Goal: Task Accomplishment & Management: Complete application form

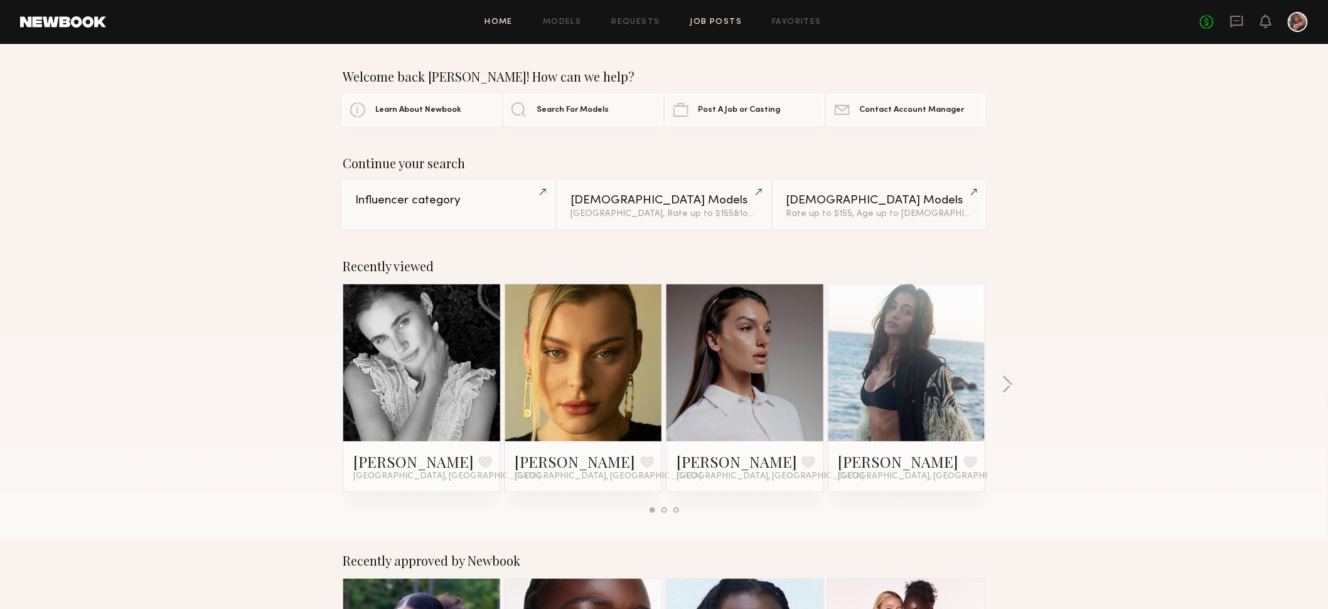
click at [712, 18] on link "Job Posts" at bounding box center [716, 22] width 52 height 8
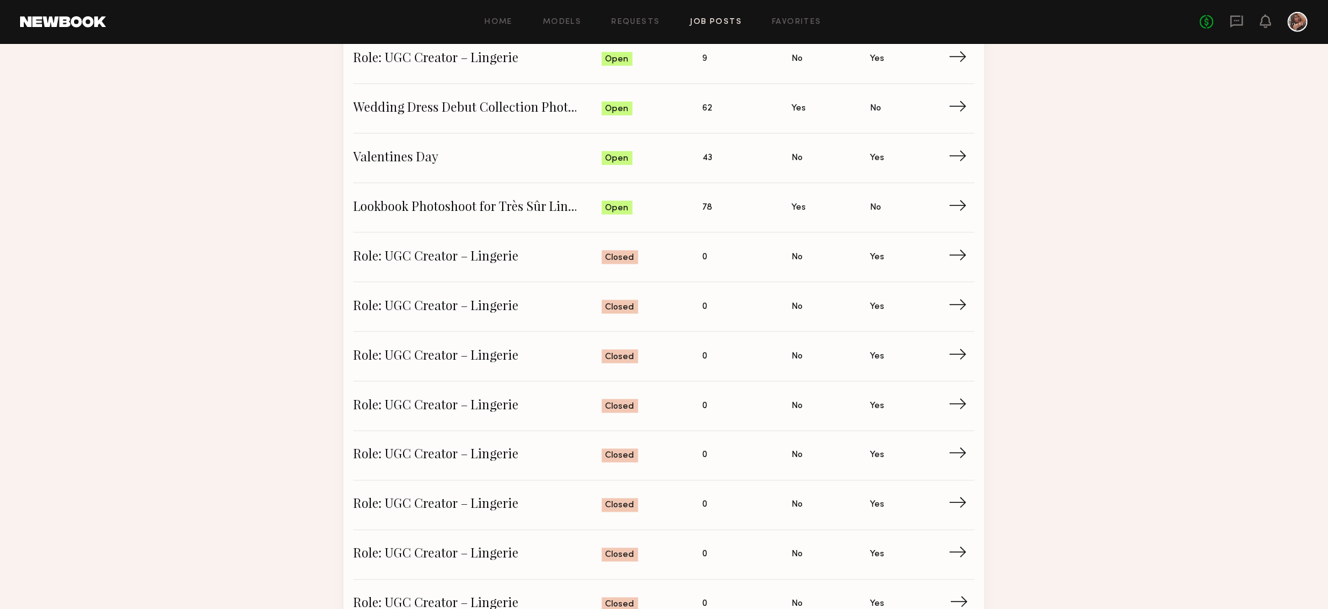
scroll to position [518, 0]
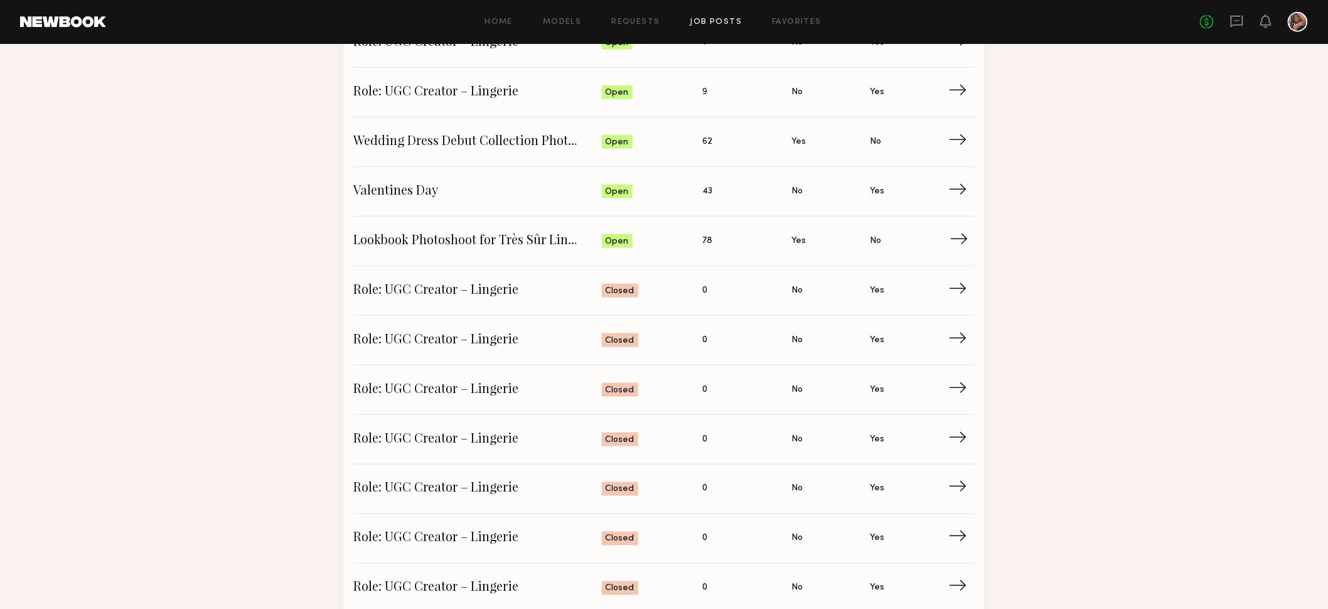
click at [705, 240] on span "78" at bounding box center [707, 241] width 10 height 14
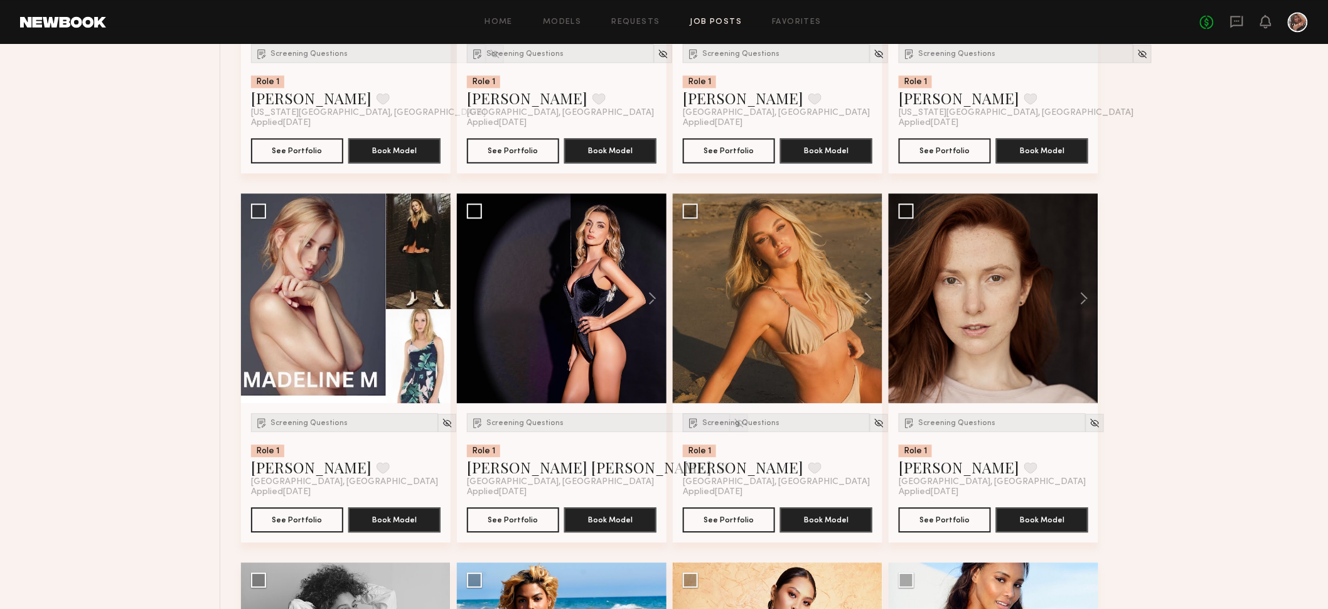
scroll to position [1147, 0]
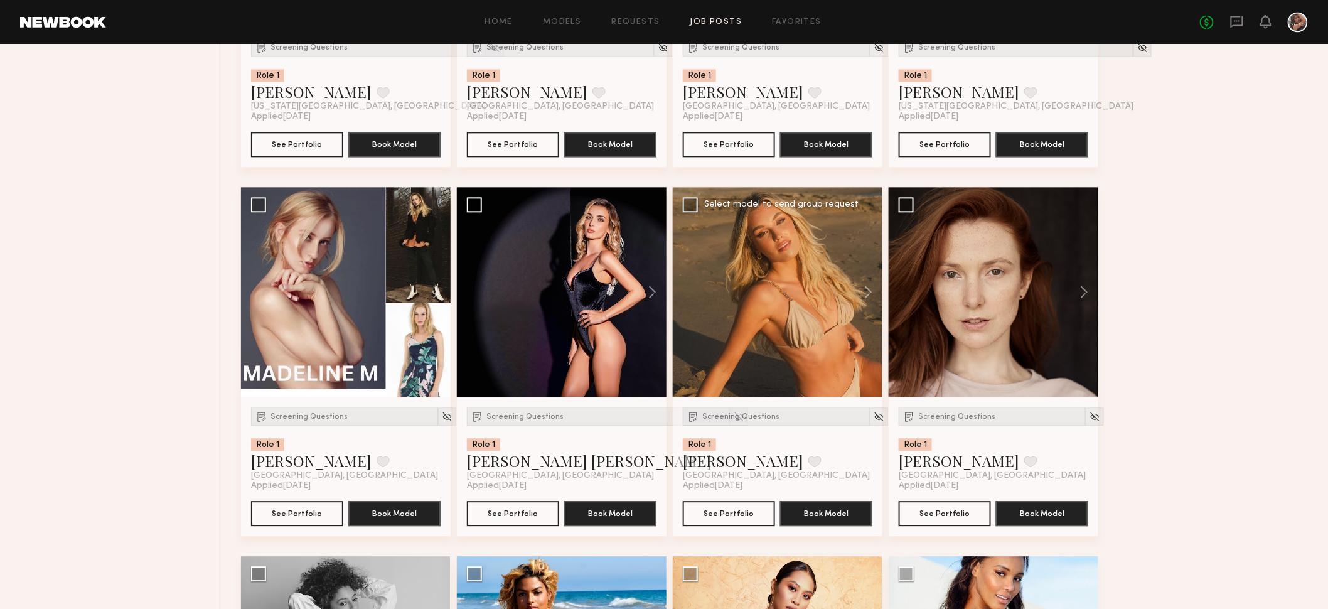
click at [774, 309] on div at bounding box center [778, 292] width 210 height 210
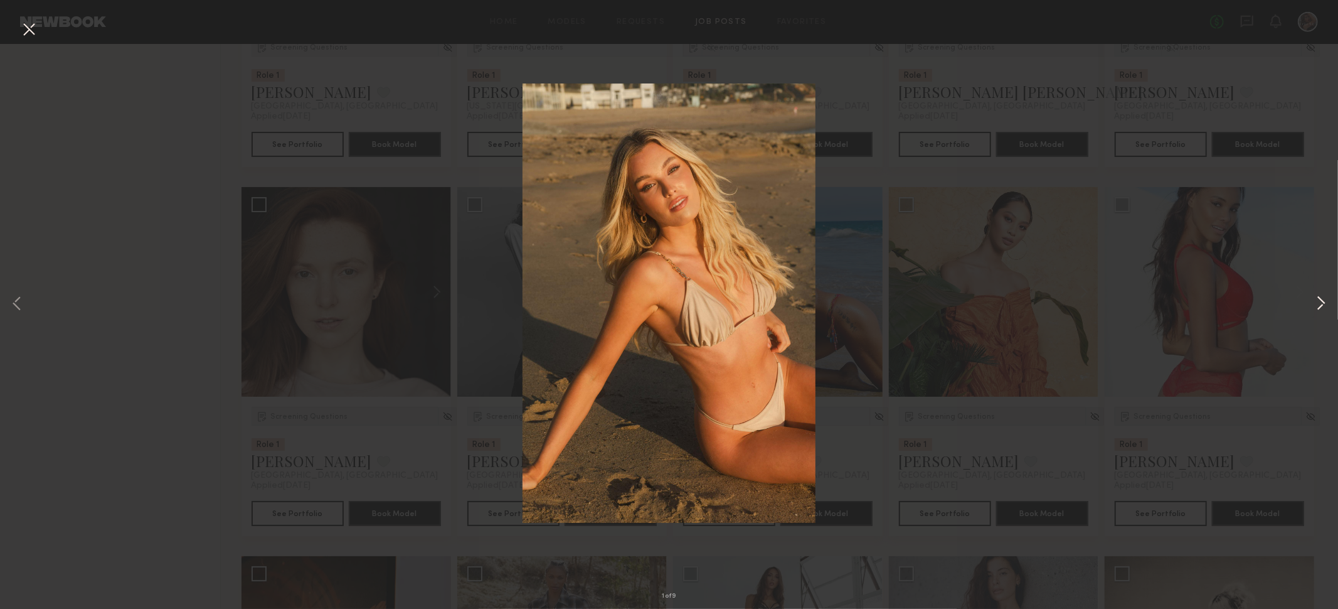
click at [1318, 306] on button at bounding box center [1321, 304] width 15 height 487
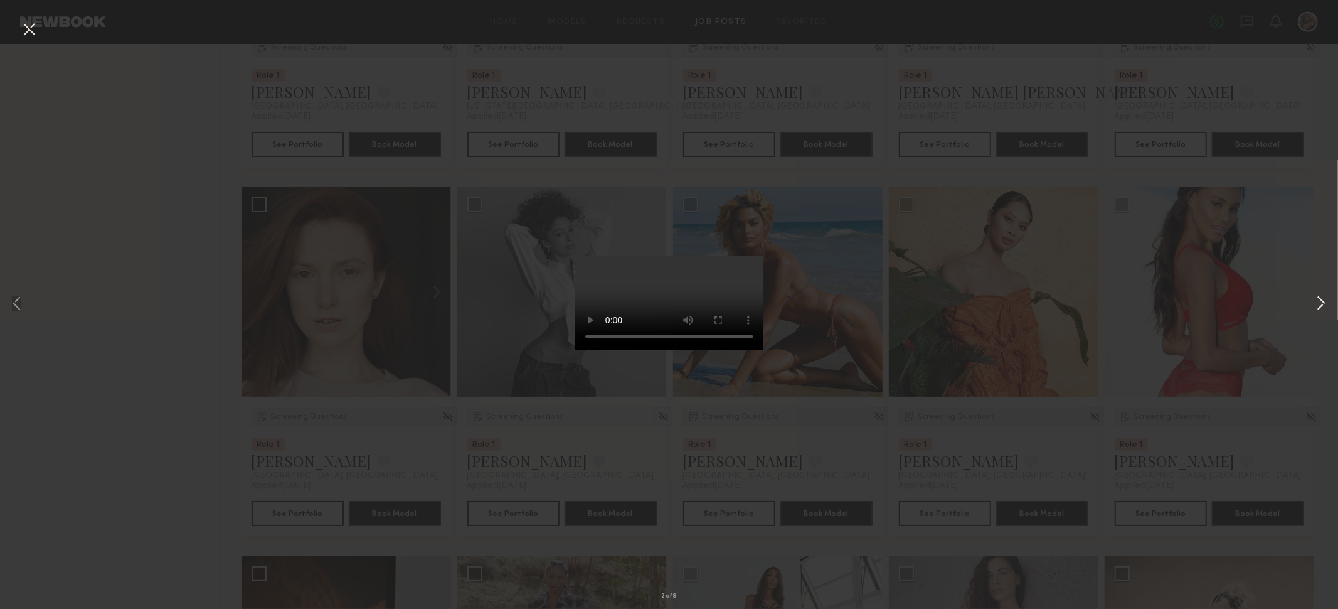
click at [1323, 303] on button at bounding box center [1321, 304] width 15 height 487
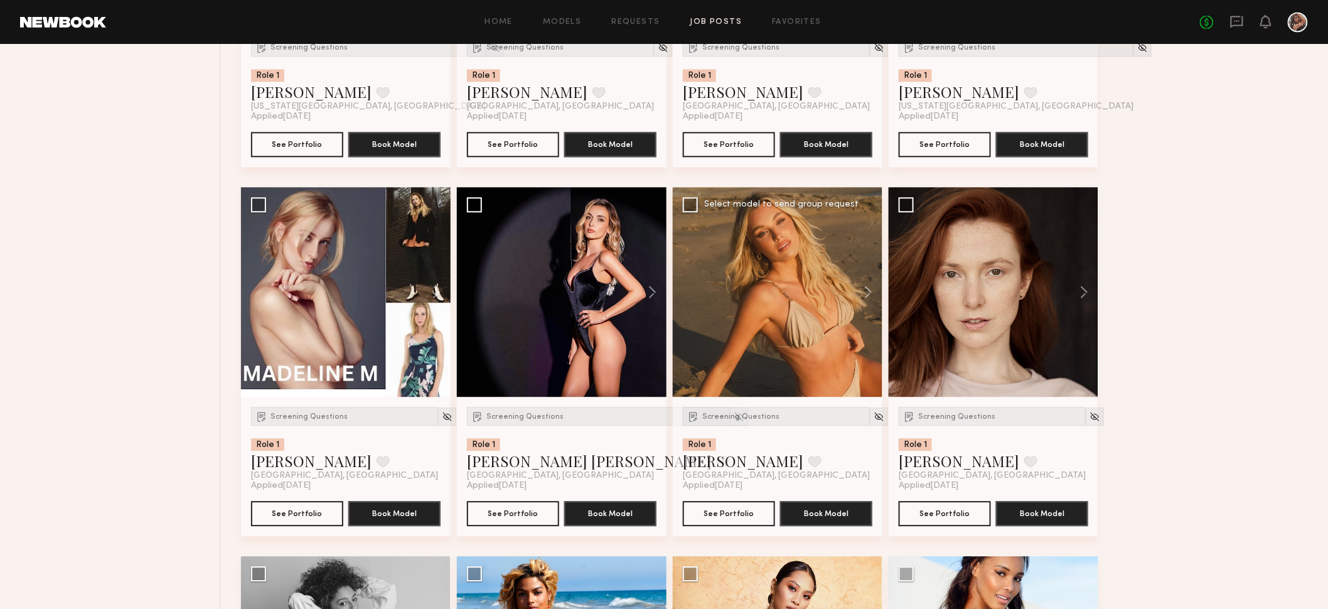
click at [813, 297] on div at bounding box center [778, 292] width 210 height 210
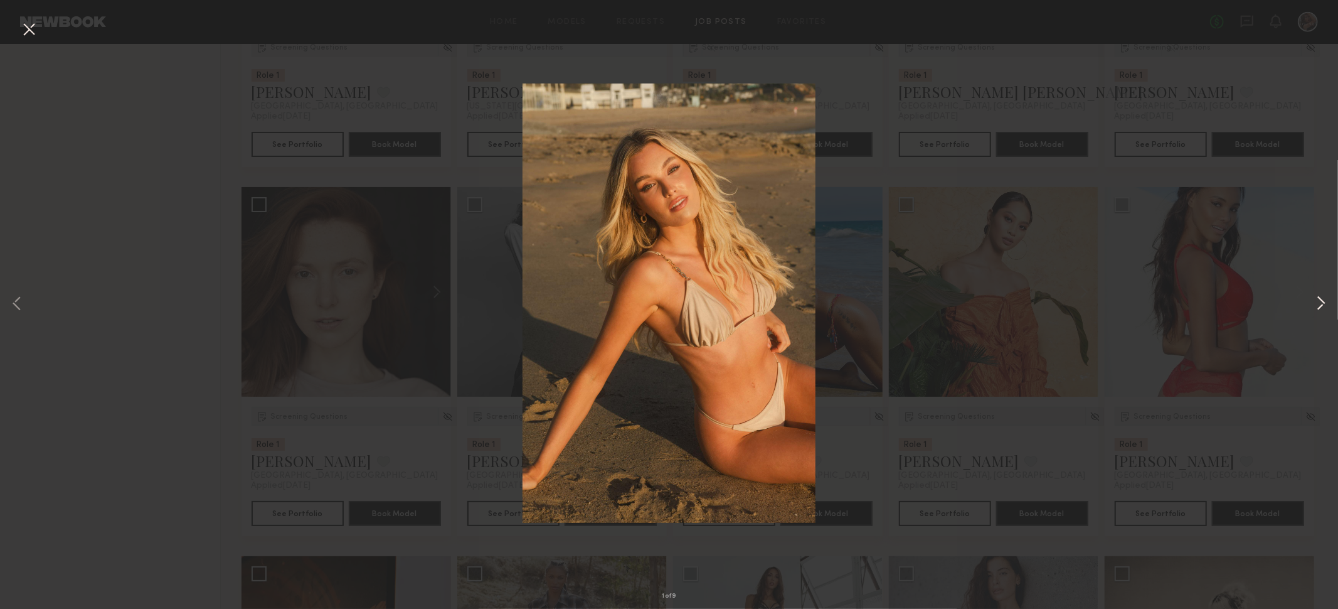
click at [1320, 303] on button at bounding box center [1321, 304] width 15 height 487
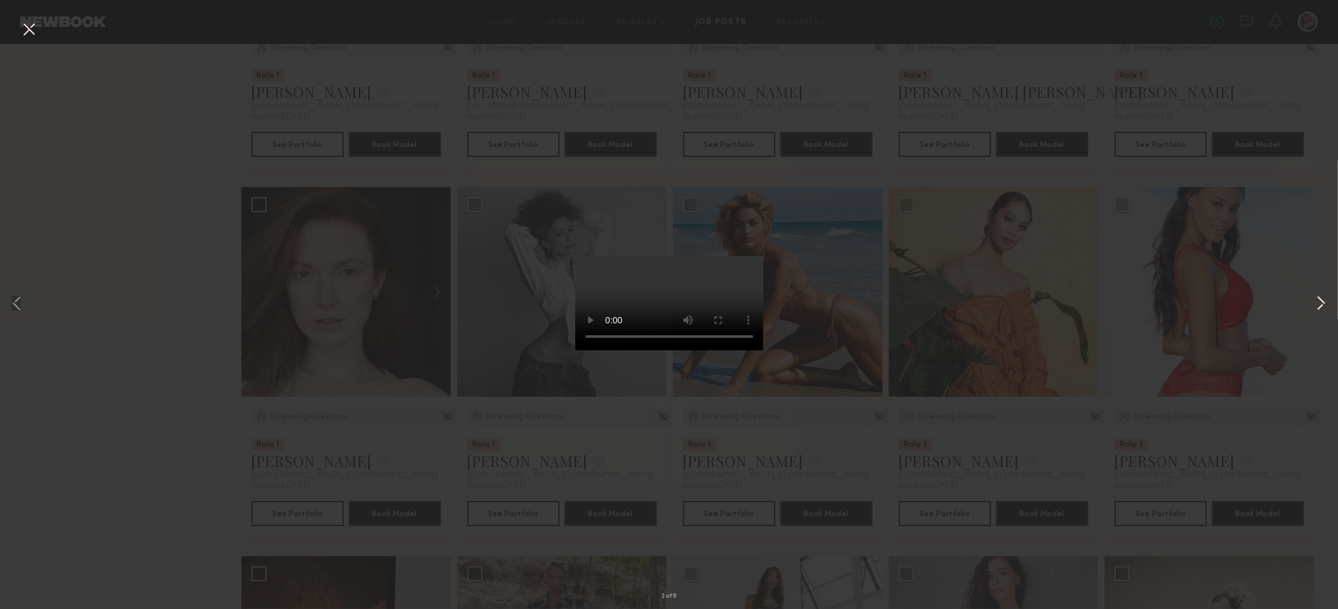
click at [1320, 303] on button at bounding box center [1321, 304] width 15 height 487
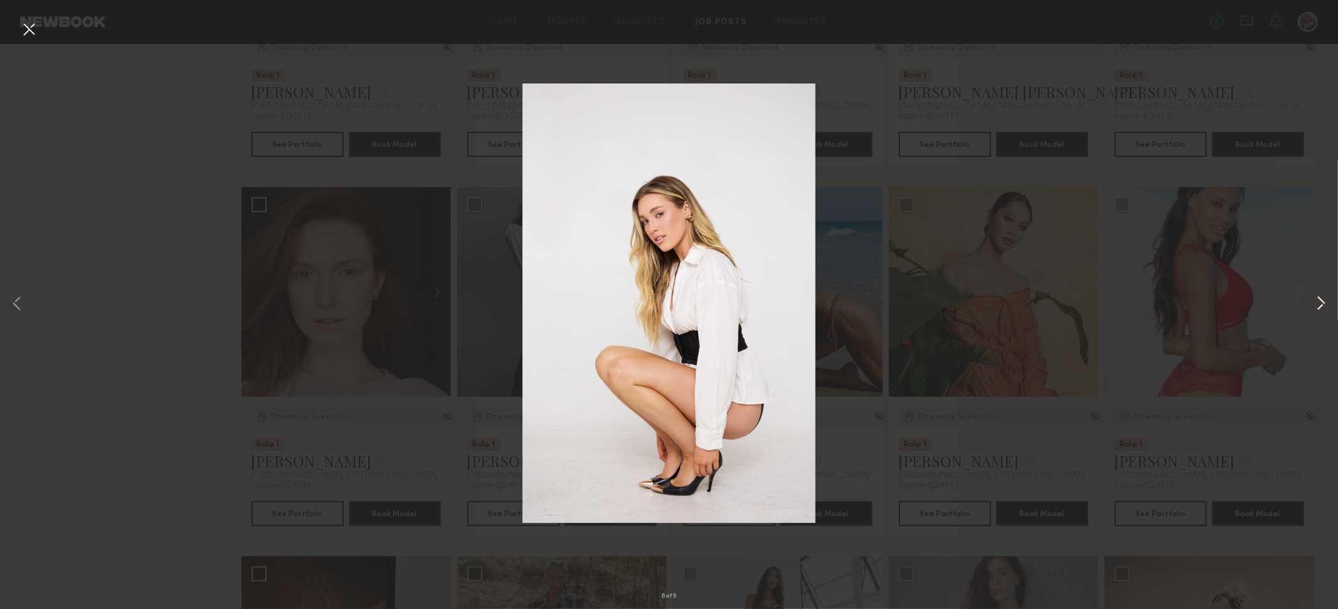
click at [1320, 303] on button at bounding box center [1321, 304] width 15 height 487
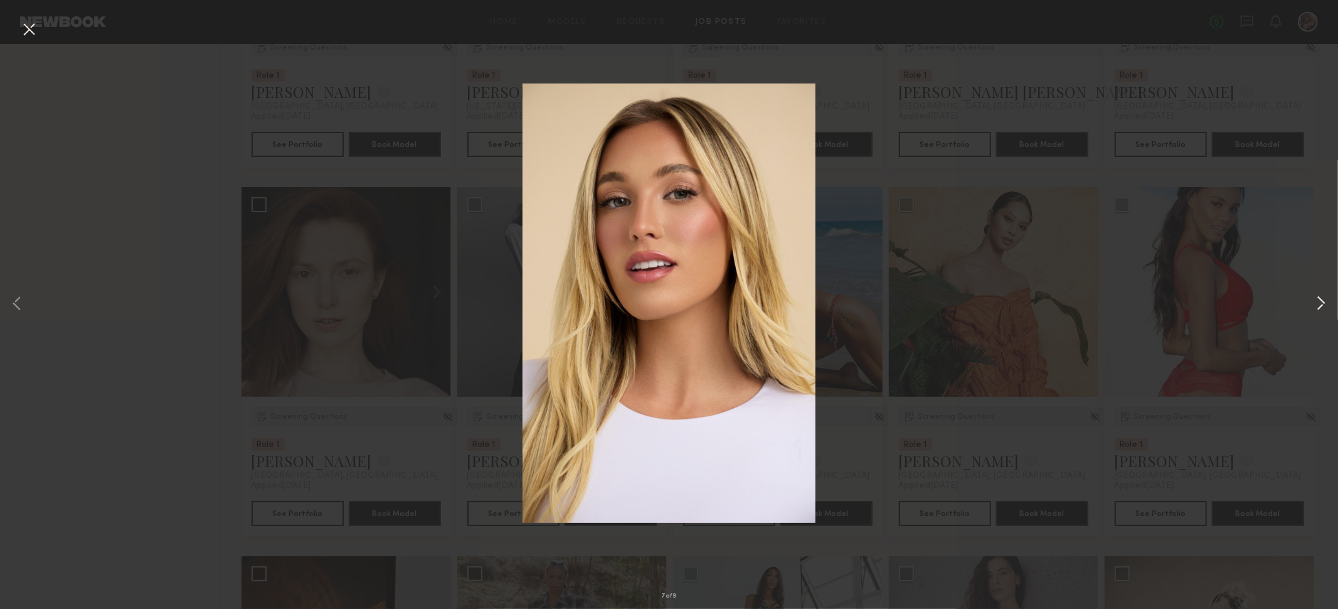
click at [1320, 303] on button at bounding box center [1321, 304] width 15 height 487
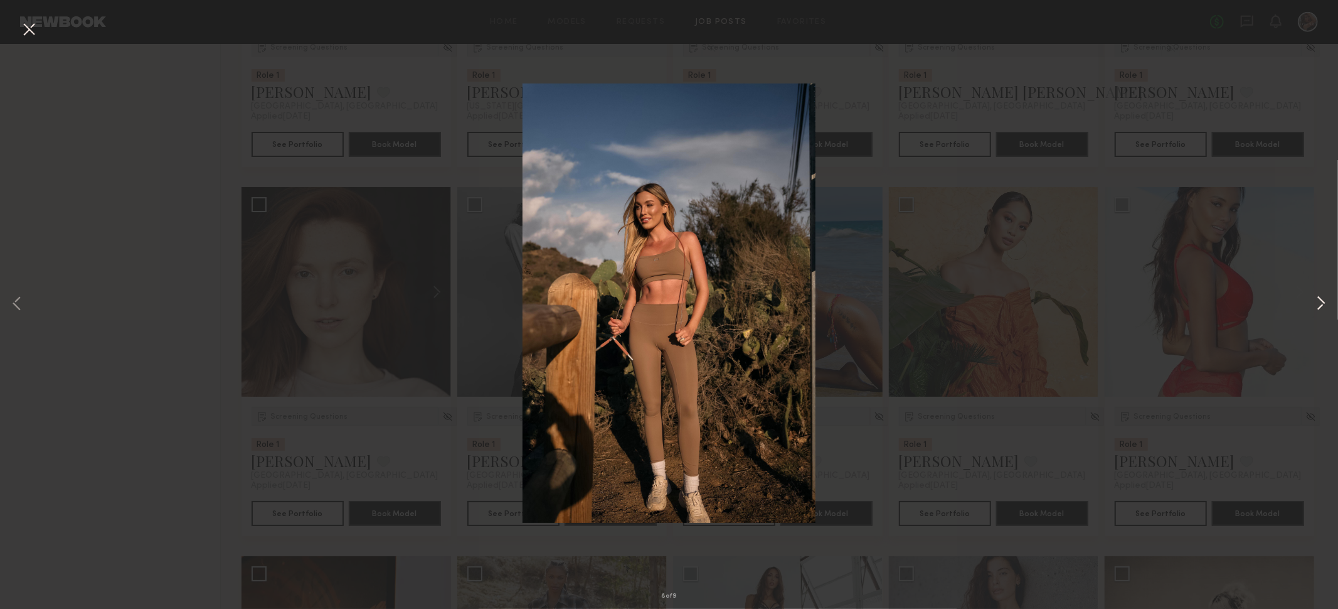
click at [1320, 303] on button at bounding box center [1321, 304] width 15 height 487
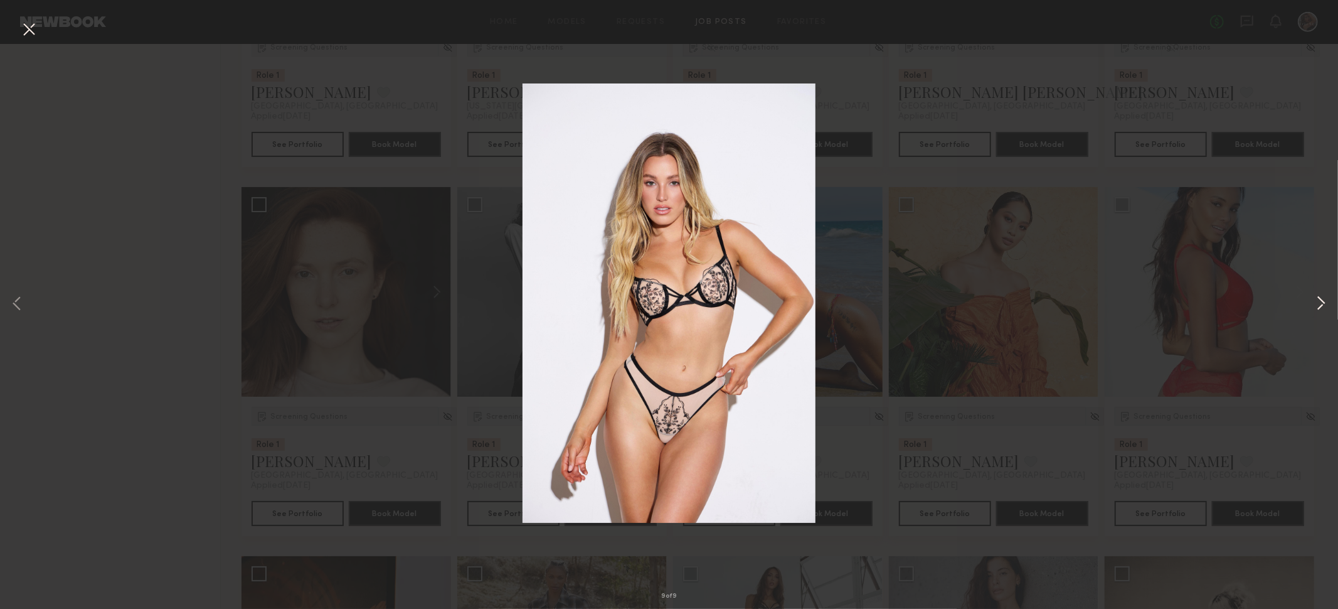
click at [1320, 303] on button at bounding box center [1321, 304] width 15 height 487
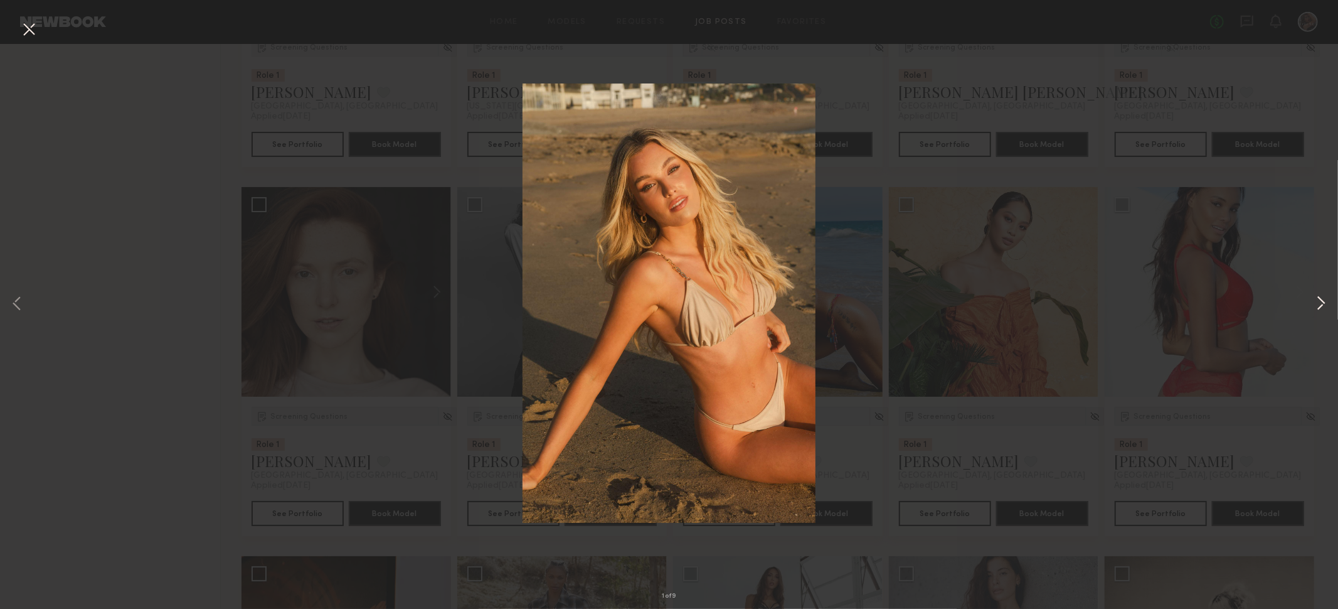
click at [1320, 303] on button at bounding box center [1321, 304] width 15 height 487
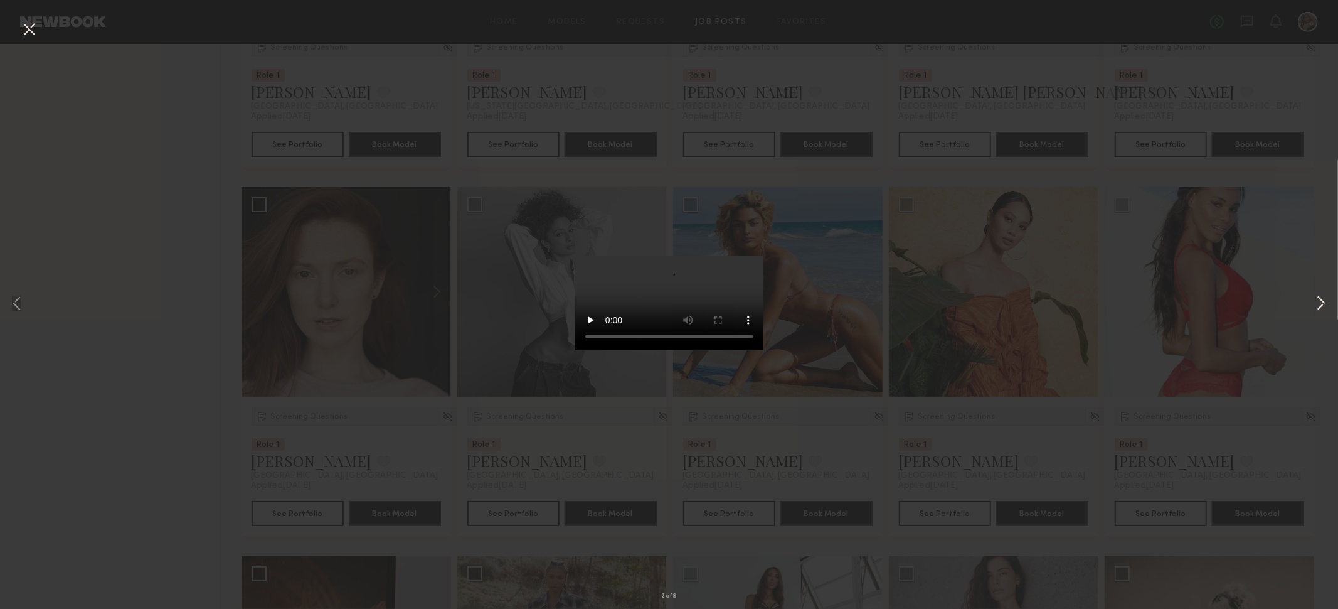
click at [1320, 303] on button at bounding box center [1321, 304] width 15 height 487
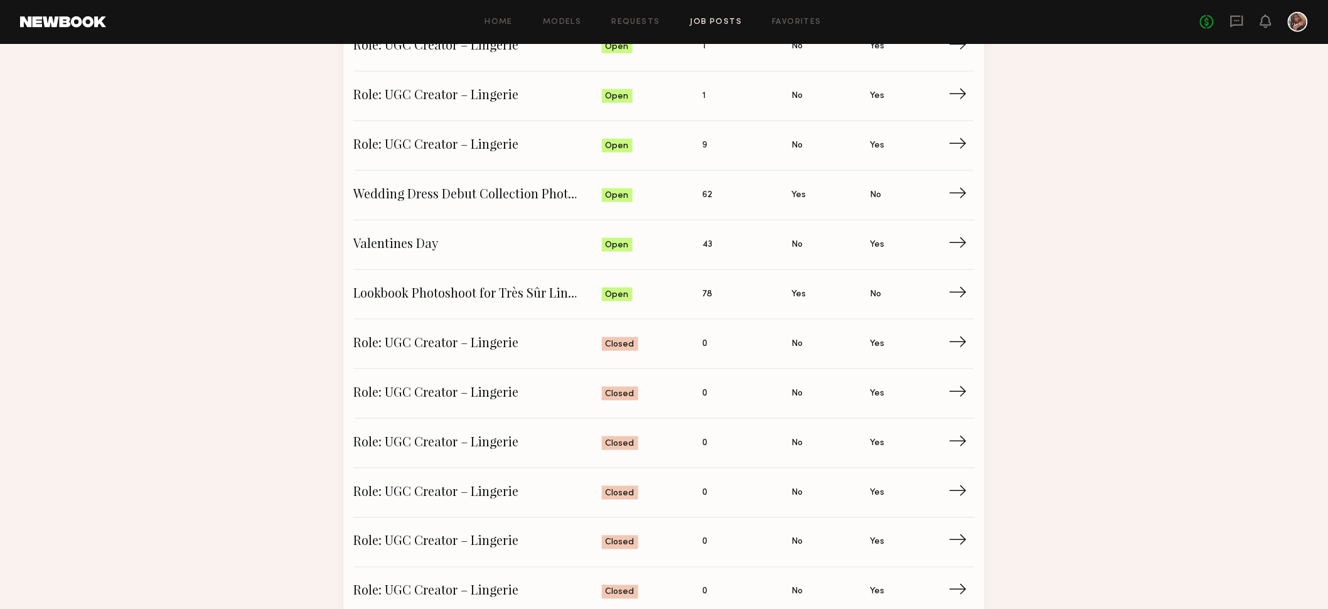
scroll to position [360, 0]
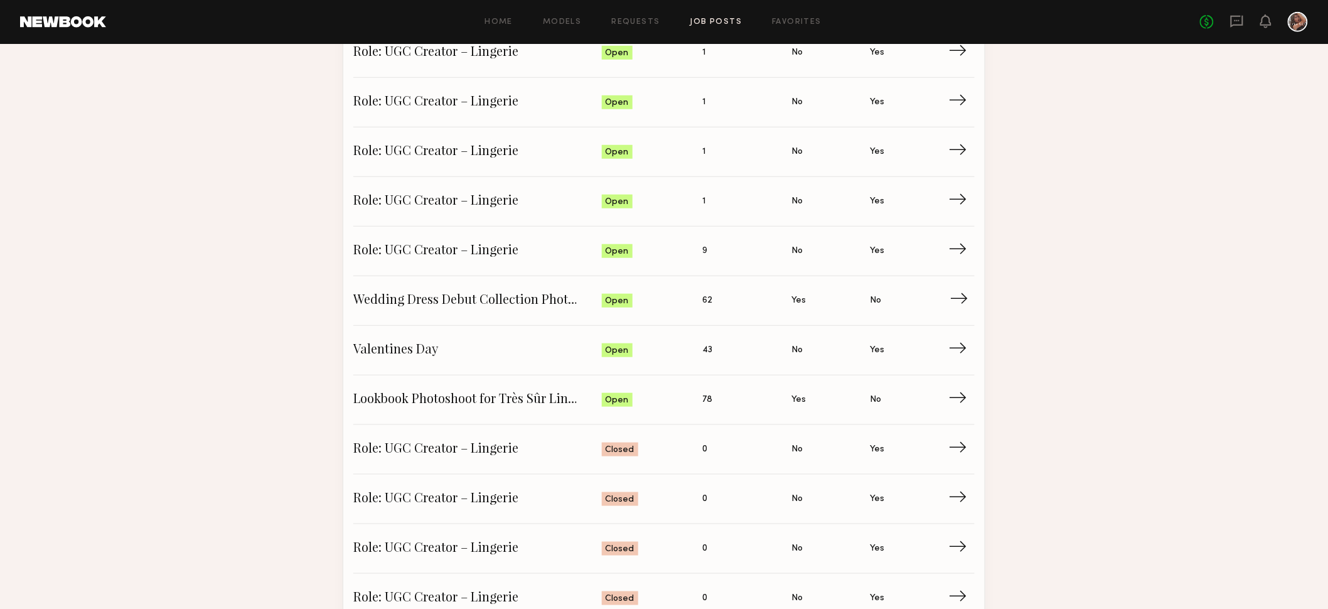
click at [540, 296] on span "Wedding Dress Debut Collection Photoshoot" at bounding box center [477, 300] width 248 height 19
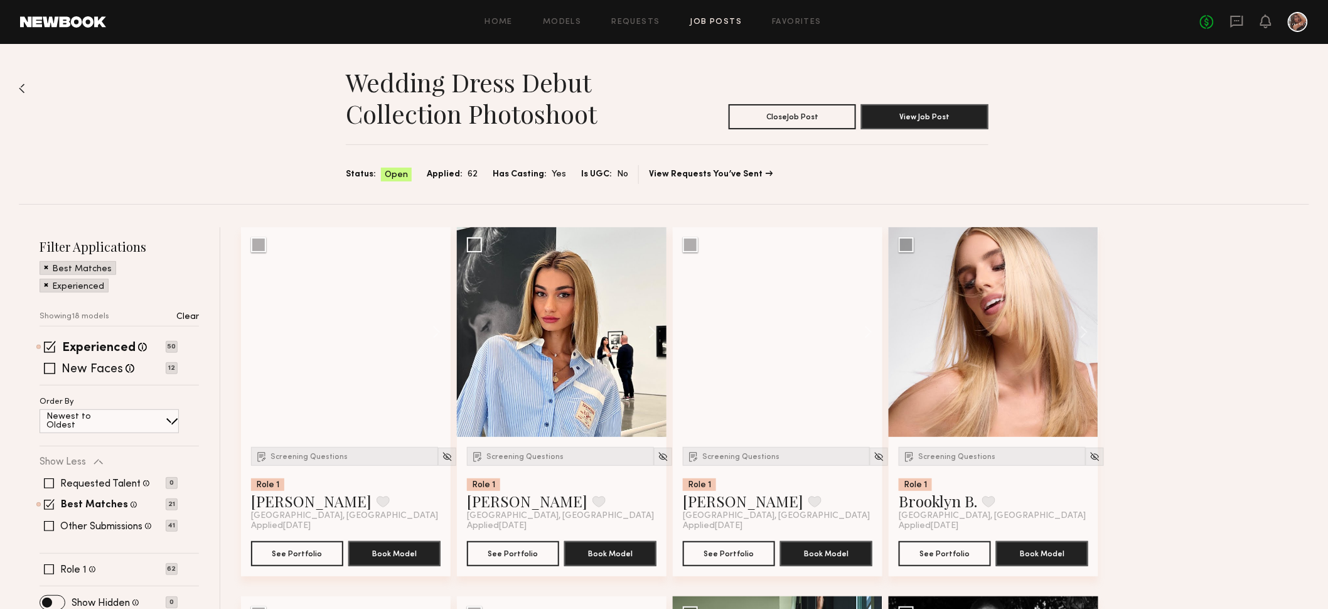
click at [457, 174] on span "Applied:" at bounding box center [445, 175] width 36 height 14
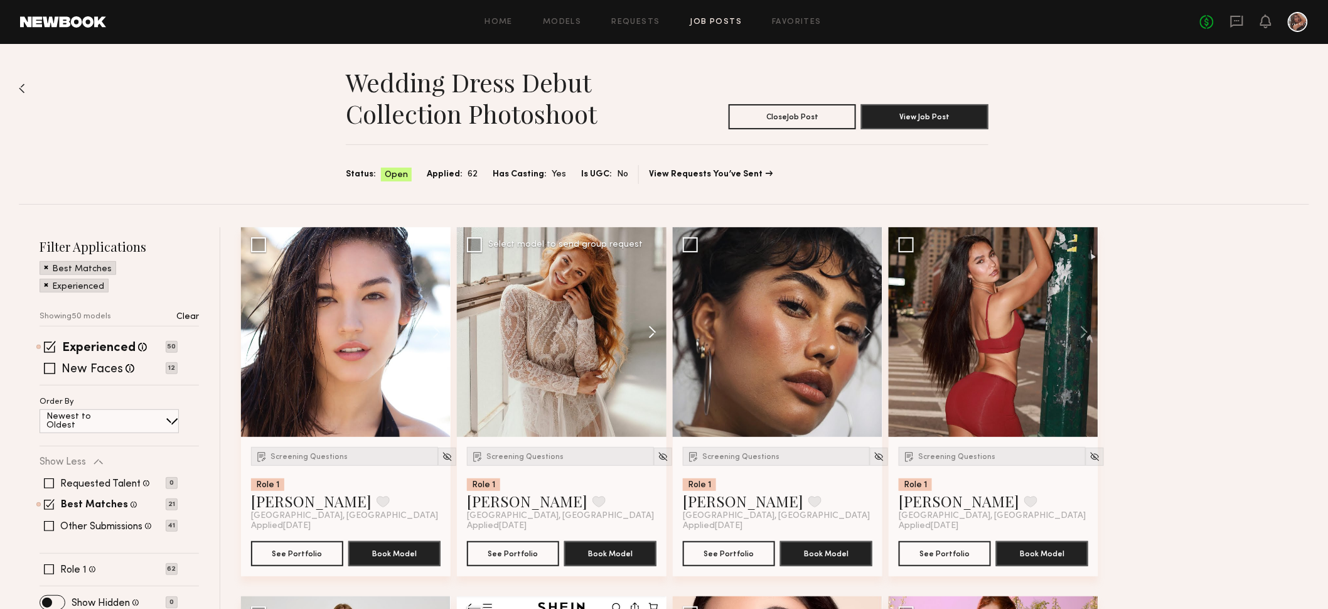
click at [654, 334] on button at bounding box center [646, 332] width 40 height 210
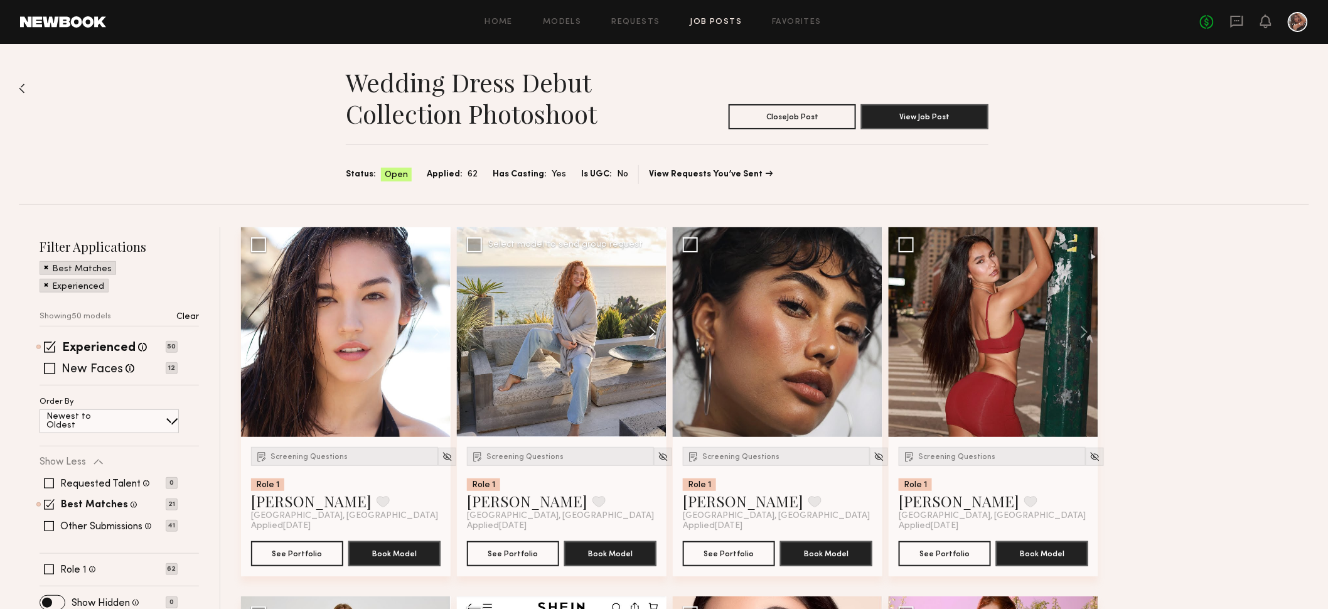
click at [653, 334] on button at bounding box center [646, 332] width 40 height 210
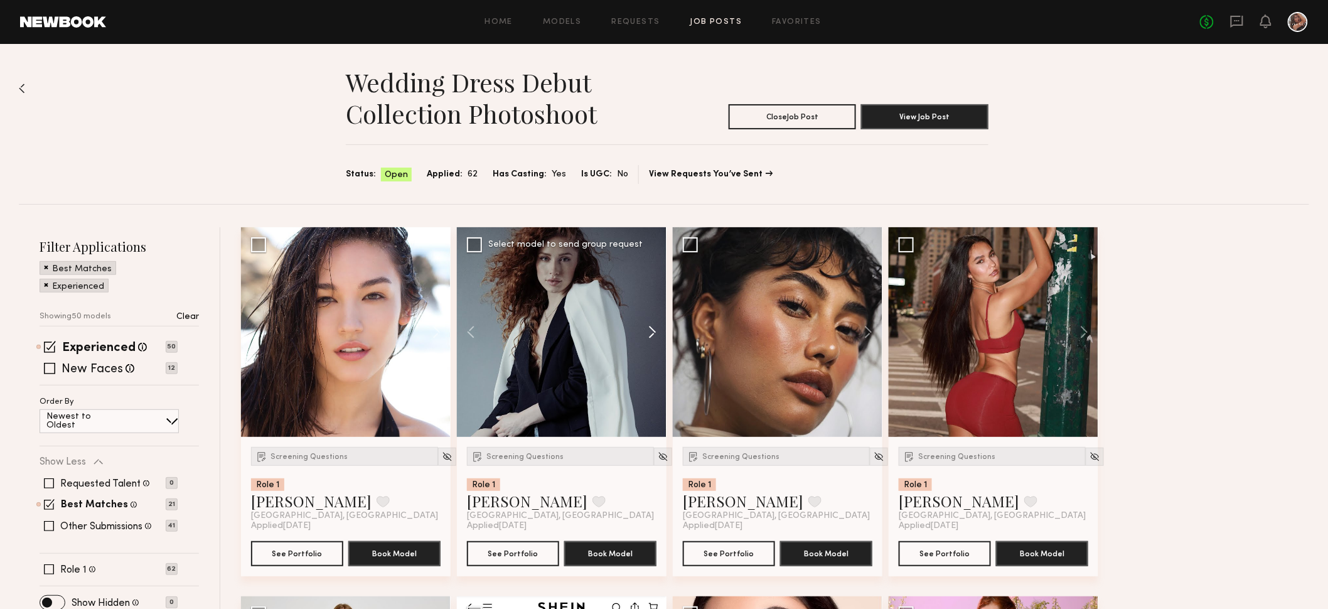
click at [653, 334] on button at bounding box center [646, 332] width 40 height 210
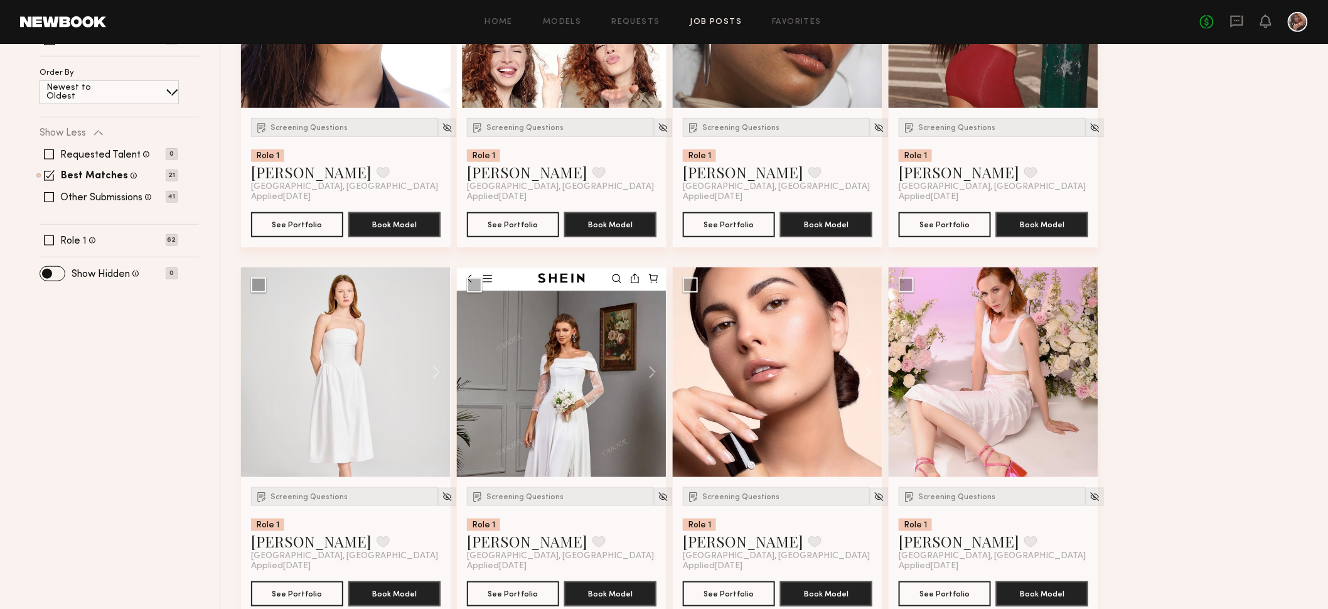
scroll to position [331, 0]
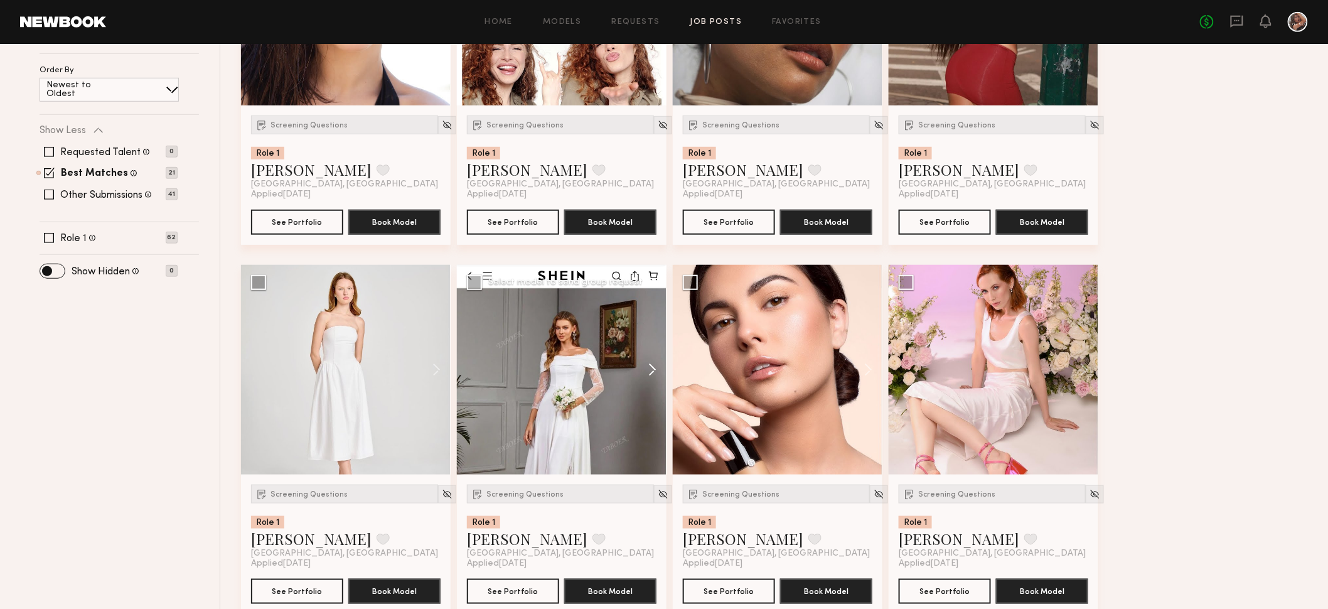
click at [653, 370] on button at bounding box center [646, 370] width 40 height 210
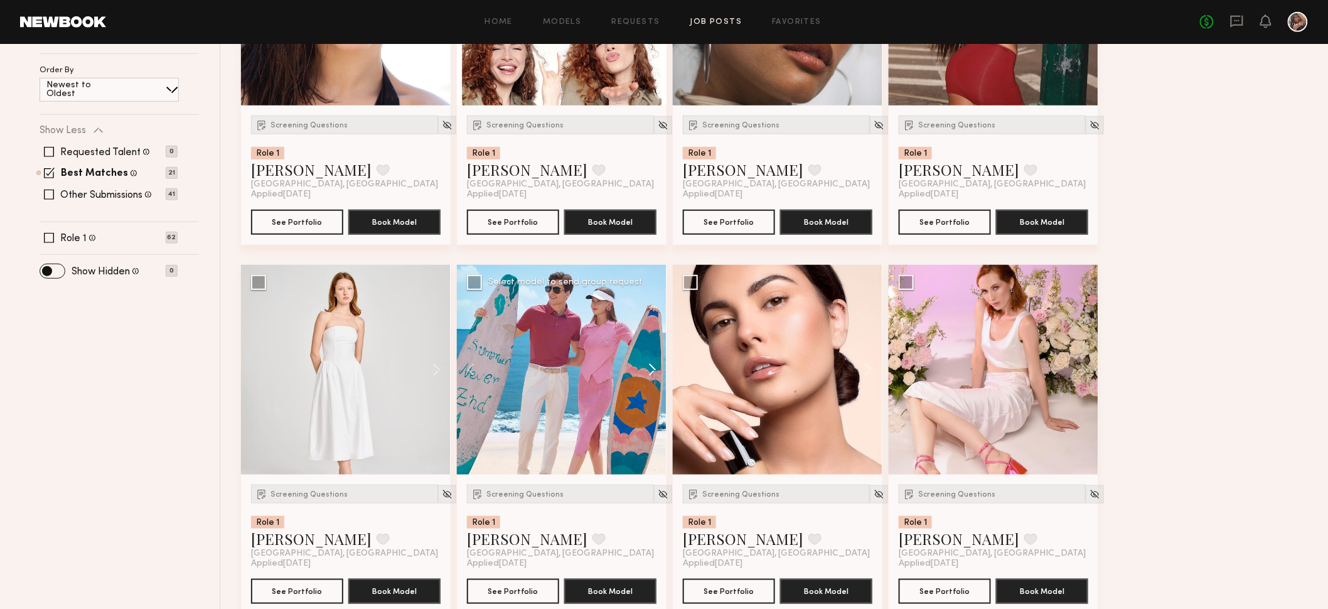
click at [653, 370] on button at bounding box center [646, 370] width 40 height 210
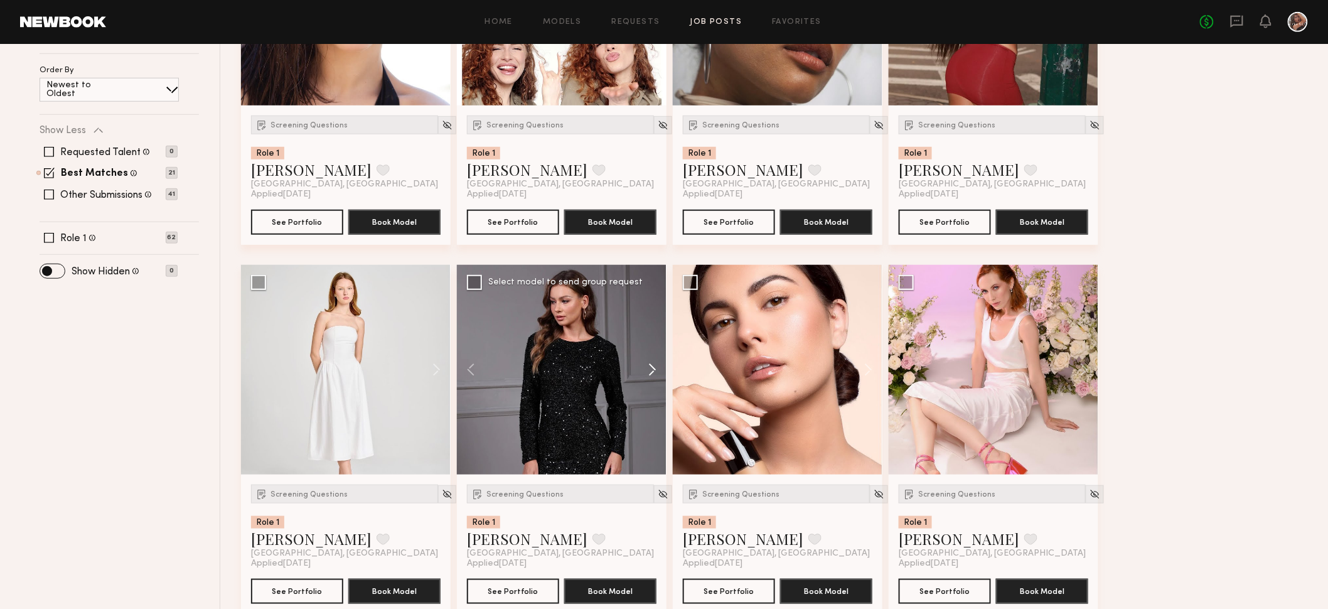
click at [653, 370] on button at bounding box center [646, 370] width 40 height 210
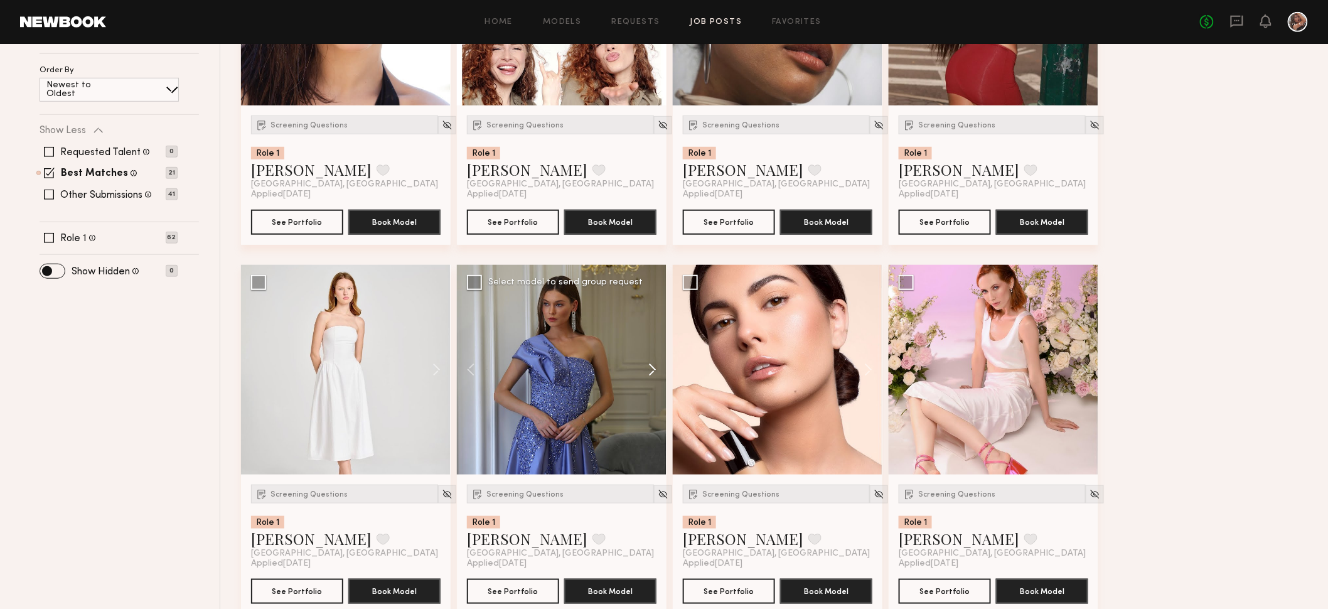
click at [653, 370] on button at bounding box center [646, 370] width 40 height 210
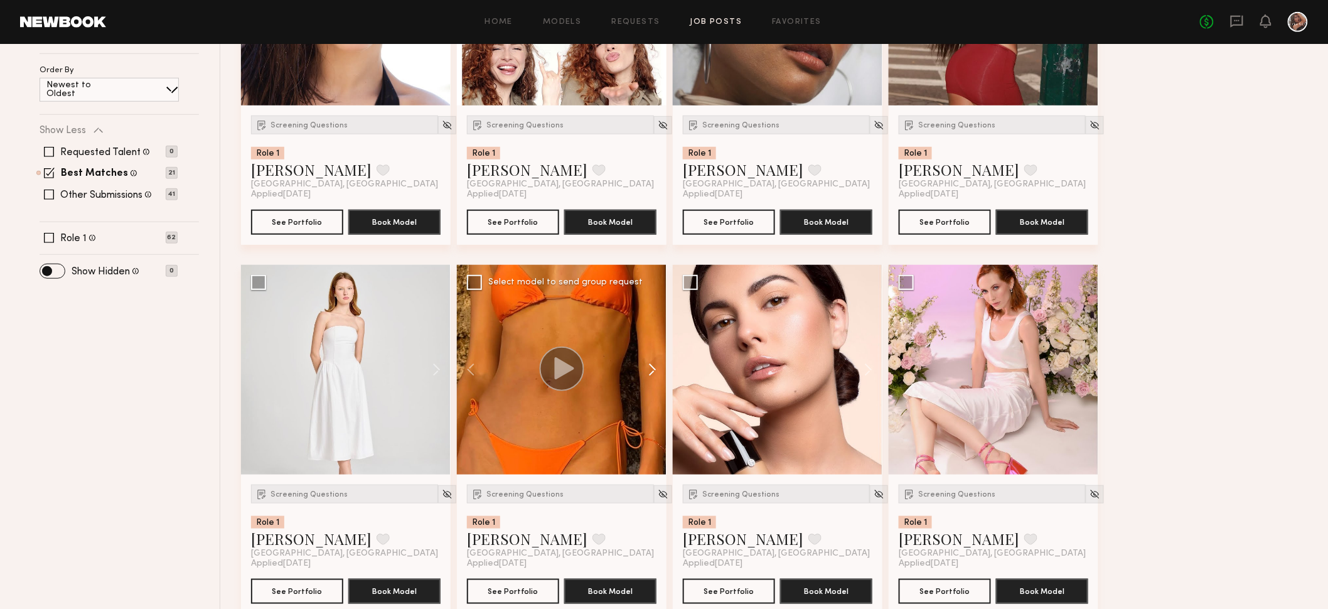
click at [653, 370] on button at bounding box center [646, 370] width 40 height 210
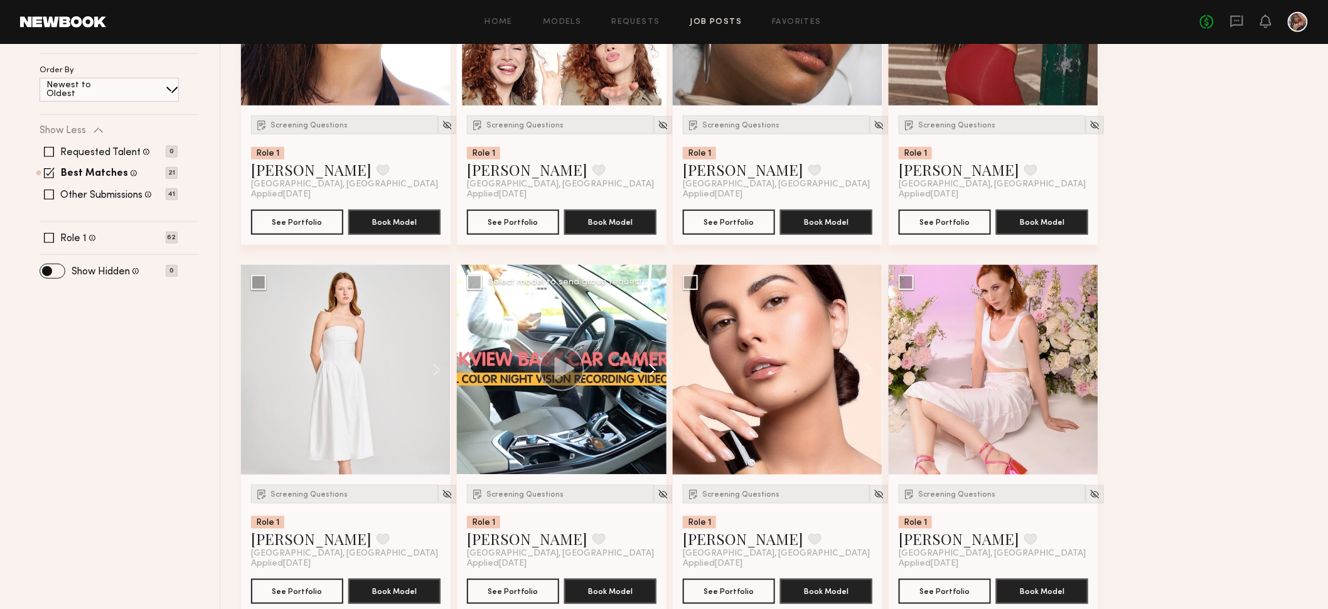
click at [653, 370] on button at bounding box center [646, 370] width 40 height 210
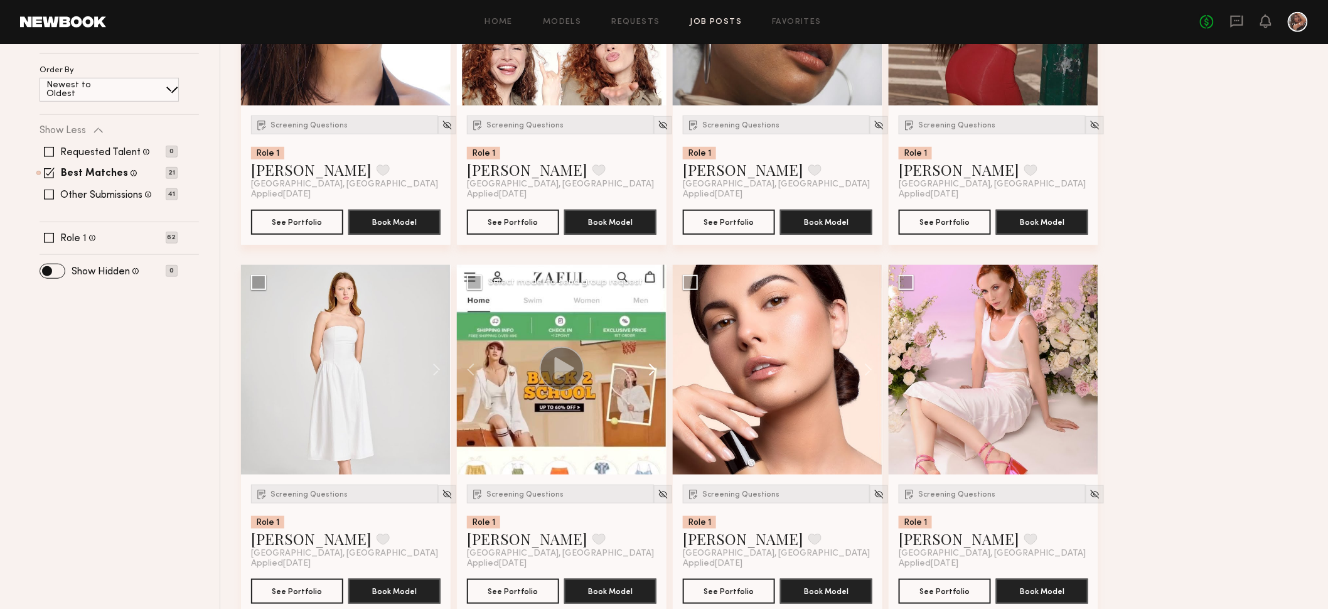
click at [653, 370] on button at bounding box center [646, 370] width 40 height 210
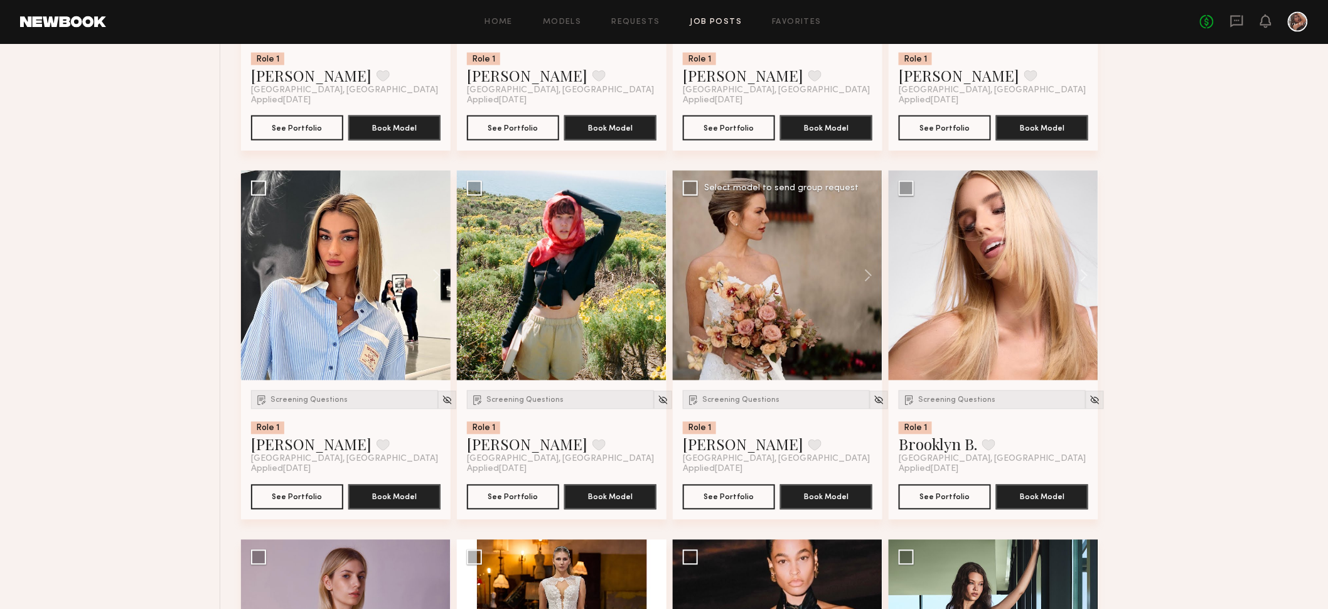
scroll to position [803, 0]
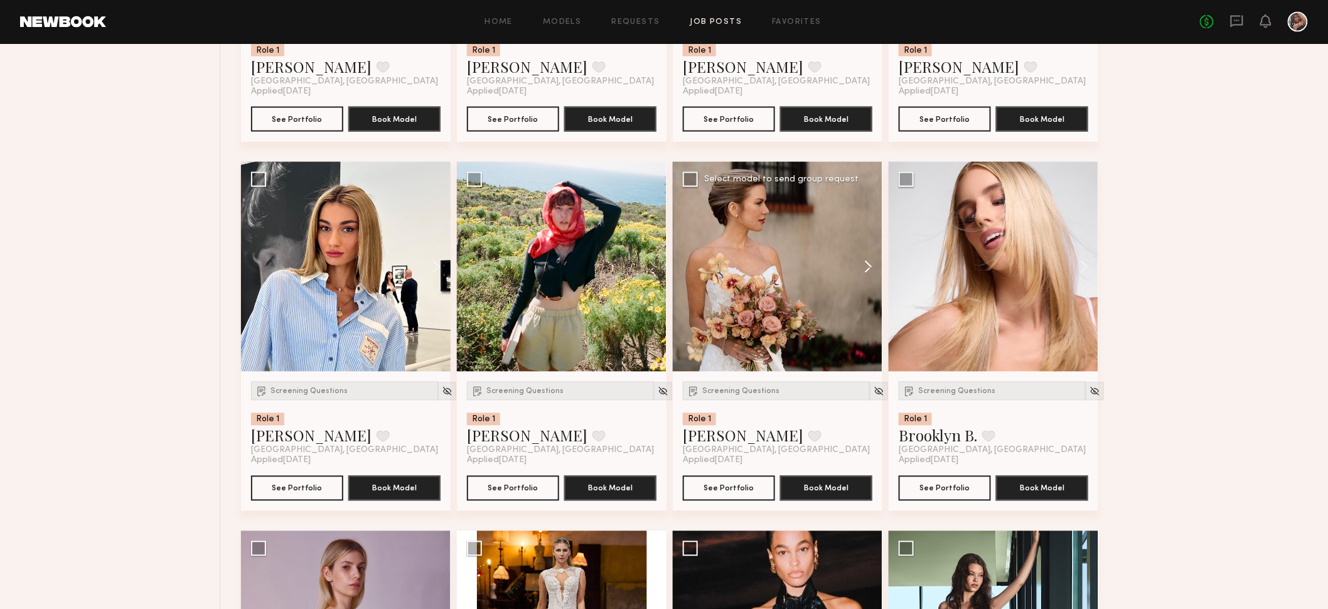
click at [865, 264] on button at bounding box center [862, 267] width 40 height 210
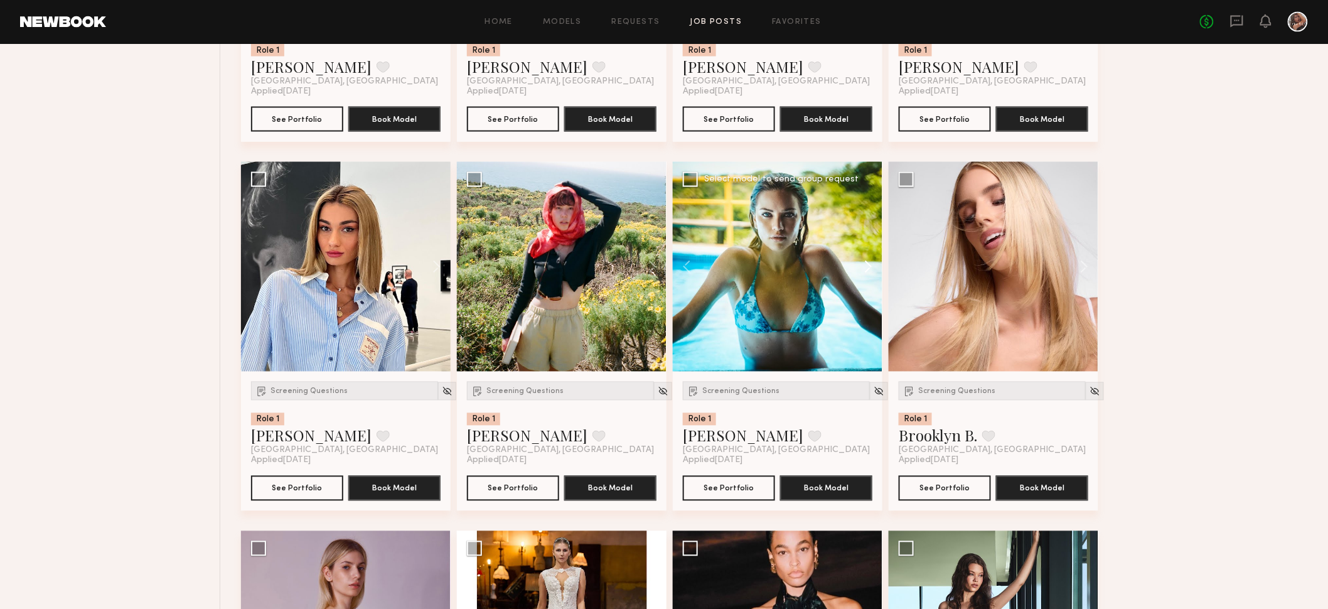
click at [865, 264] on button at bounding box center [862, 267] width 40 height 210
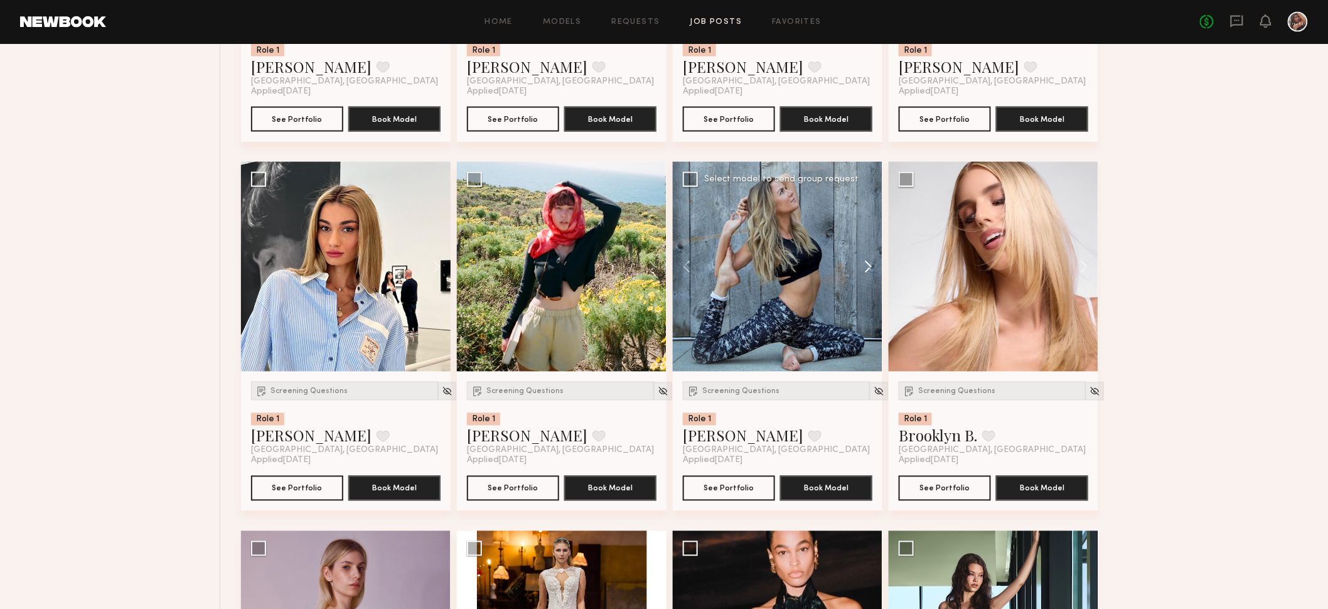
click at [865, 264] on button at bounding box center [862, 267] width 40 height 210
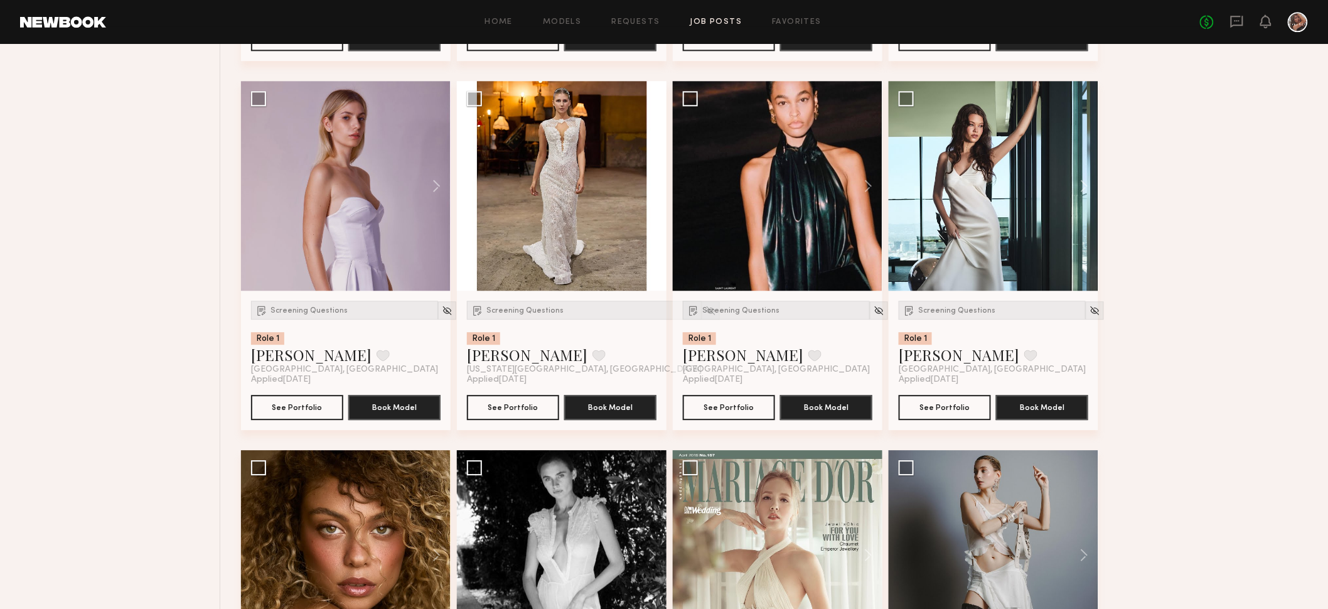
scroll to position [1245, 0]
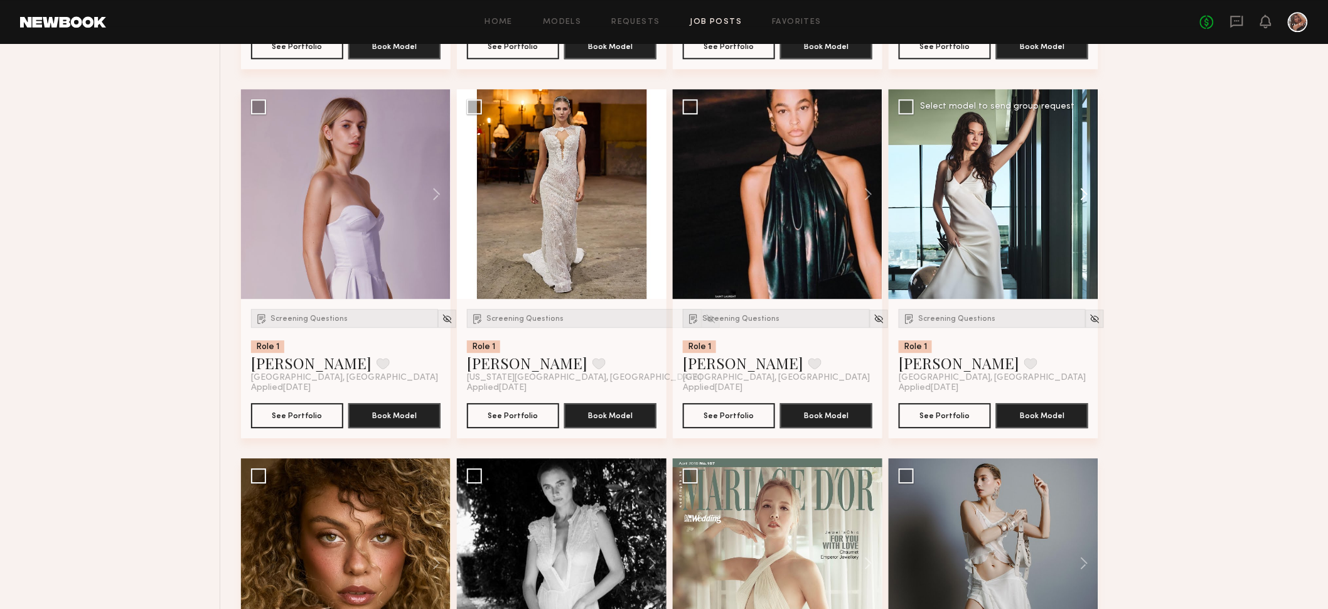
click at [1086, 197] on button at bounding box center [1078, 194] width 40 height 210
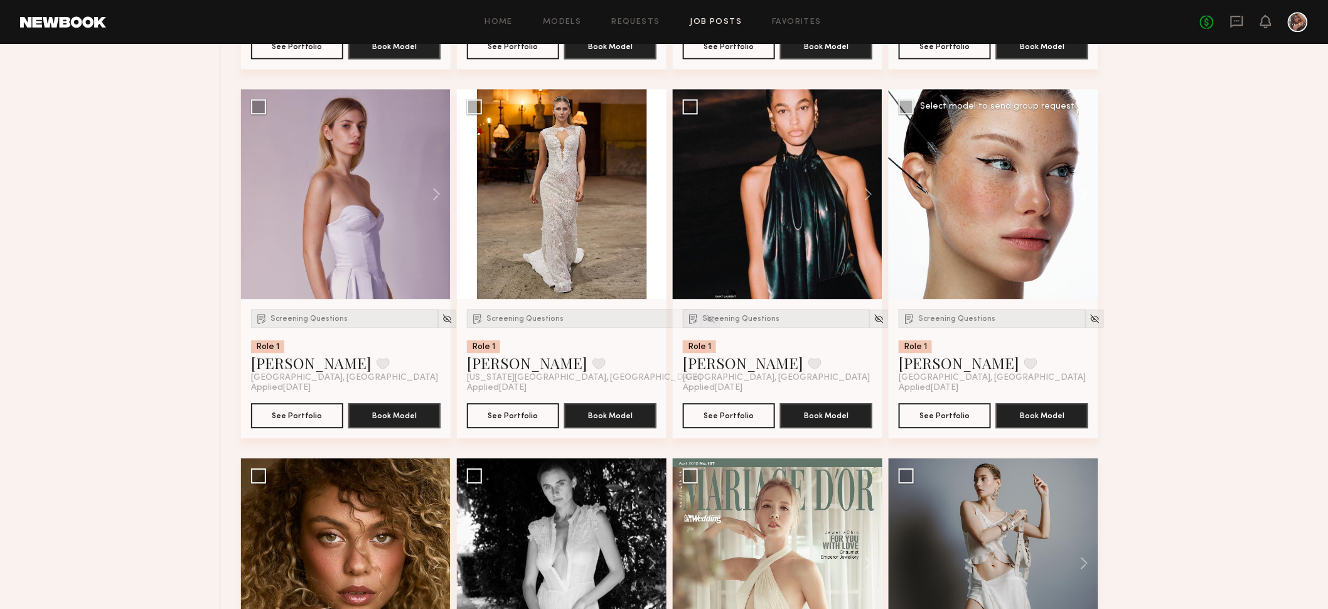
click at [1082, 198] on button at bounding box center [1078, 194] width 40 height 210
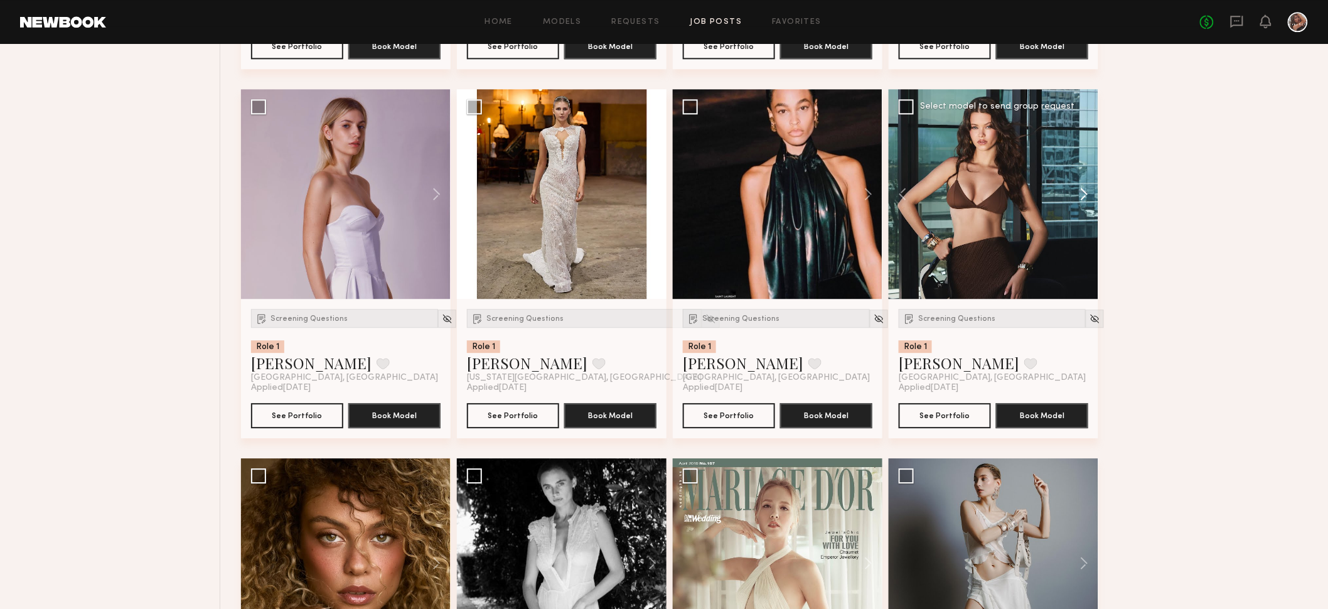
click at [1082, 198] on button at bounding box center [1078, 194] width 40 height 210
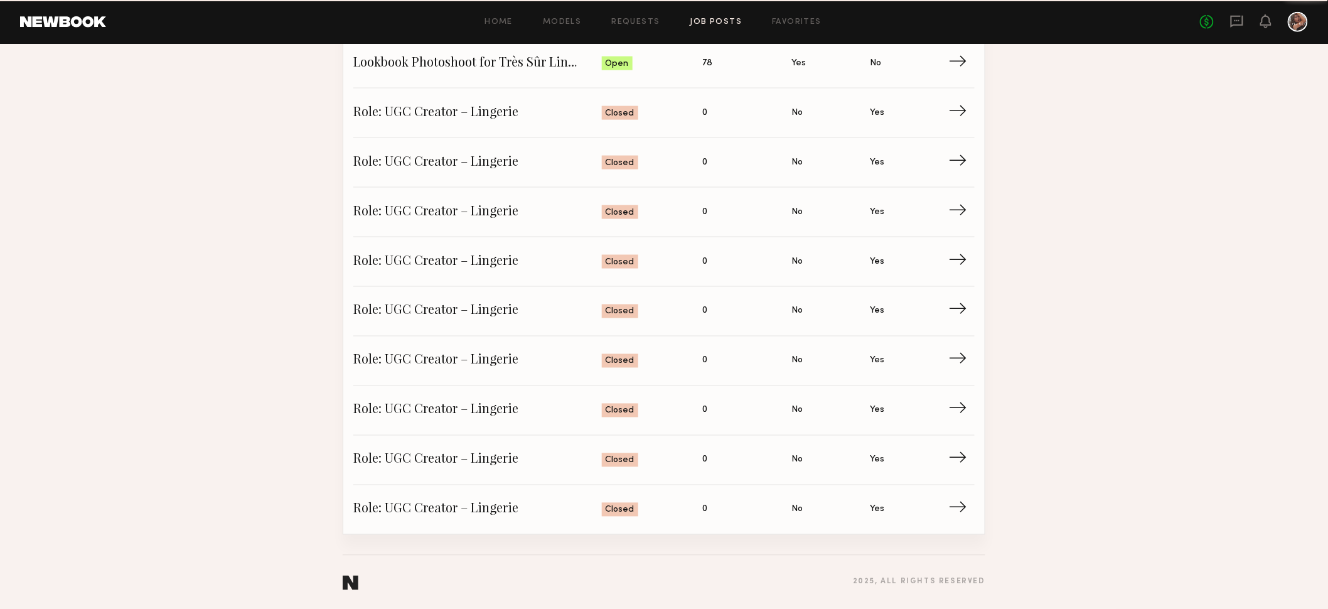
scroll to position [360, 0]
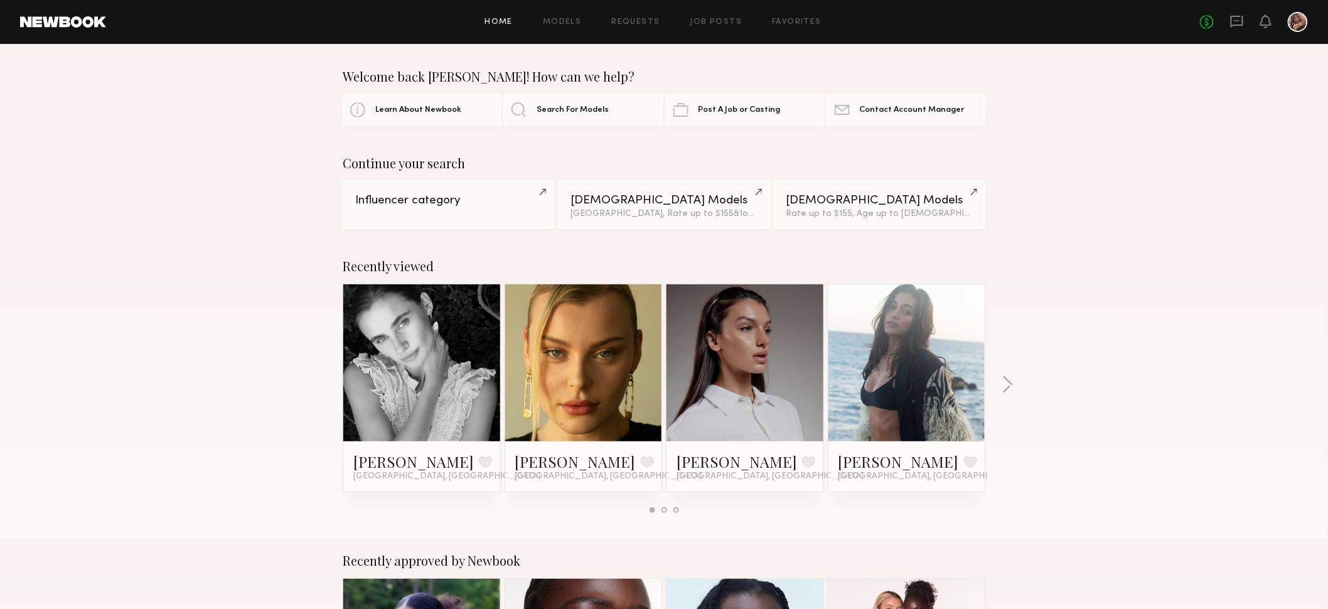
scroll to position [360, 0]
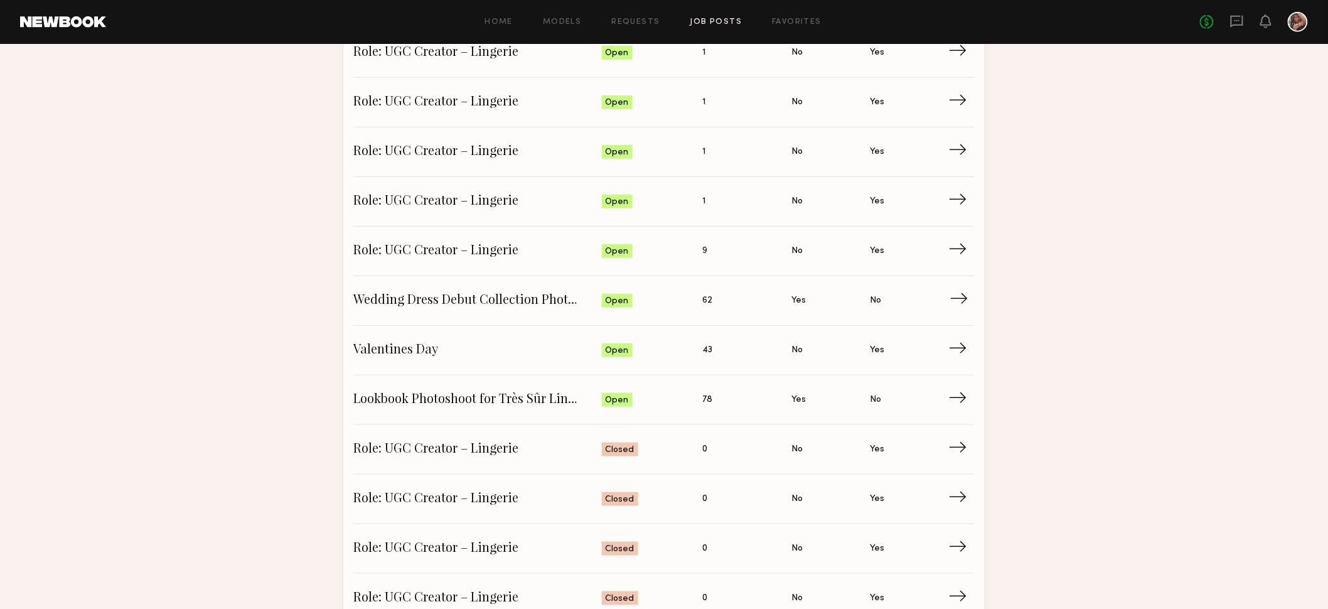
click at [703, 301] on span "62" at bounding box center [707, 301] width 10 height 14
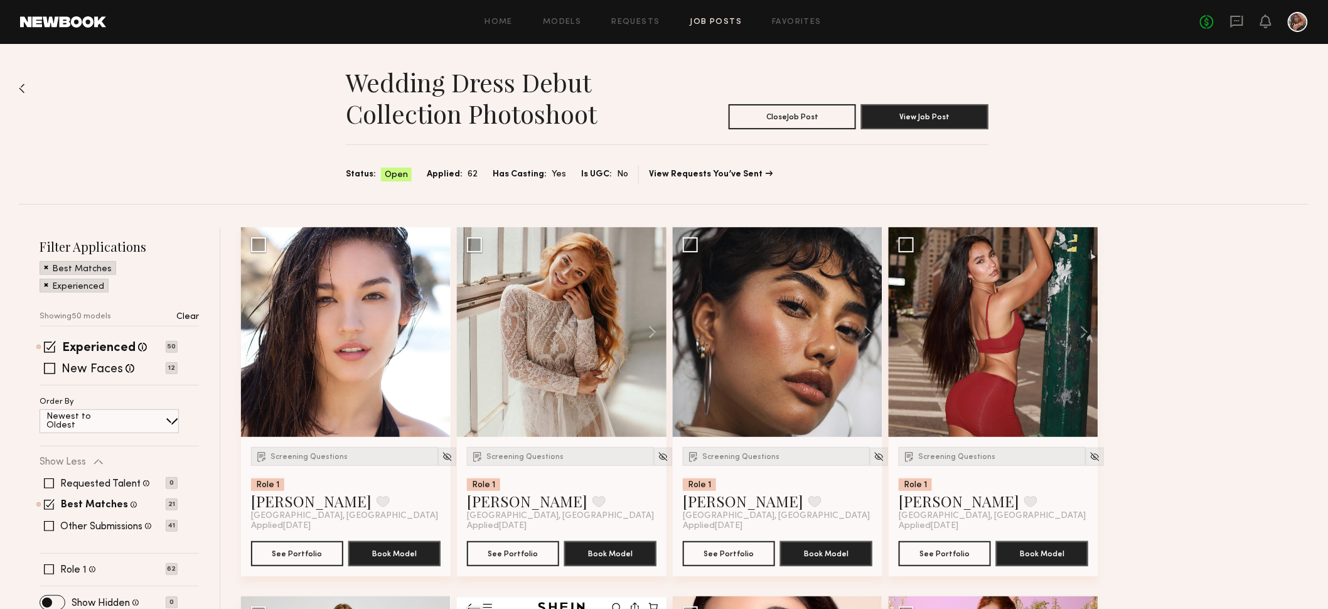
click at [467, 179] on span "62" at bounding box center [472, 175] width 10 height 14
click at [457, 171] on span "Applied:" at bounding box center [445, 175] width 36 height 14
click at [445, 173] on span "Applied:" at bounding box center [445, 175] width 36 height 14
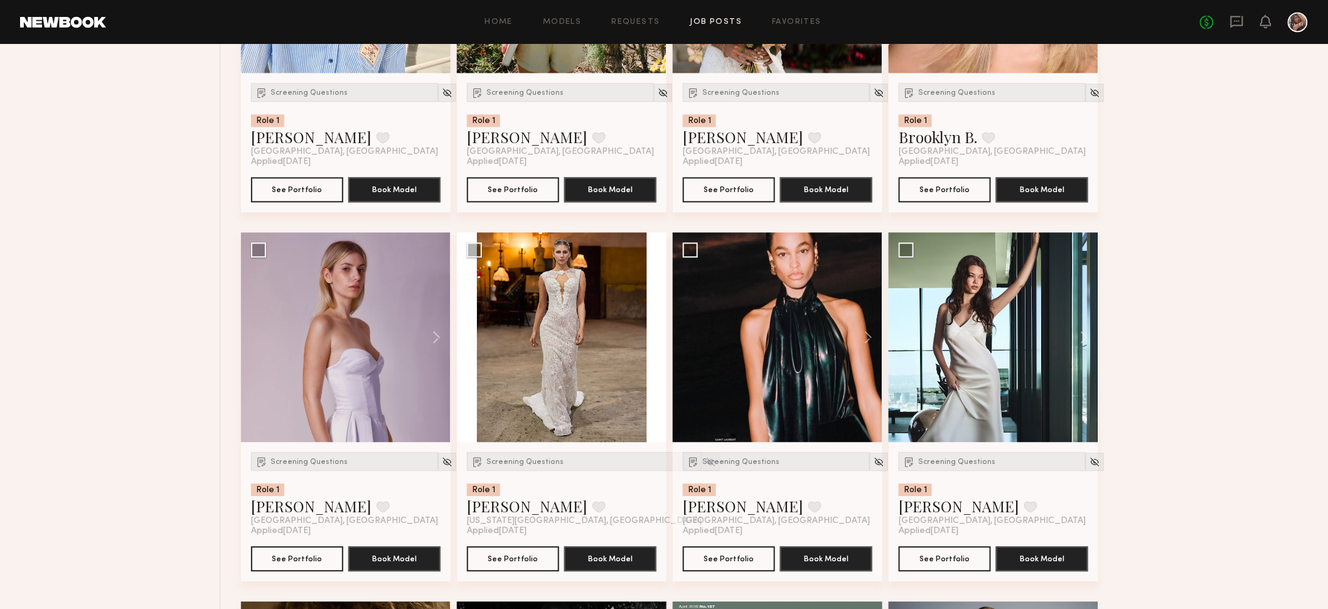
scroll to position [1111, 0]
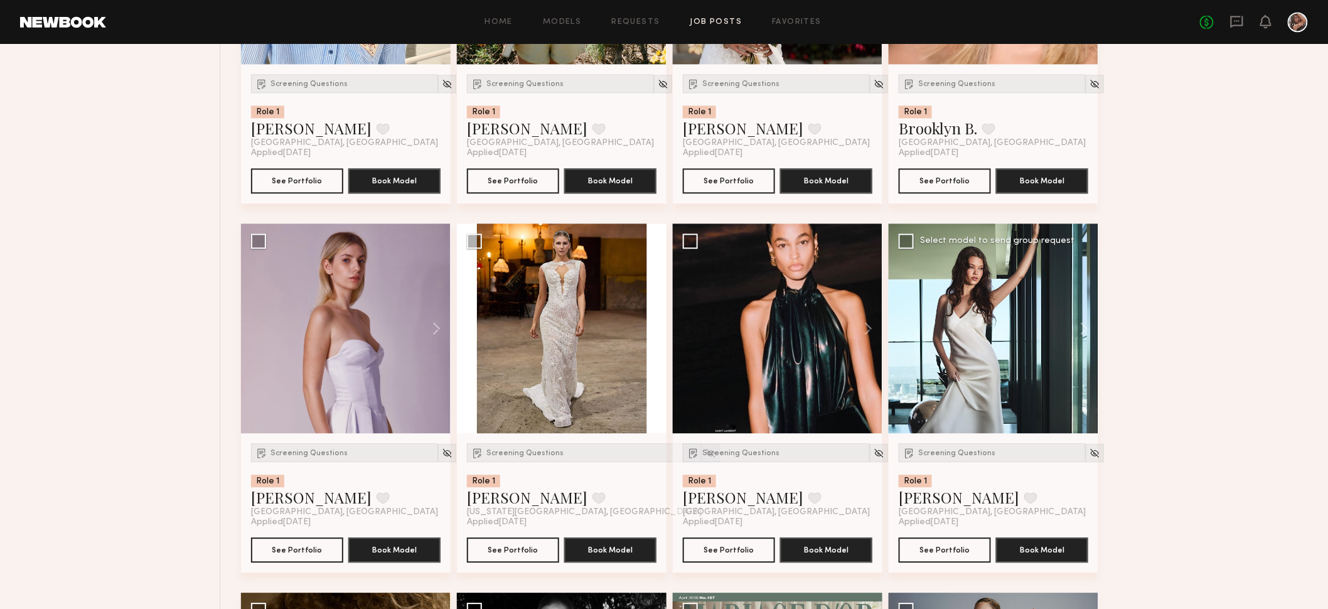
click at [1011, 370] on div at bounding box center [994, 328] width 210 height 210
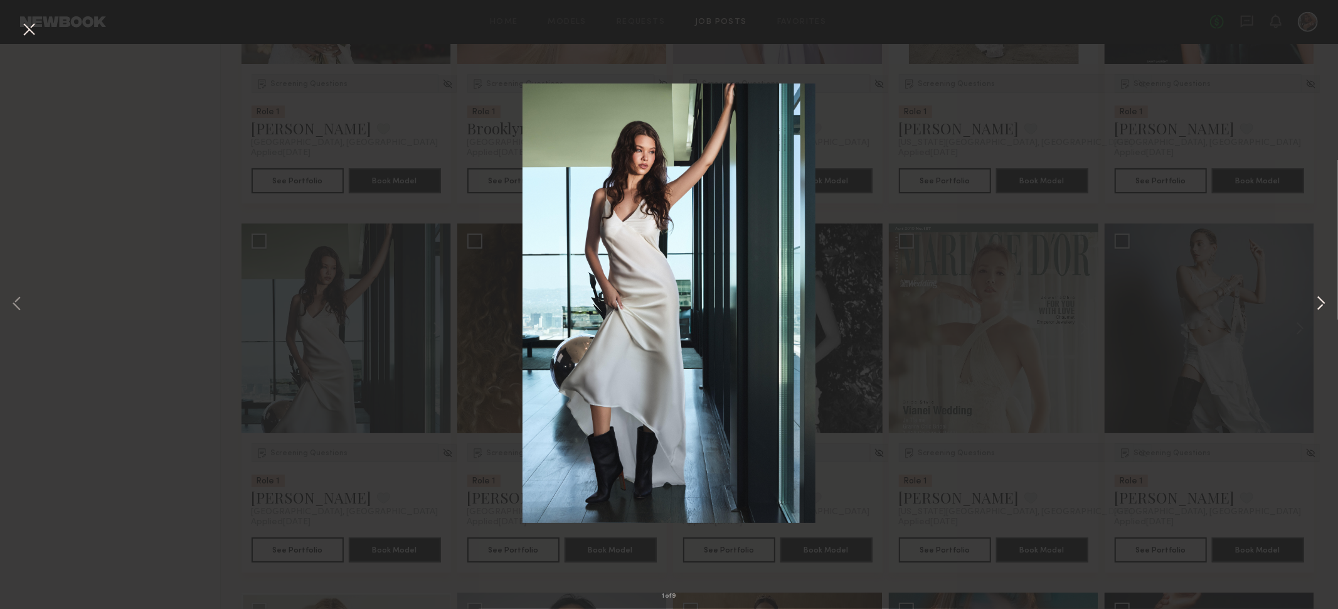
click at [1325, 303] on button at bounding box center [1321, 304] width 15 height 487
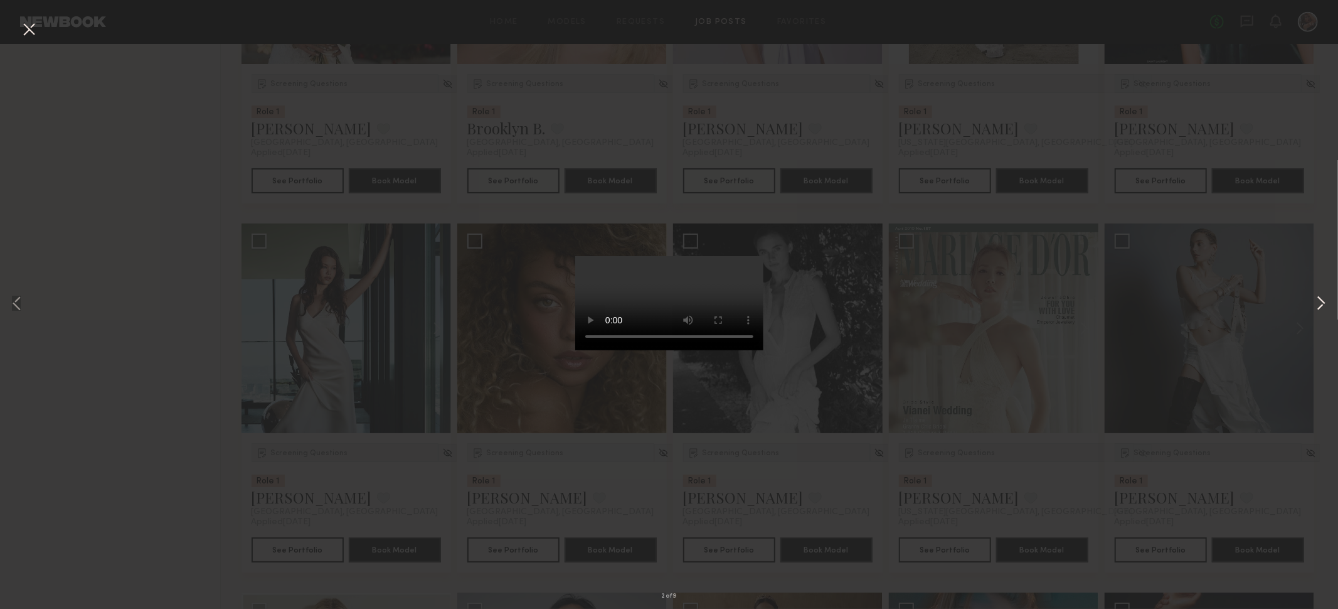
click at [1323, 310] on button at bounding box center [1321, 304] width 15 height 487
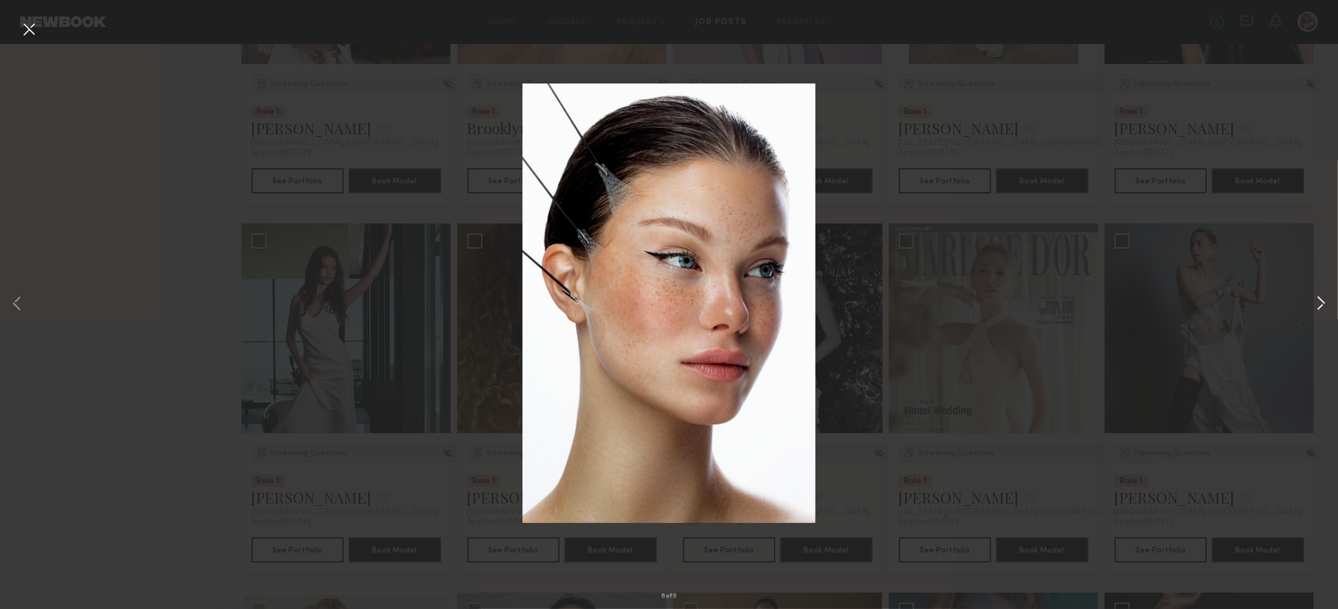
click at [1323, 310] on button at bounding box center [1321, 304] width 15 height 487
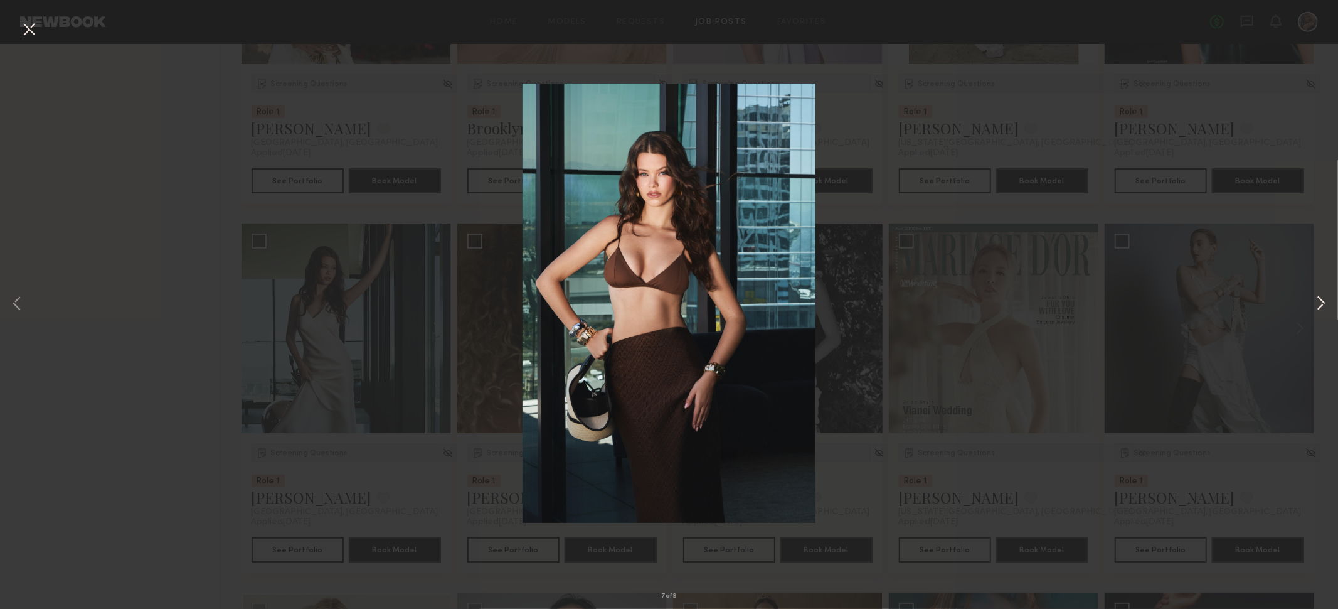
click at [1323, 310] on button at bounding box center [1321, 304] width 15 height 487
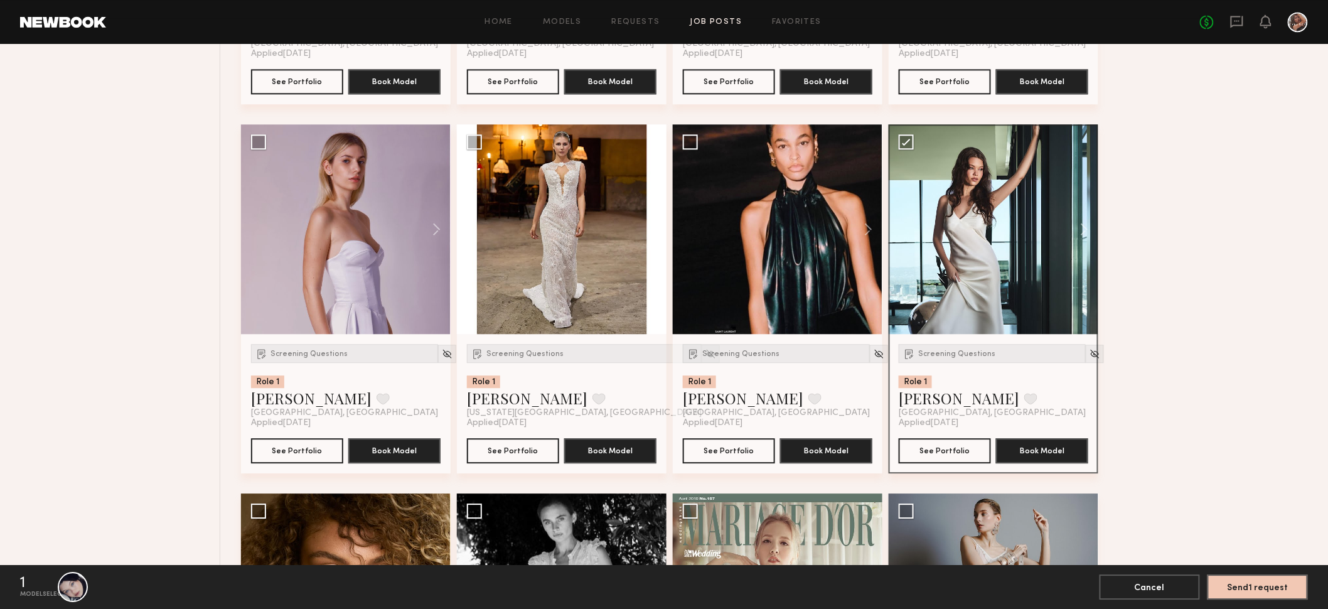
scroll to position [1213, 0]
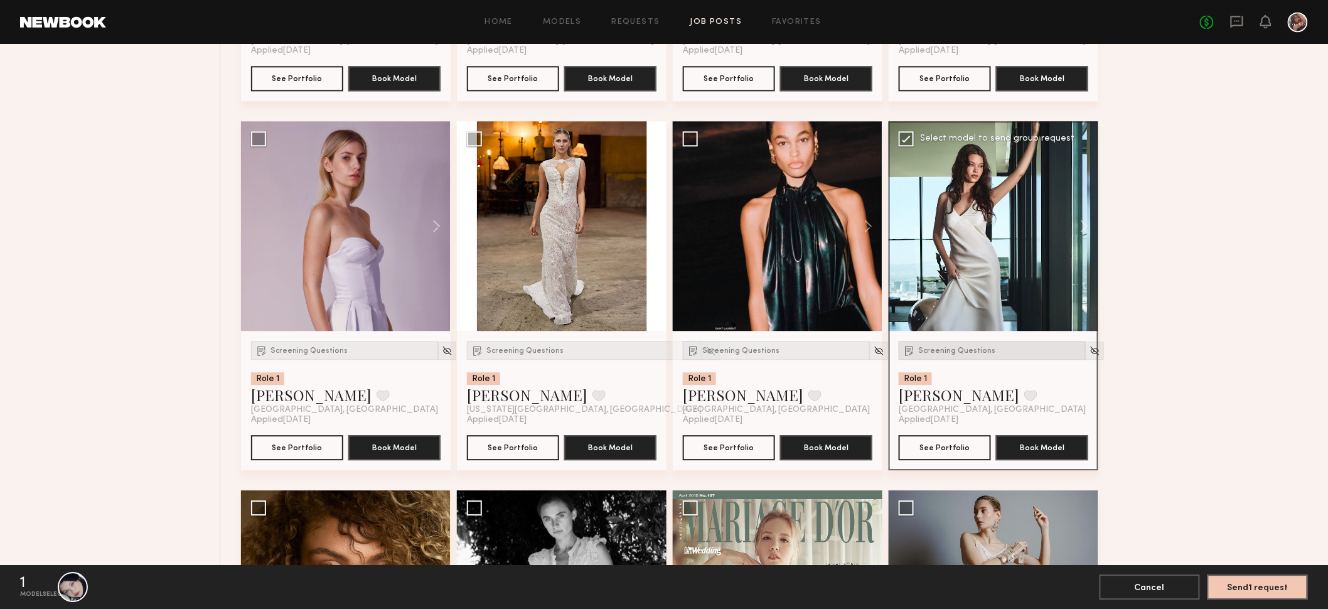
click at [978, 351] on span "Screening Questions" at bounding box center [956, 351] width 77 height 8
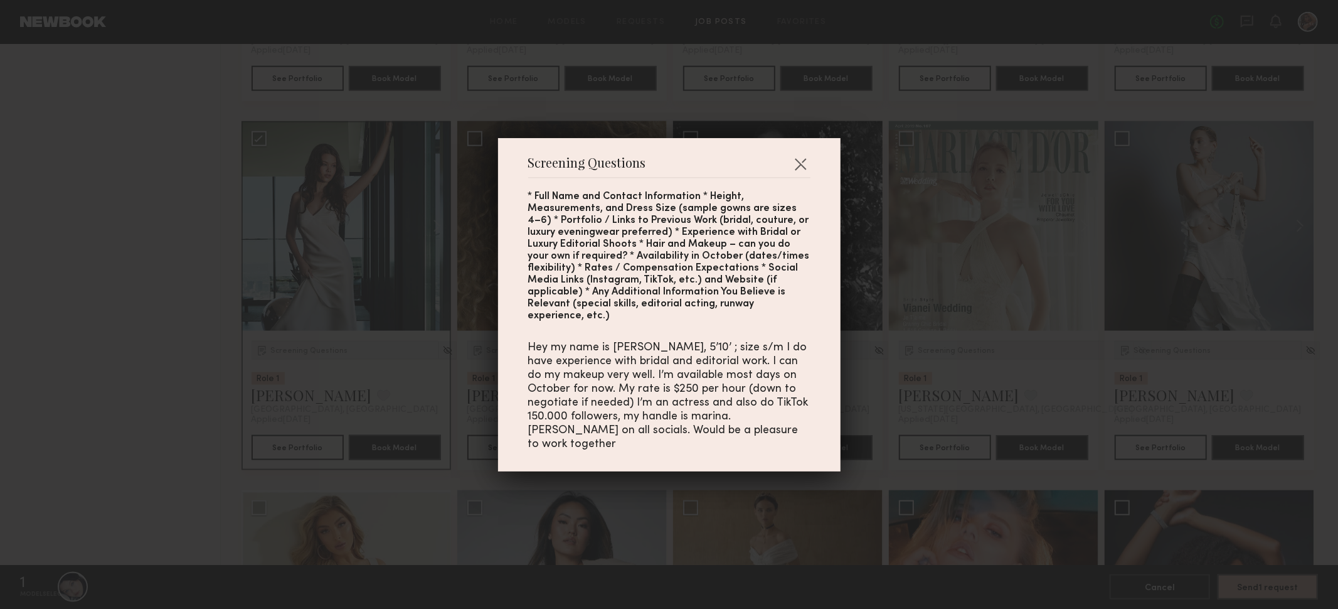
drag, startPoint x: 619, startPoint y: 222, endPoint x: 640, endPoint y: 285, distance: 66.1
click at [640, 285] on div "* Full Name and Contact Information * Height, Measurements, and Dress Size (sam…" at bounding box center [669, 256] width 282 height 131
drag, startPoint x: 625, startPoint y: 345, endPoint x: 642, endPoint y: 365, distance: 26.3
click at [642, 365] on div "Hey my name is [PERSON_NAME], 5’10’ ; size s/m I do have experience with bridal…" at bounding box center [669, 396] width 282 height 110
drag, startPoint x: 651, startPoint y: 376, endPoint x: 654, endPoint y: 387, distance: 11.7
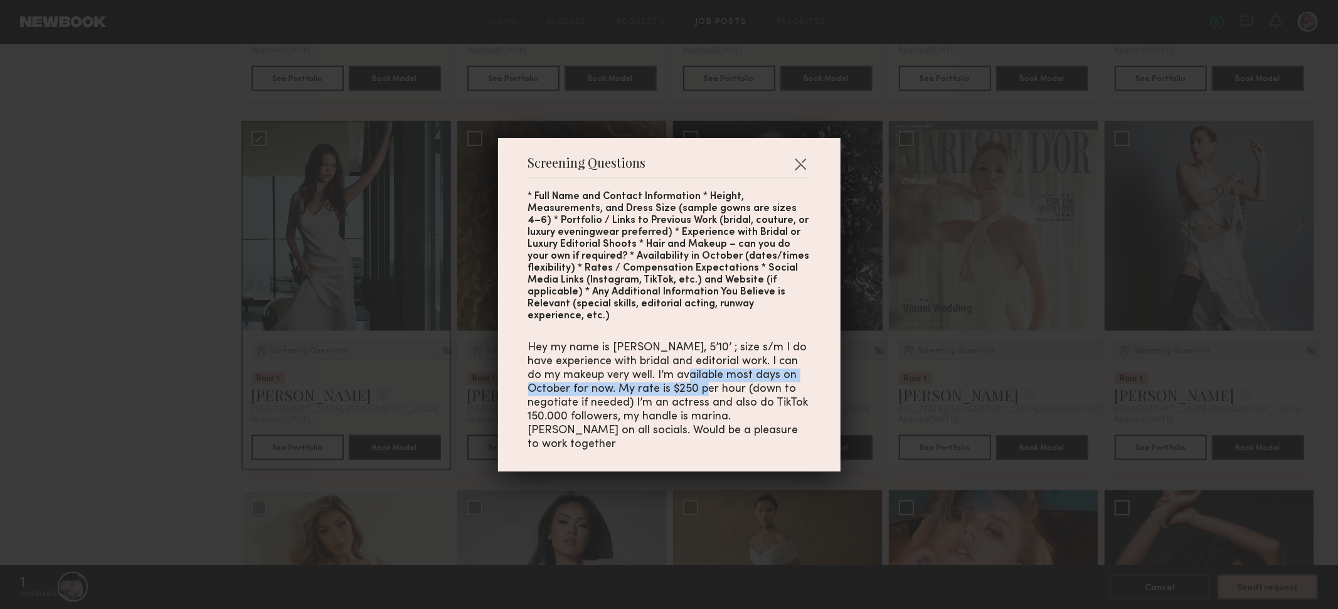
click at [654, 387] on div "Hey my name is [PERSON_NAME], 5’10’ ; size s/m I do have experience with bridal…" at bounding box center [669, 396] width 282 height 110
click at [793, 174] on button "button" at bounding box center [801, 164] width 20 height 20
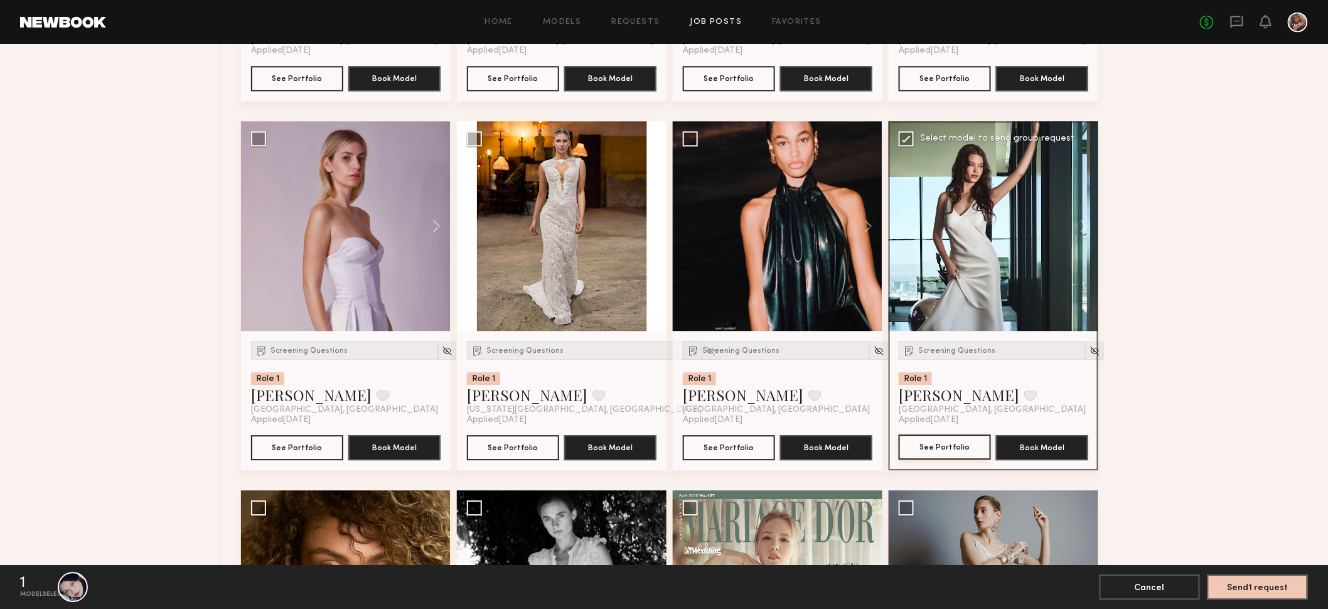
click at [961, 446] on button "See Portfolio" at bounding box center [945, 446] width 92 height 25
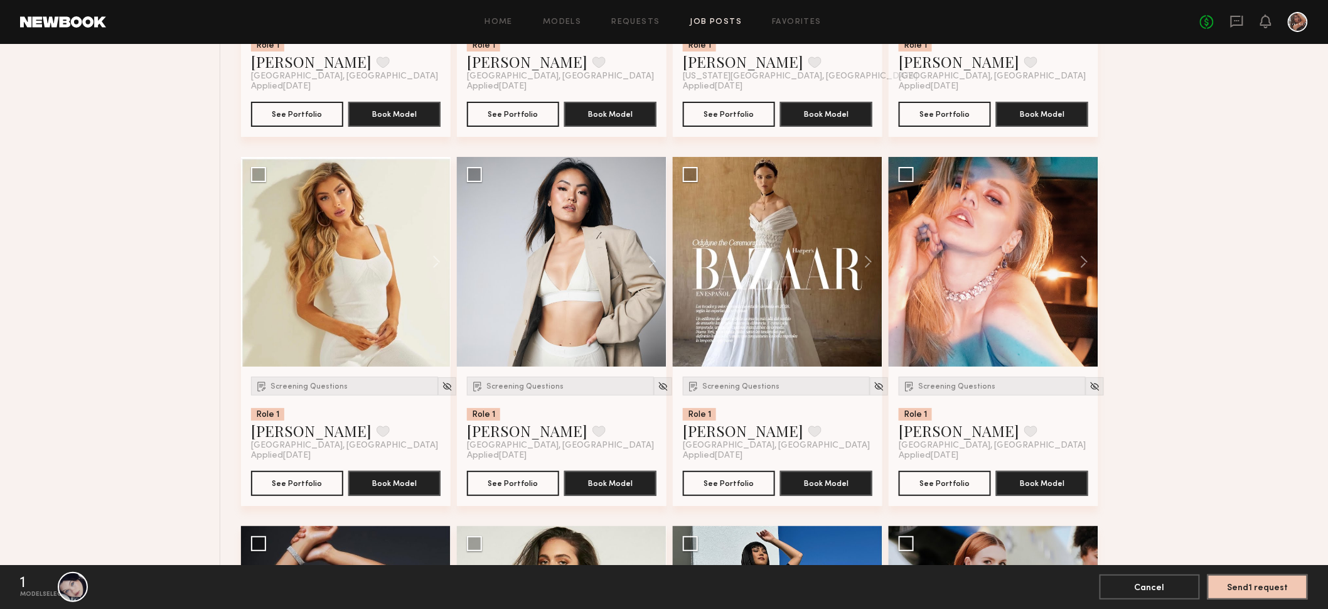
scroll to position [1924, 0]
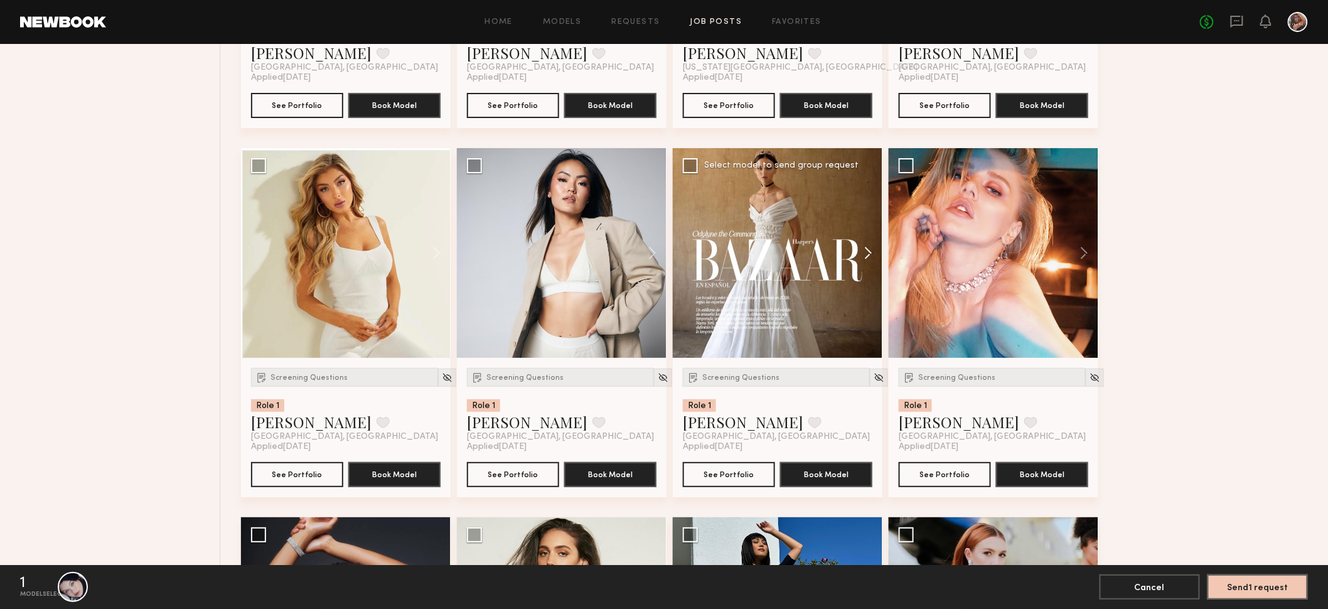
click at [870, 243] on button at bounding box center [862, 253] width 40 height 210
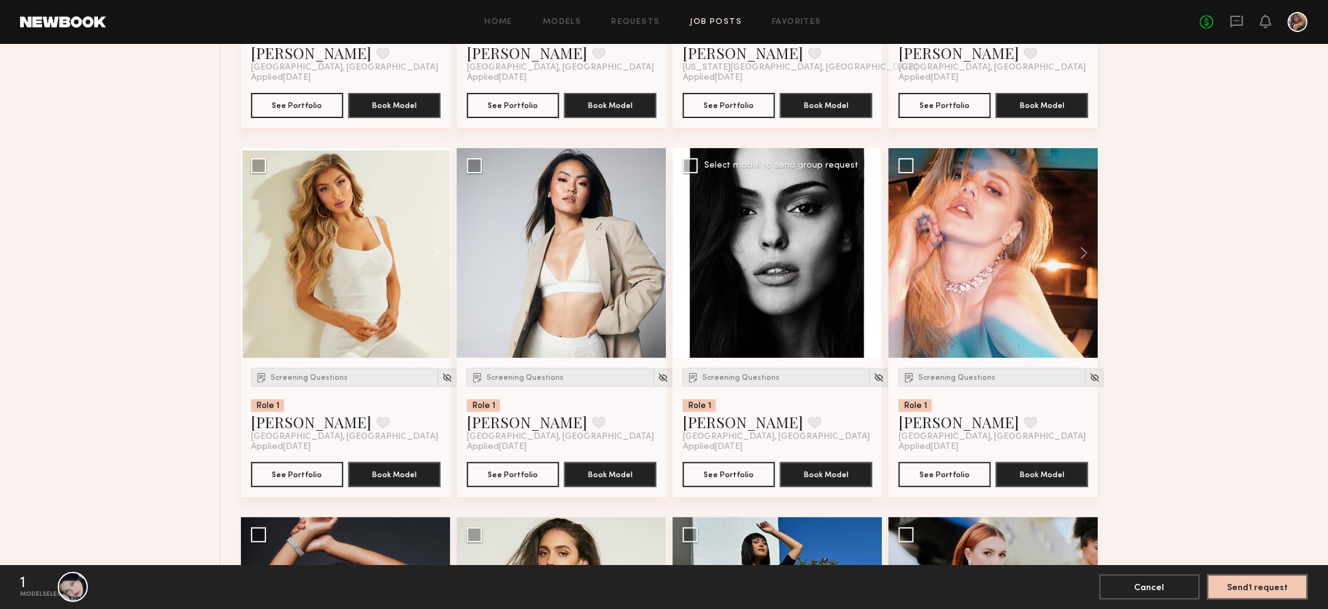
click at [870, 247] on button at bounding box center [862, 253] width 40 height 210
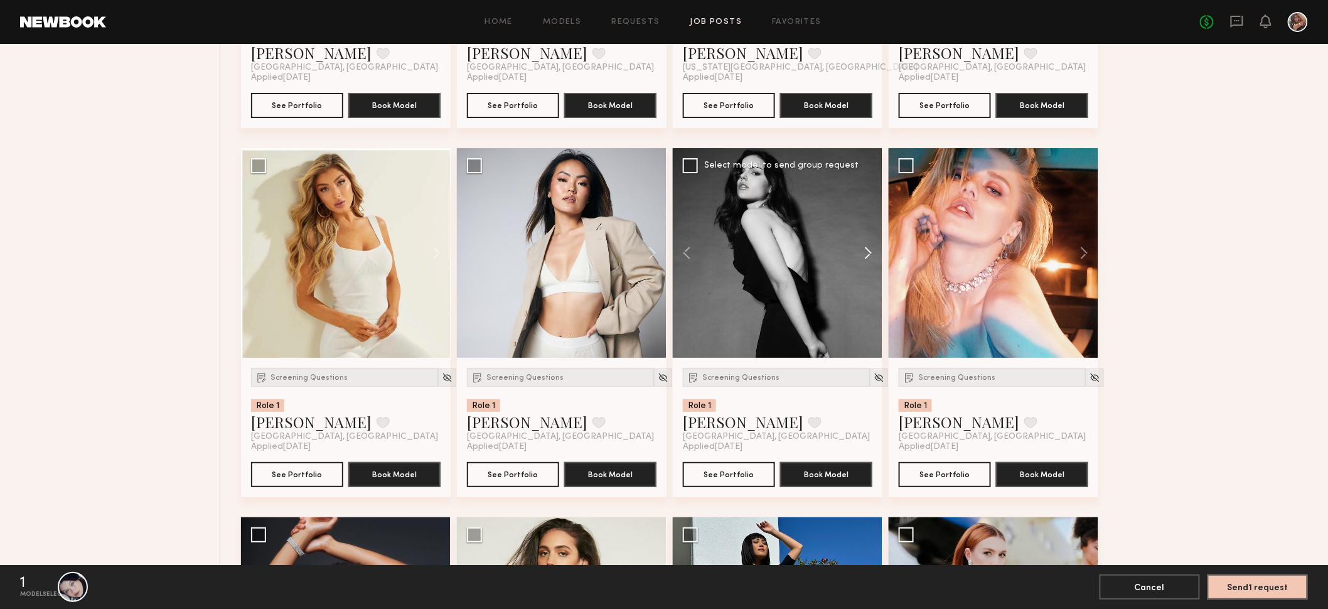
click at [870, 247] on button at bounding box center [862, 253] width 40 height 210
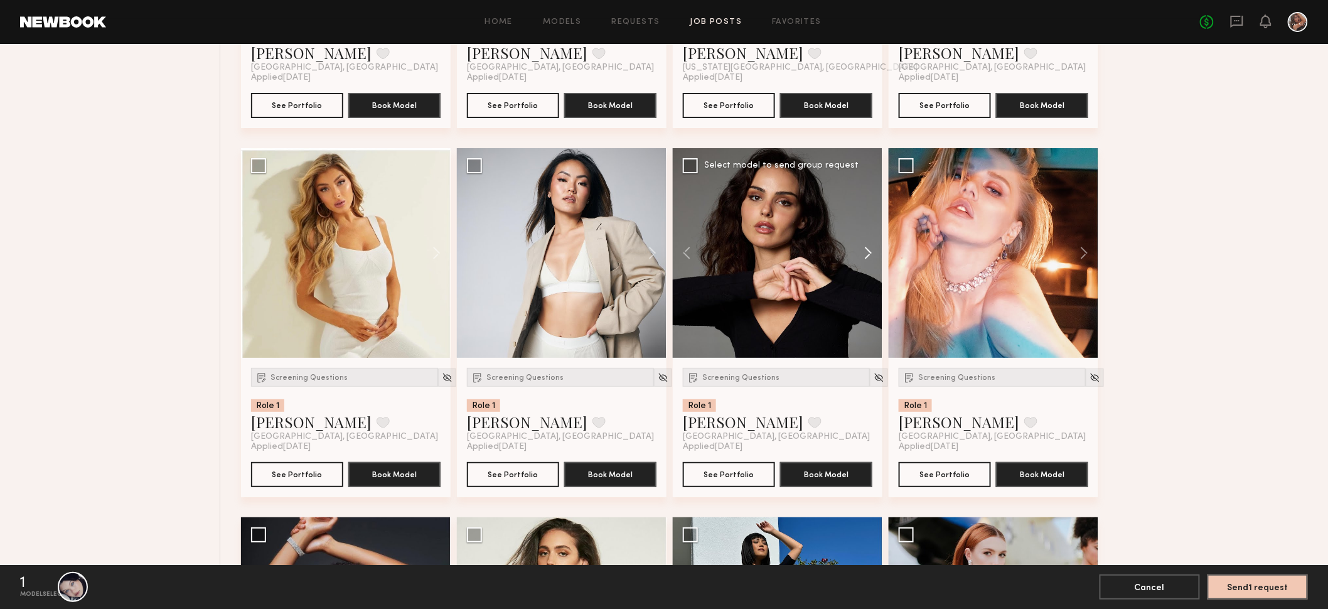
click at [870, 247] on button at bounding box center [862, 253] width 40 height 210
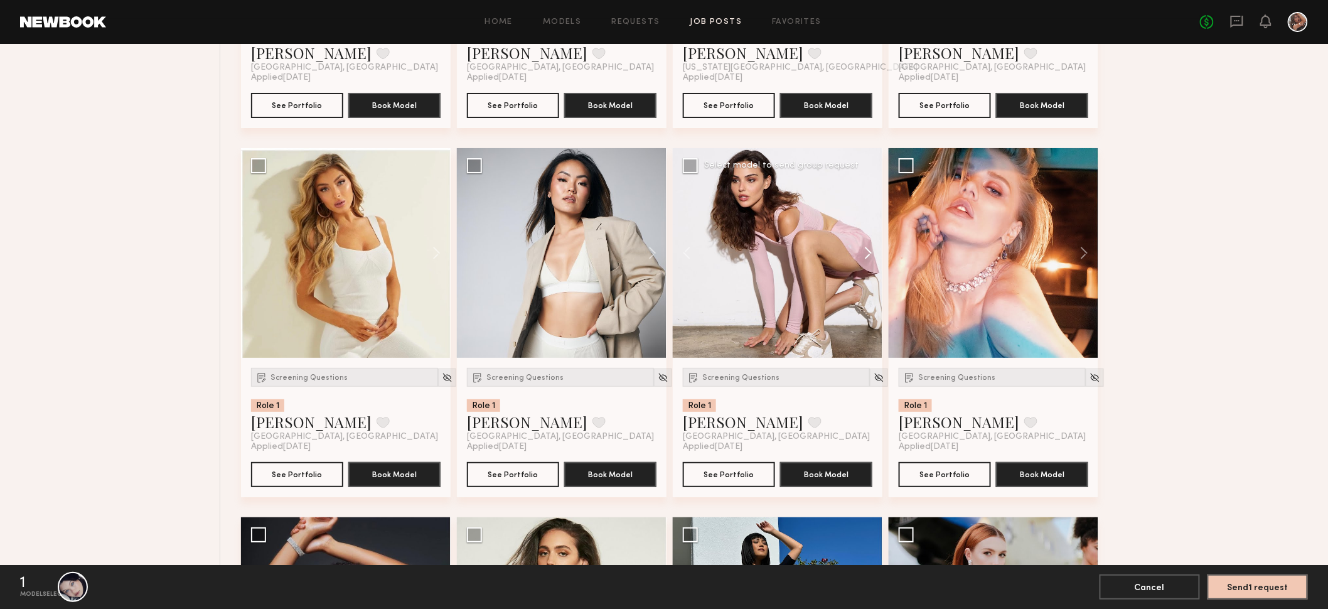
click at [870, 247] on button at bounding box center [862, 253] width 40 height 210
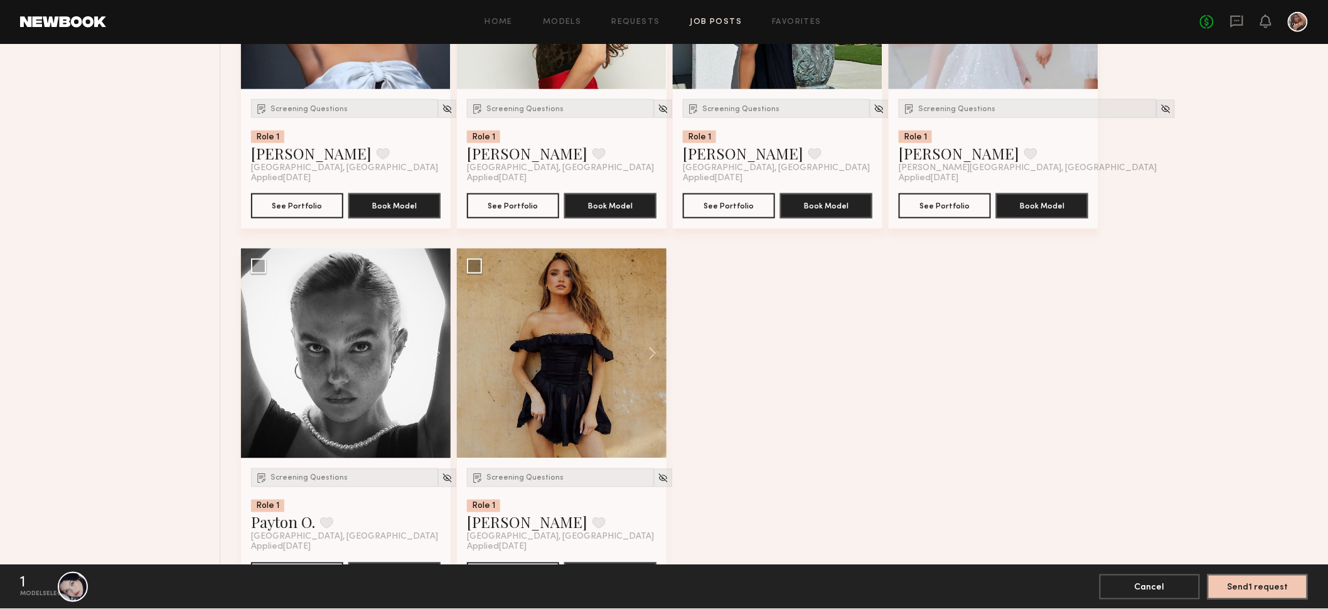
scroll to position [2568, 0]
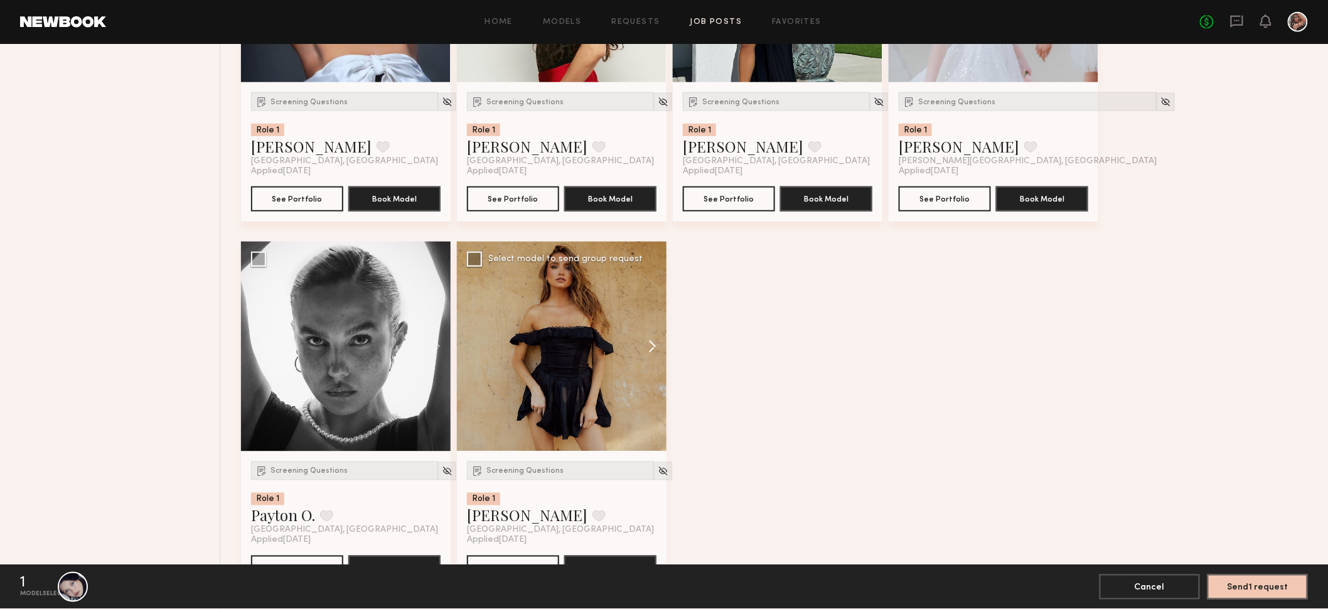
click at [651, 342] on button at bounding box center [646, 347] width 40 height 210
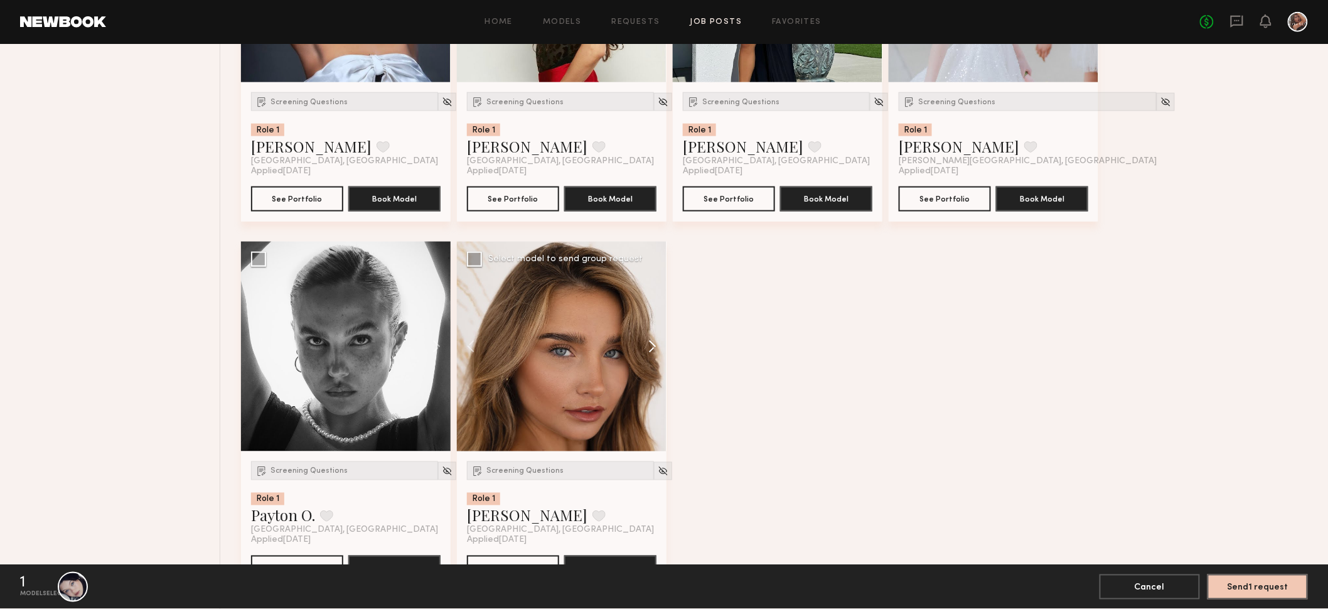
click at [651, 342] on button at bounding box center [646, 347] width 40 height 210
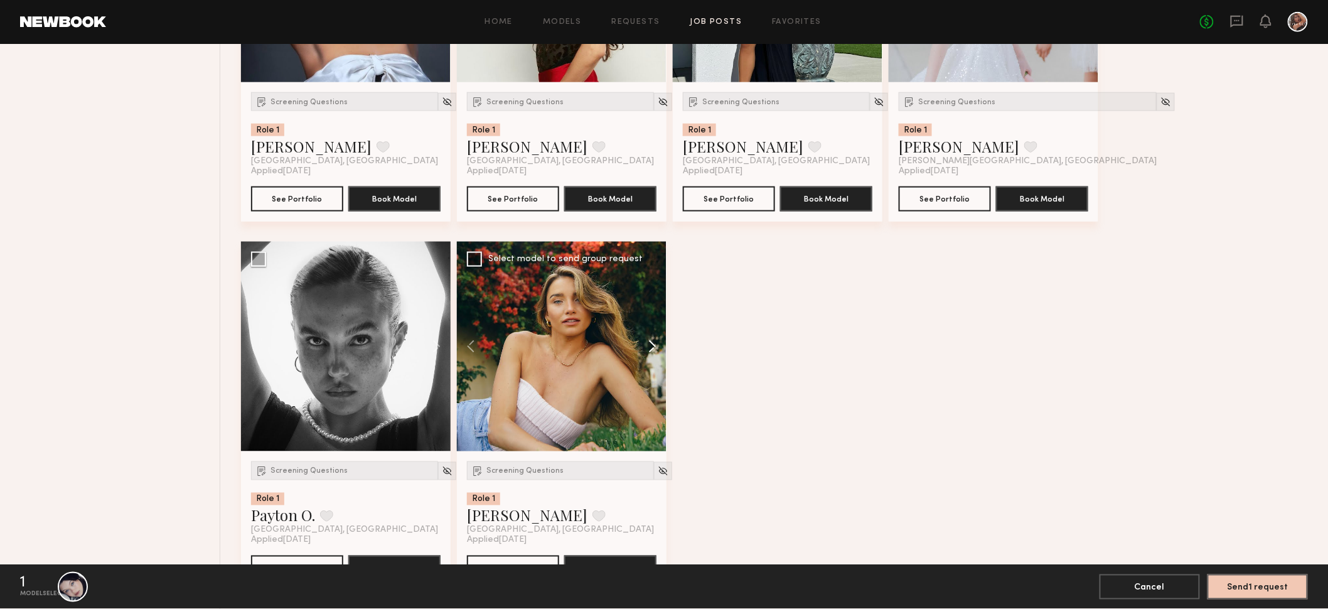
click at [651, 342] on button at bounding box center [646, 347] width 40 height 210
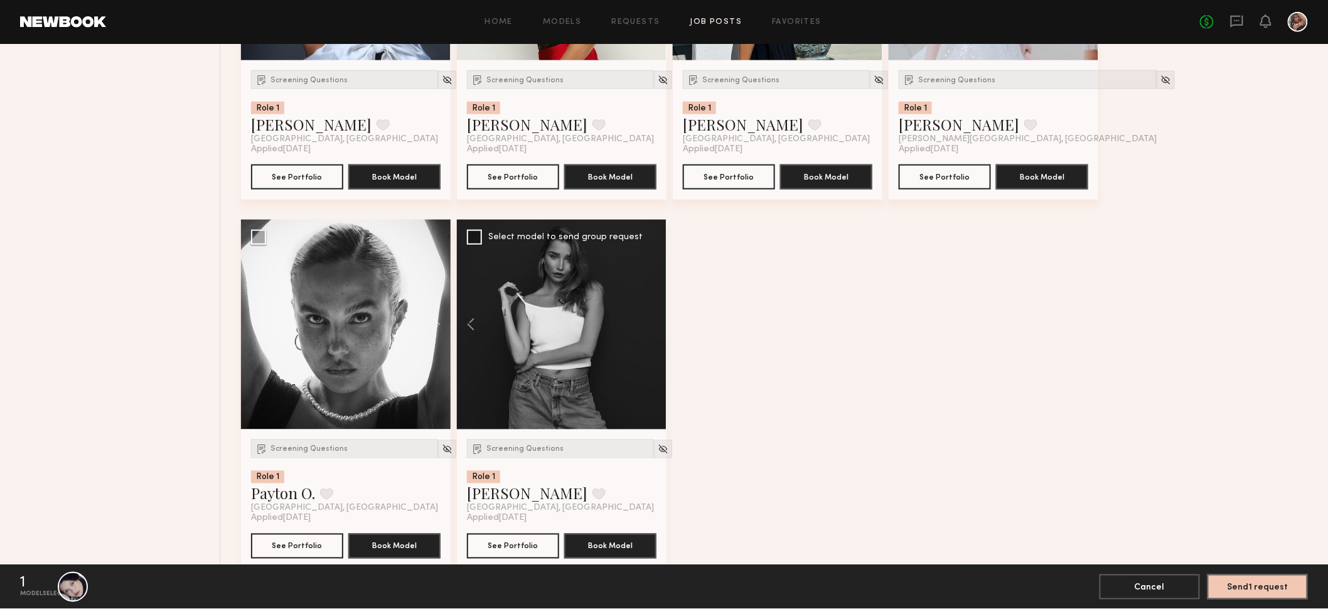
scroll to position [2594, 0]
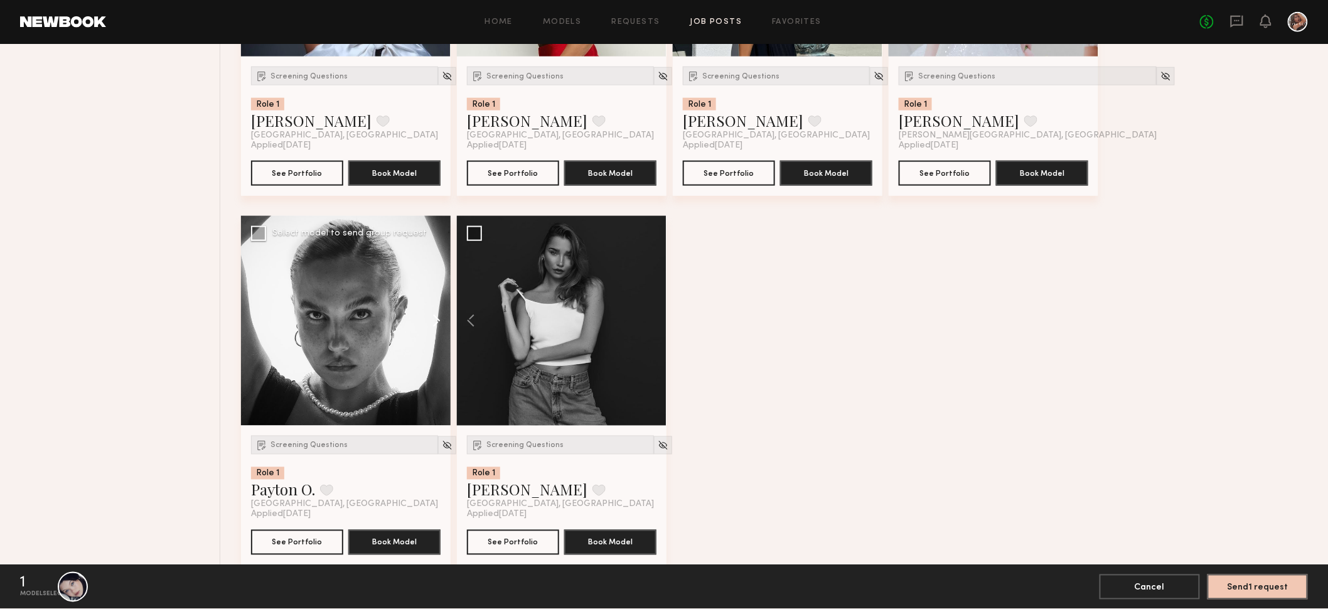
click at [441, 319] on button at bounding box center [430, 321] width 40 height 210
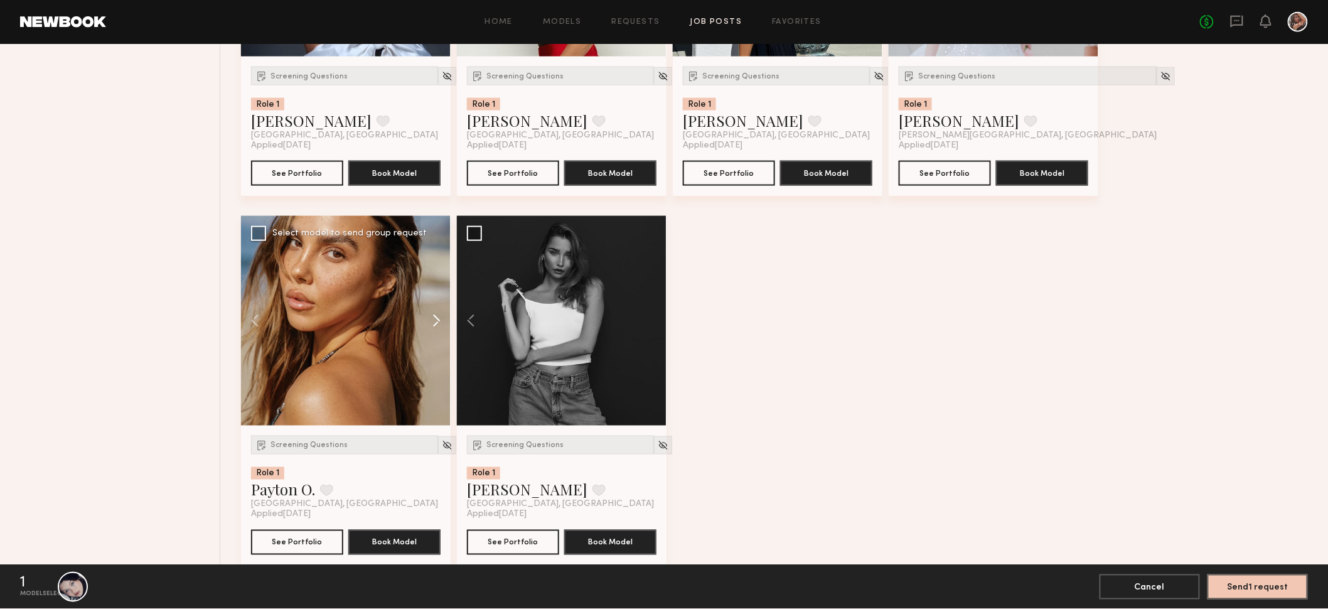
click at [439, 319] on button at bounding box center [430, 321] width 40 height 210
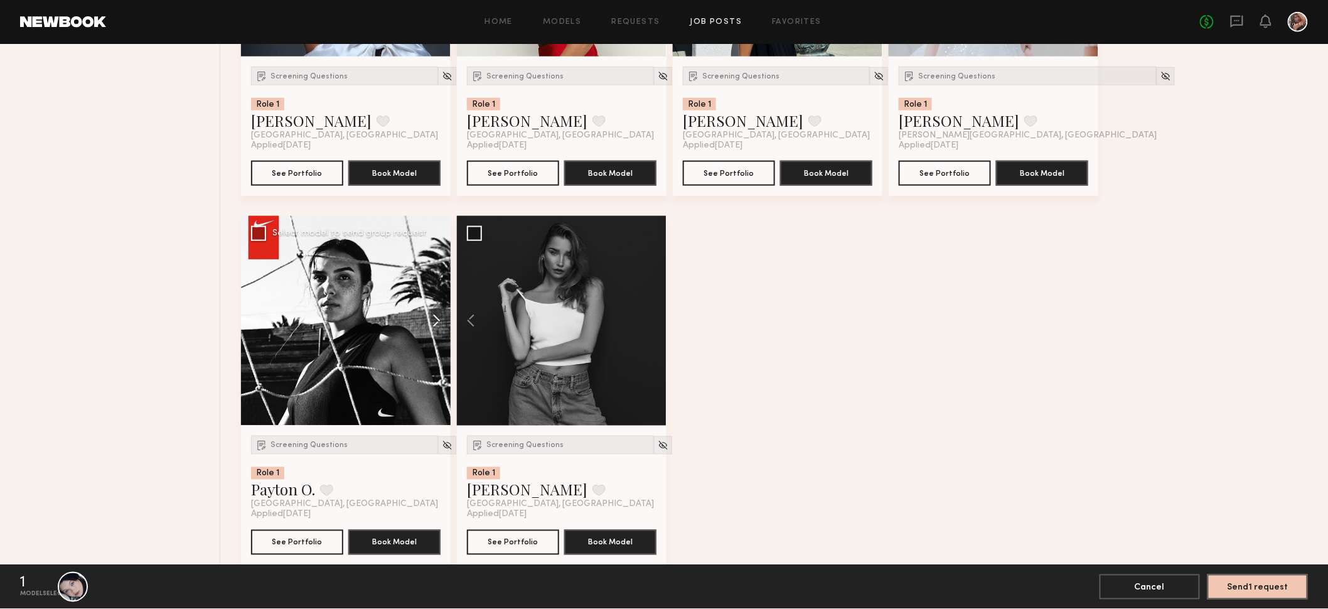
click at [439, 319] on button at bounding box center [430, 321] width 40 height 210
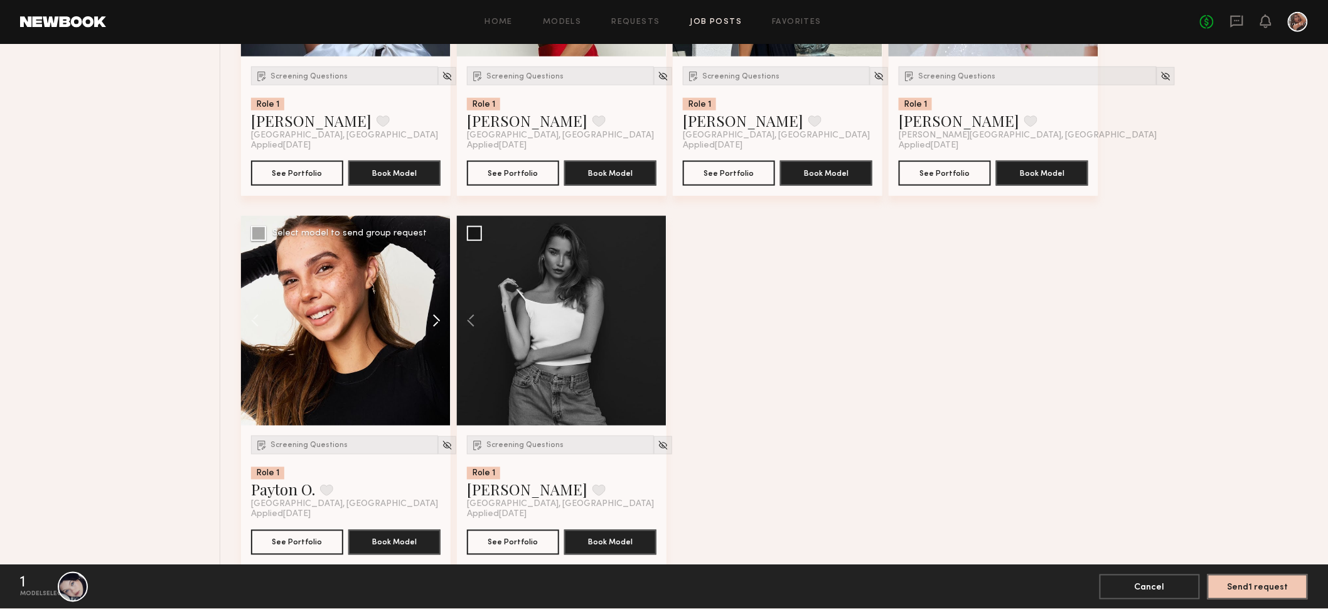
click at [439, 319] on button at bounding box center [430, 321] width 40 height 210
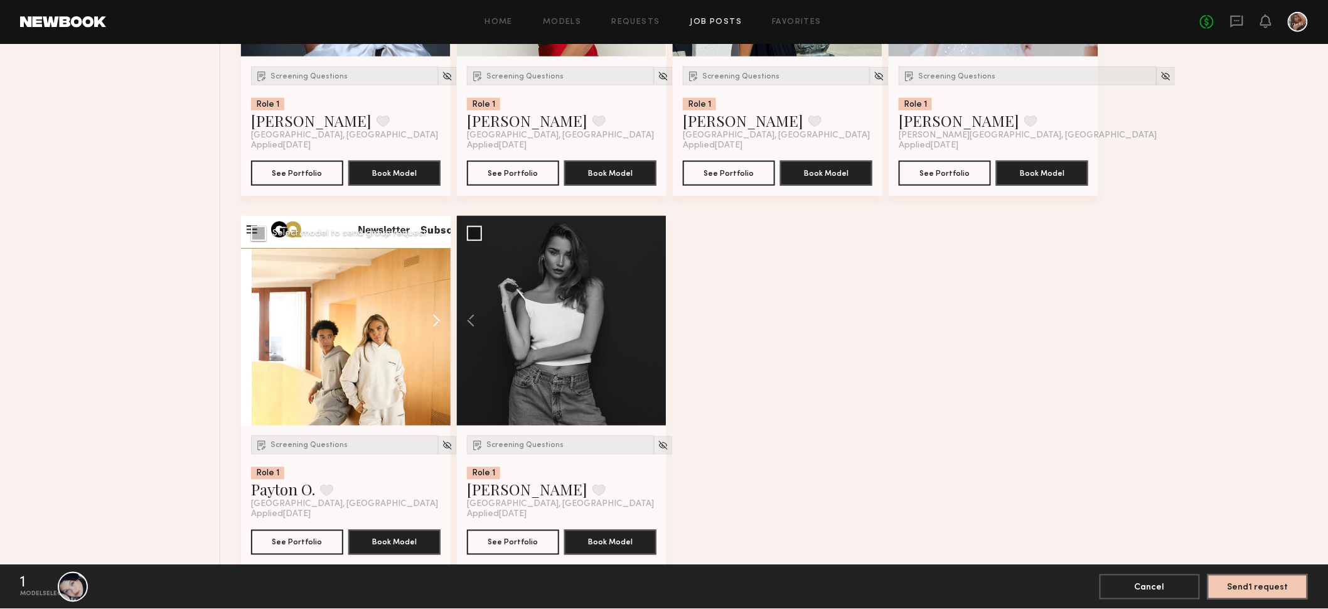
click at [439, 319] on button at bounding box center [430, 321] width 40 height 210
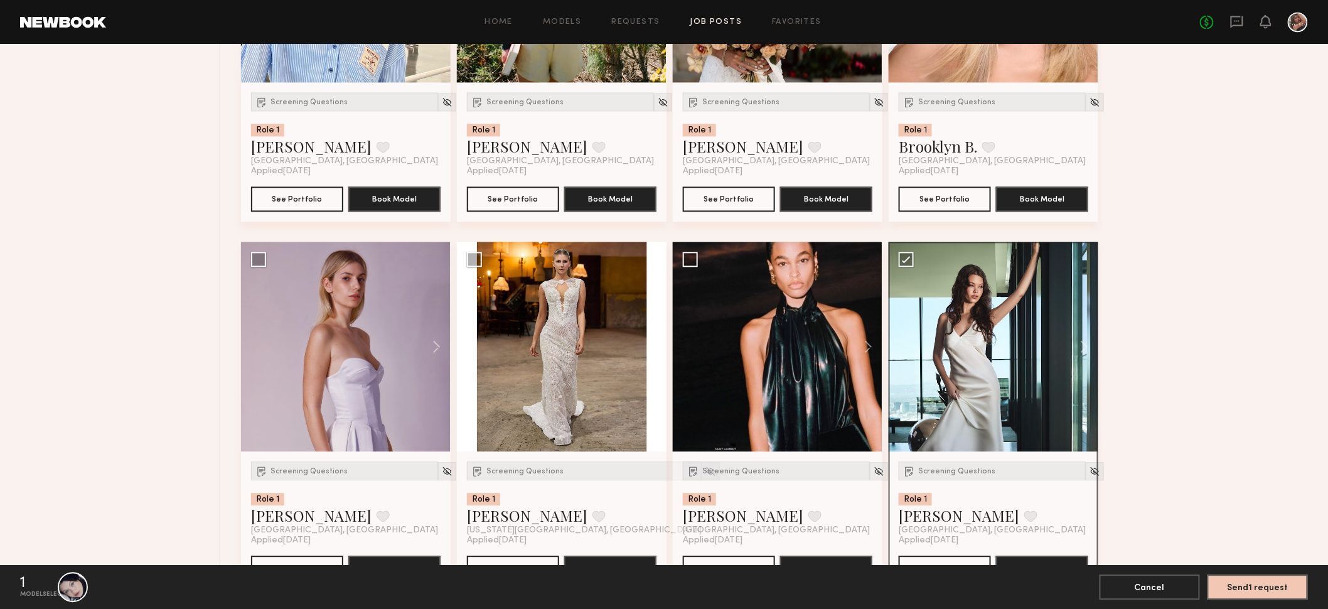
scroll to position [1052, 0]
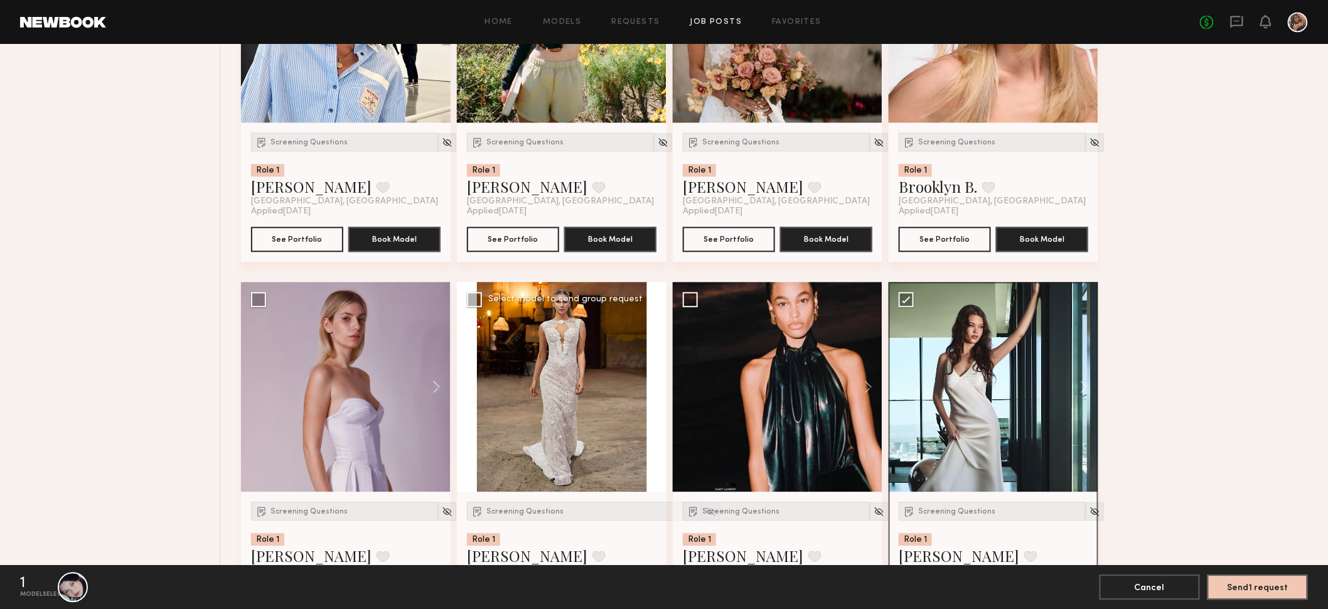
click at [648, 384] on button at bounding box center [646, 387] width 40 height 210
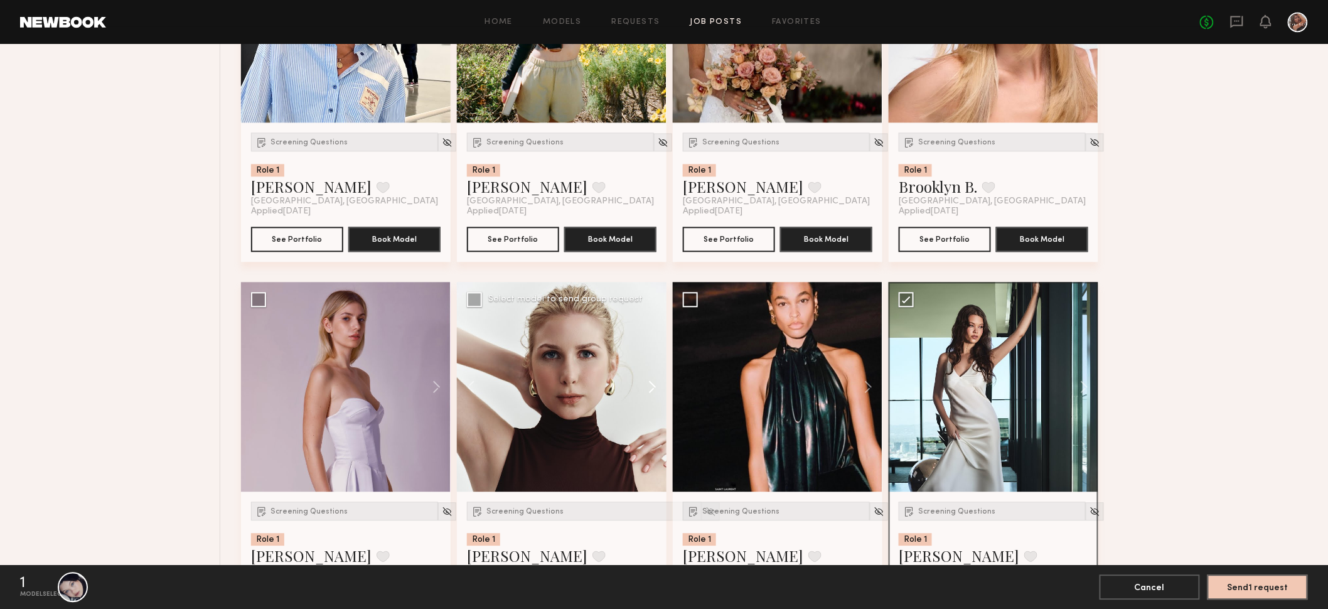
click at [648, 384] on button at bounding box center [646, 387] width 40 height 210
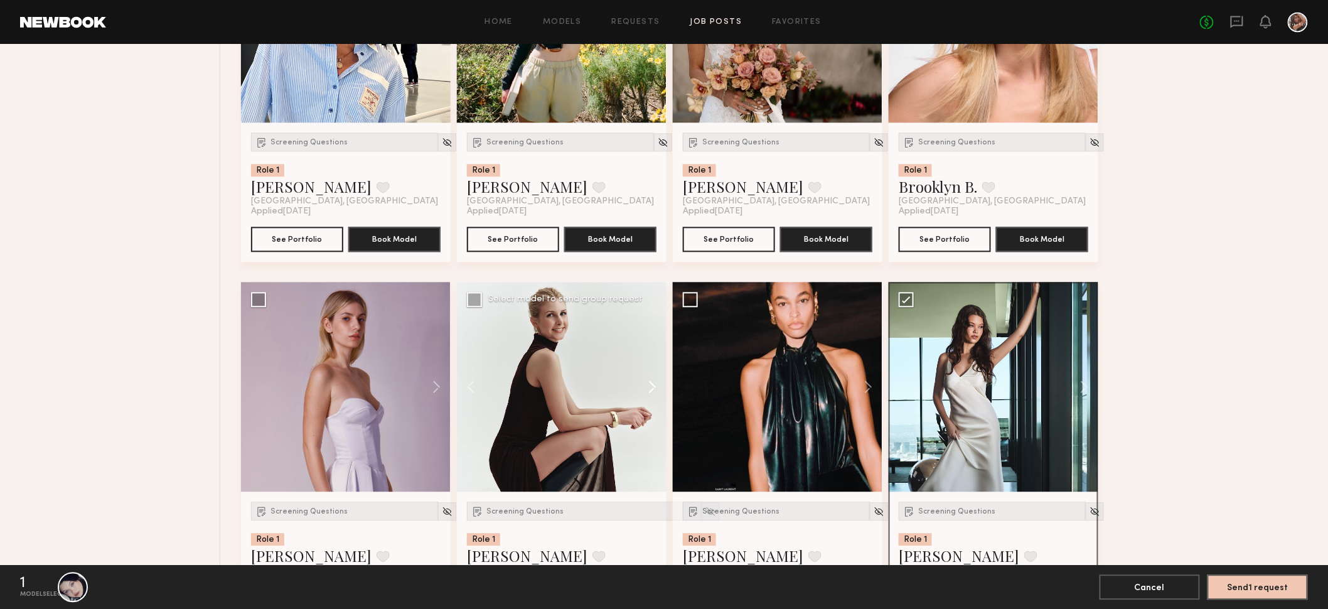
click at [648, 384] on button at bounding box center [646, 387] width 40 height 210
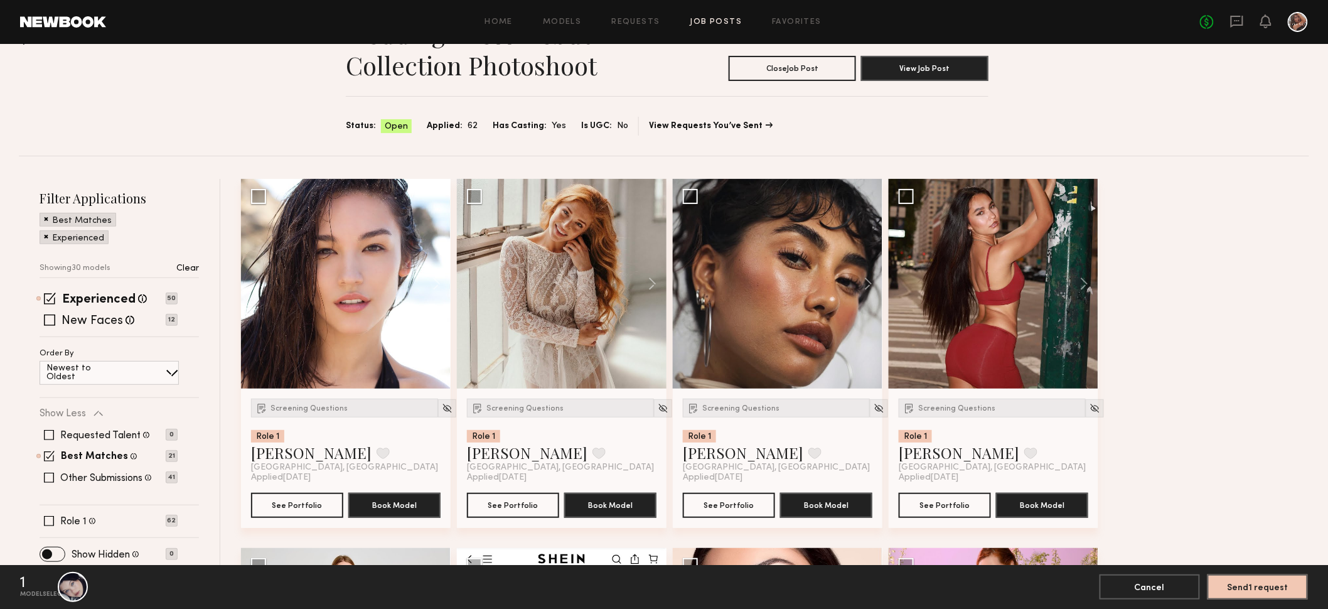
scroll to position [0, 0]
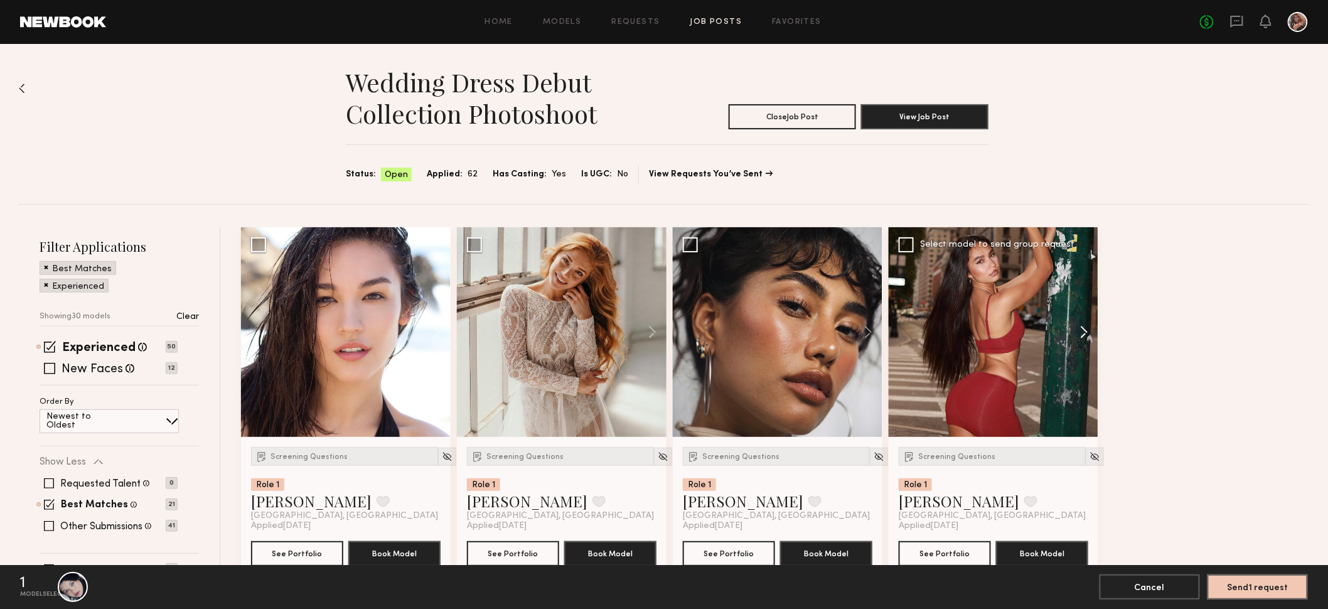
click at [1079, 339] on button at bounding box center [1078, 332] width 40 height 210
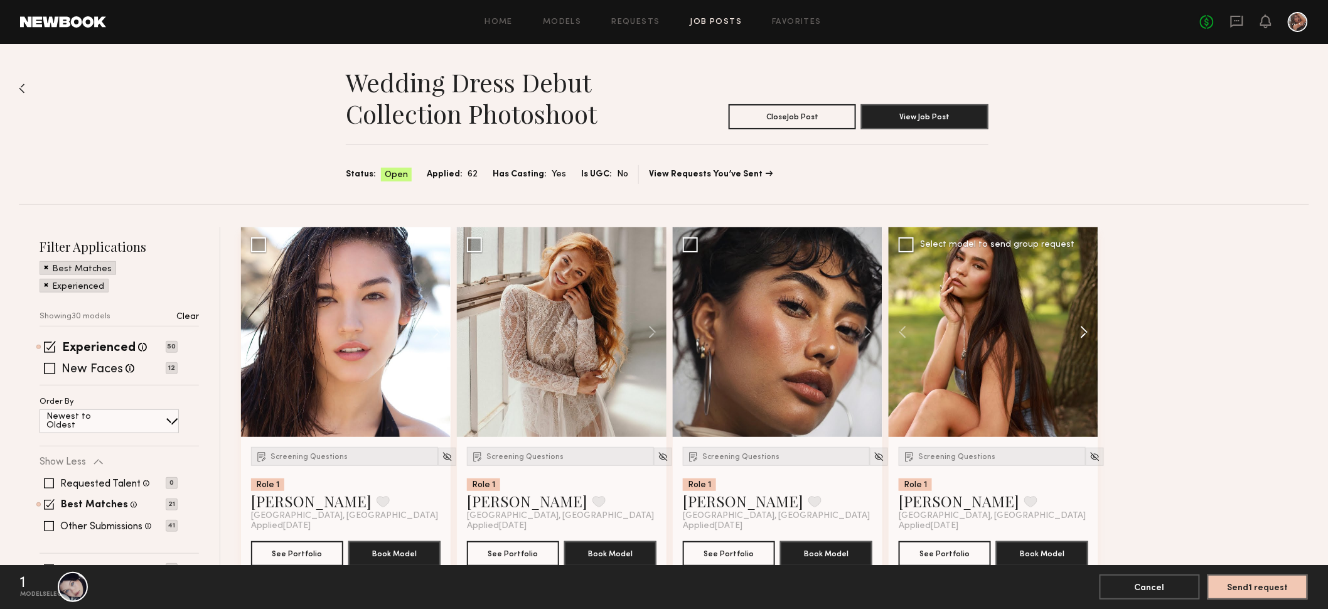
click at [1079, 339] on button at bounding box center [1078, 332] width 40 height 210
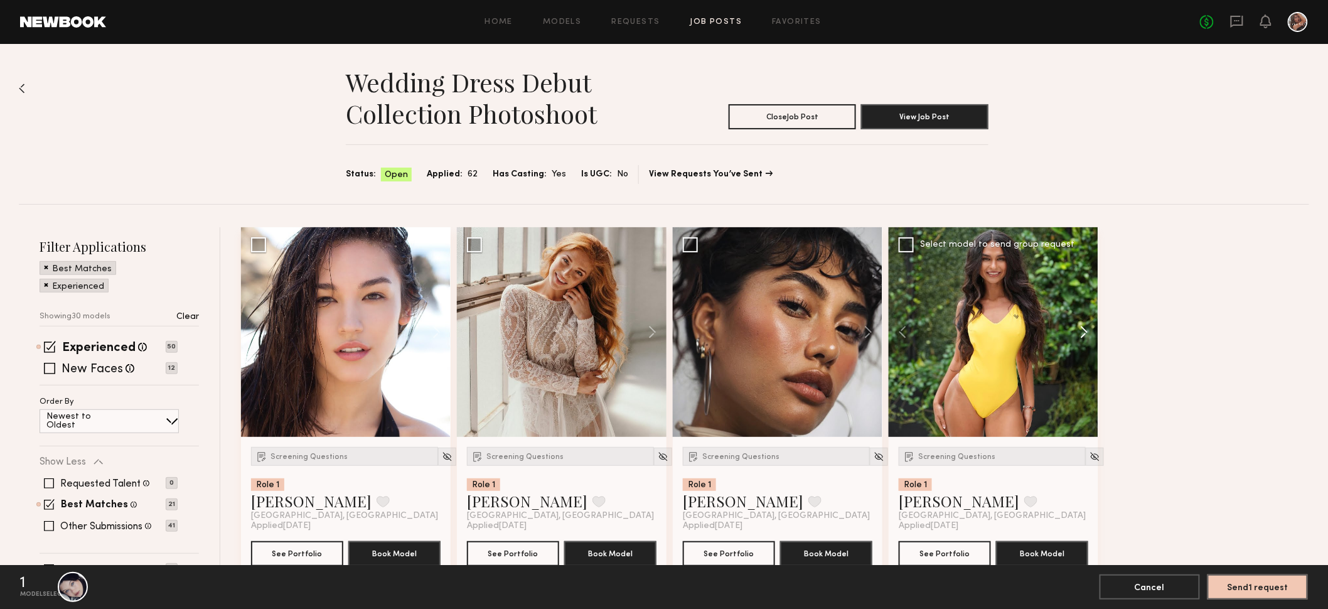
click at [1079, 339] on button at bounding box center [1078, 332] width 40 height 210
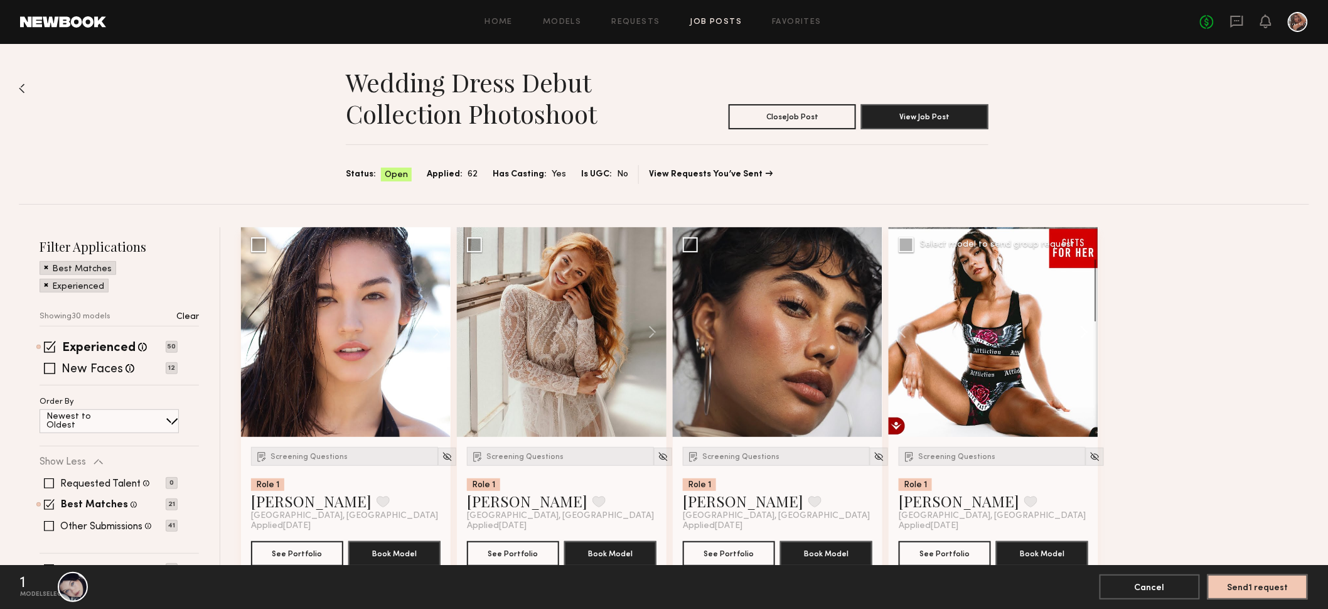
click at [1079, 339] on button at bounding box center [1078, 332] width 40 height 210
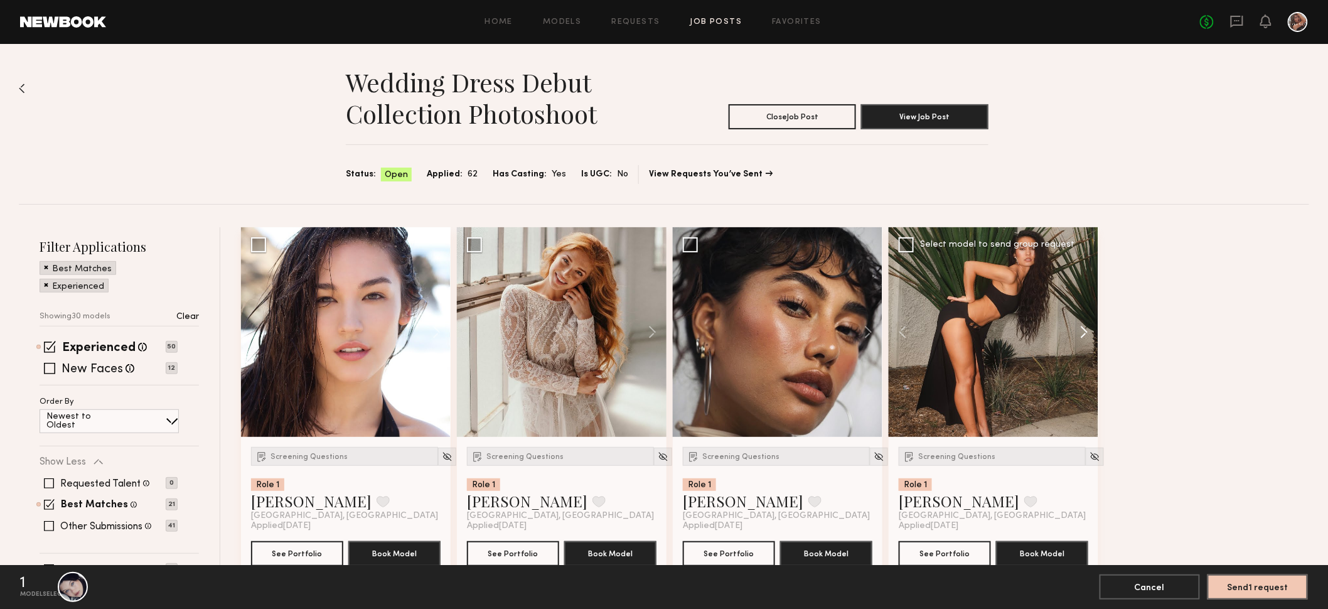
click at [1079, 339] on button at bounding box center [1078, 332] width 40 height 210
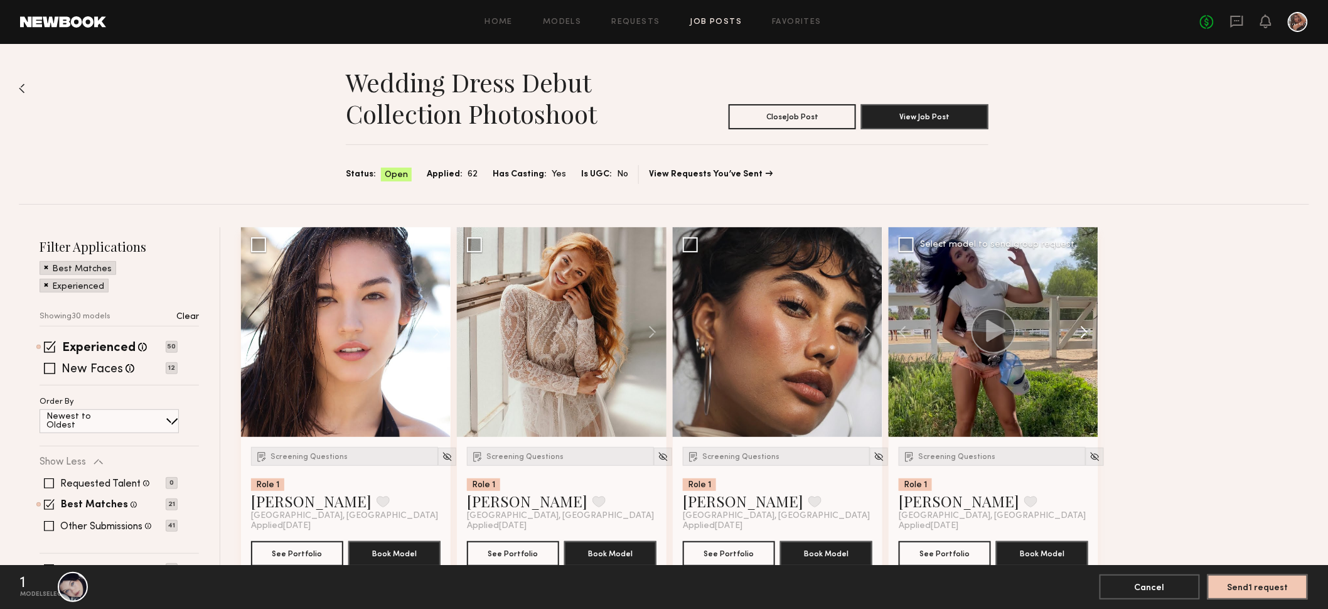
click at [1079, 339] on button at bounding box center [1078, 332] width 40 height 210
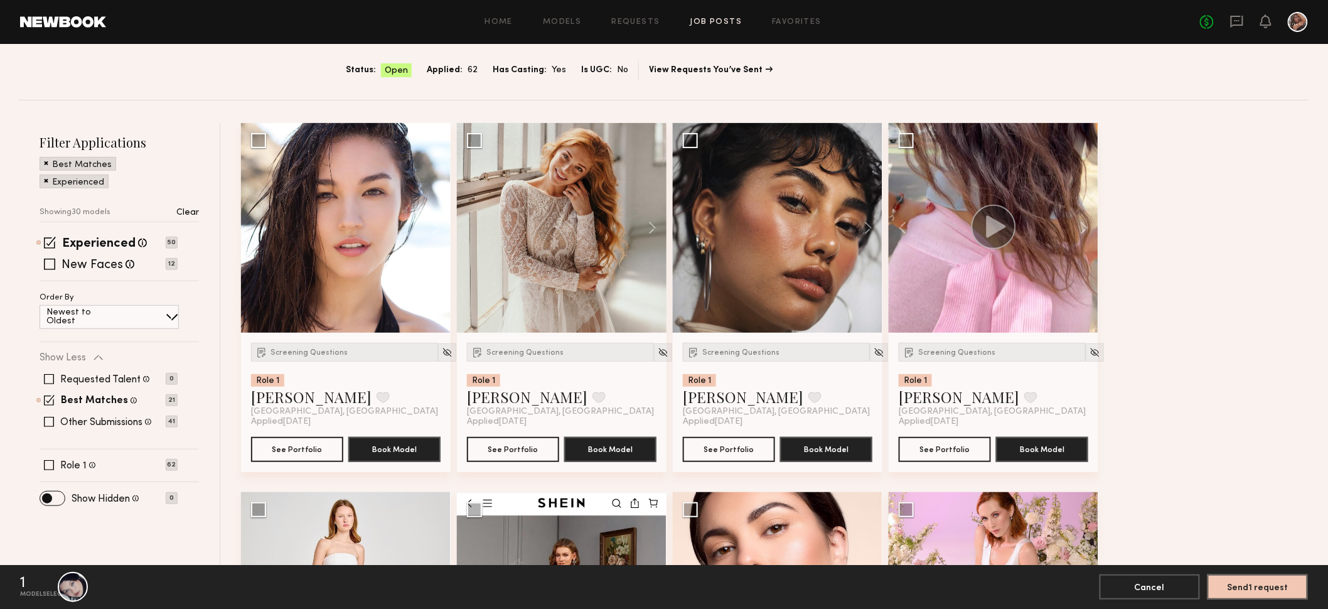
scroll to position [117, 0]
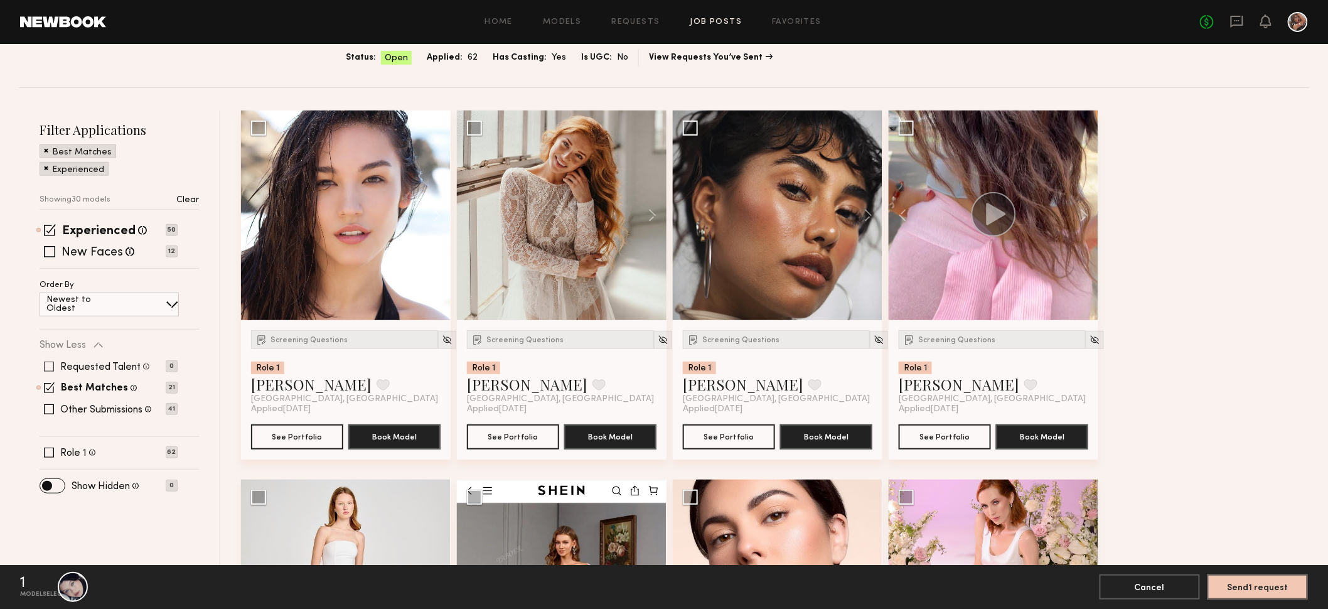
click at [45, 365] on span at bounding box center [49, 366] width 10 height 10
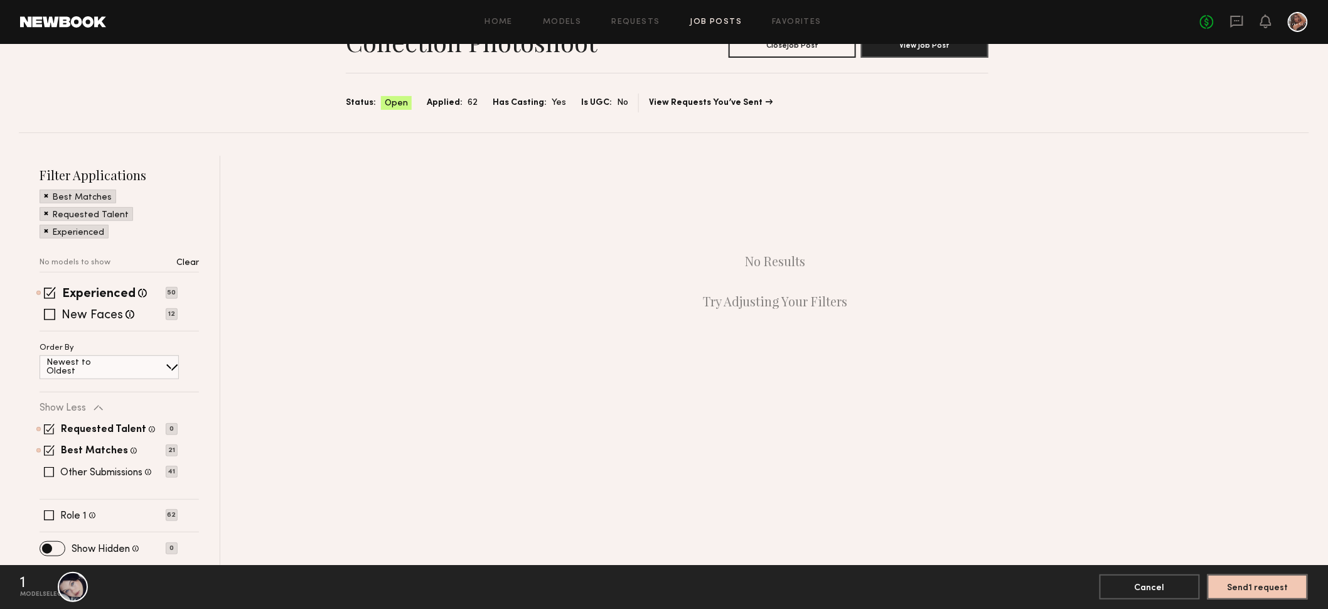
scroll to position [69, 0]
click at [48, 427] on span at bounding box center [49, 431] width 11 height 11
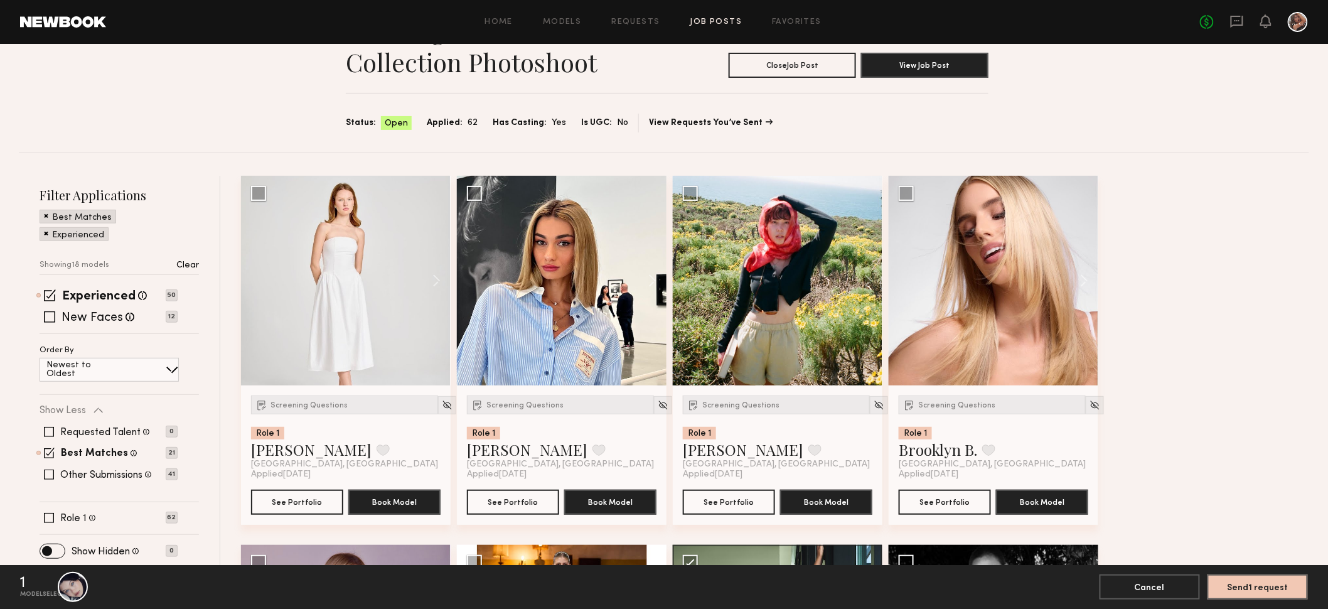
scroll to position [124, 0]
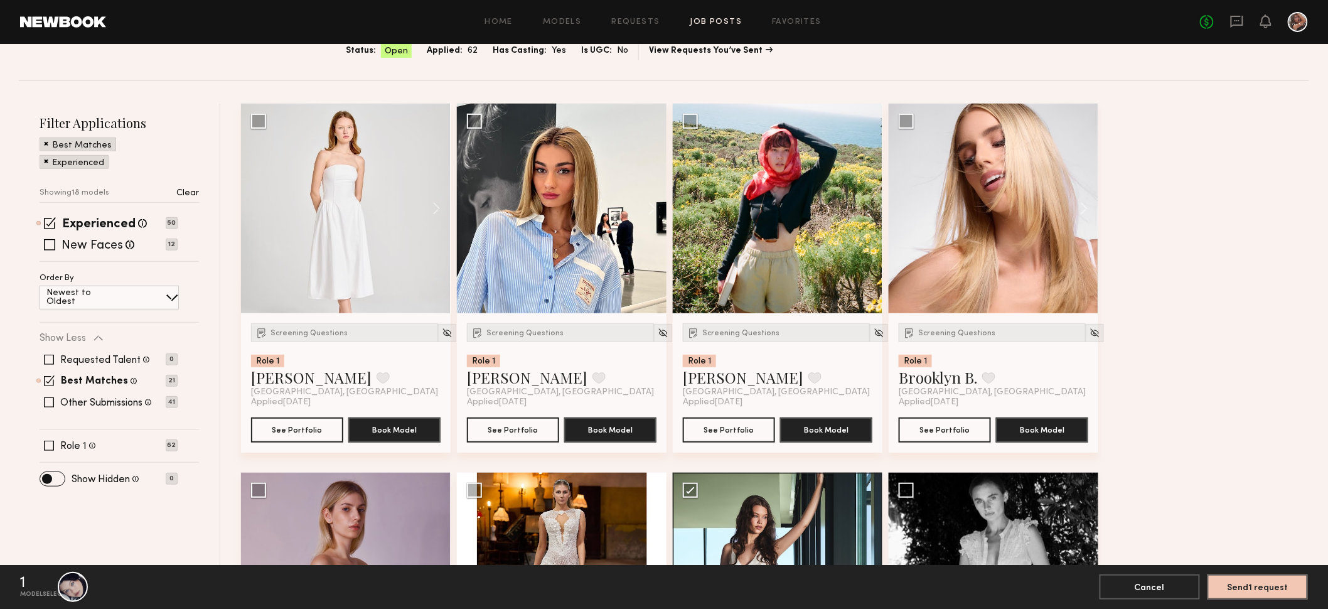
click at [51, 402] on span at bounding box center [49, 402] width 10 height 10
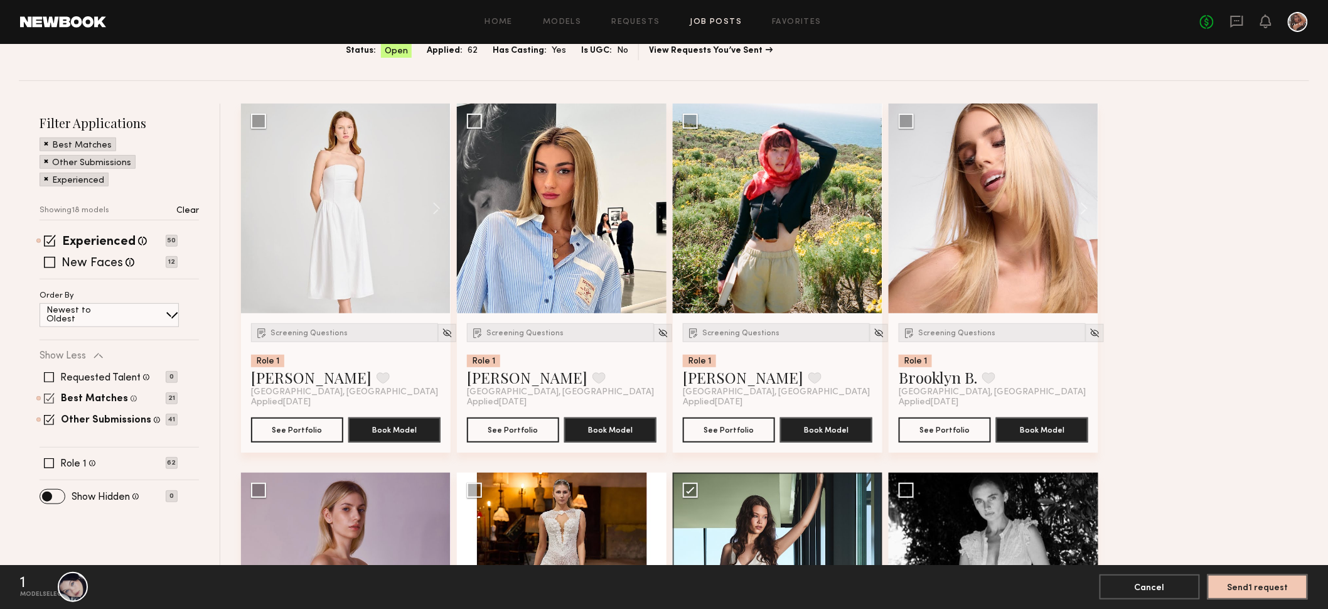
click at [46, 393] on span at bounding box center [49, 398] width 11 height 11
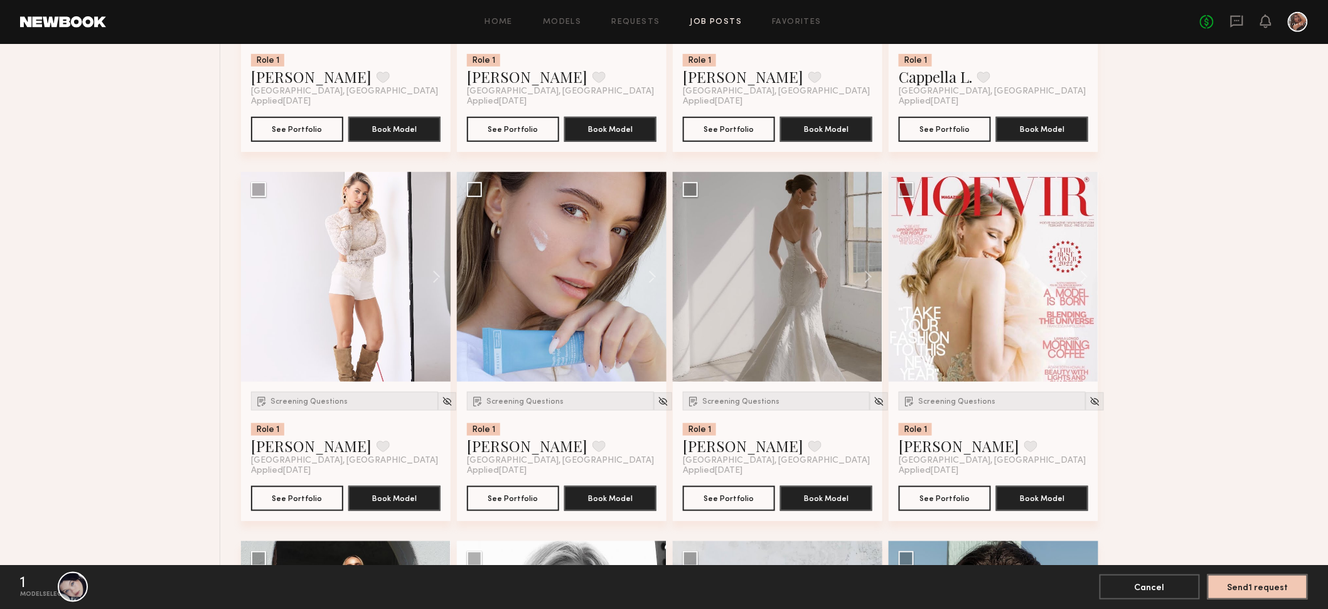
scroll to position [2358, 0]
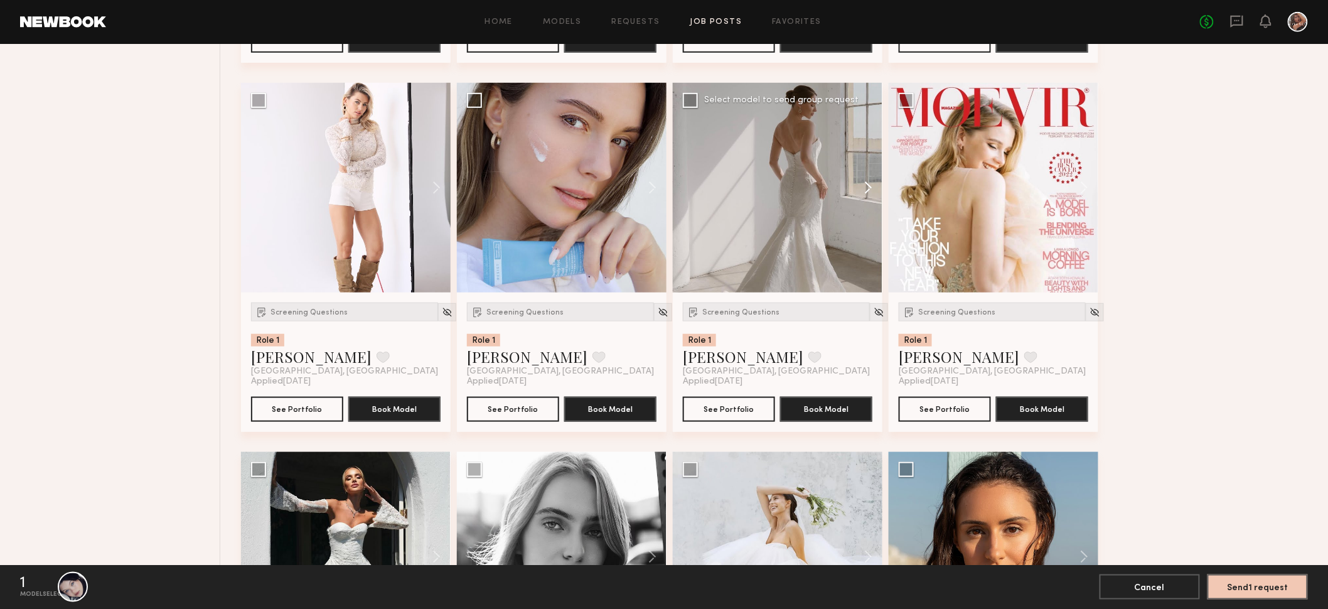
click at [867, 182] on button at bounding box center [862, 188] width 40 height 210
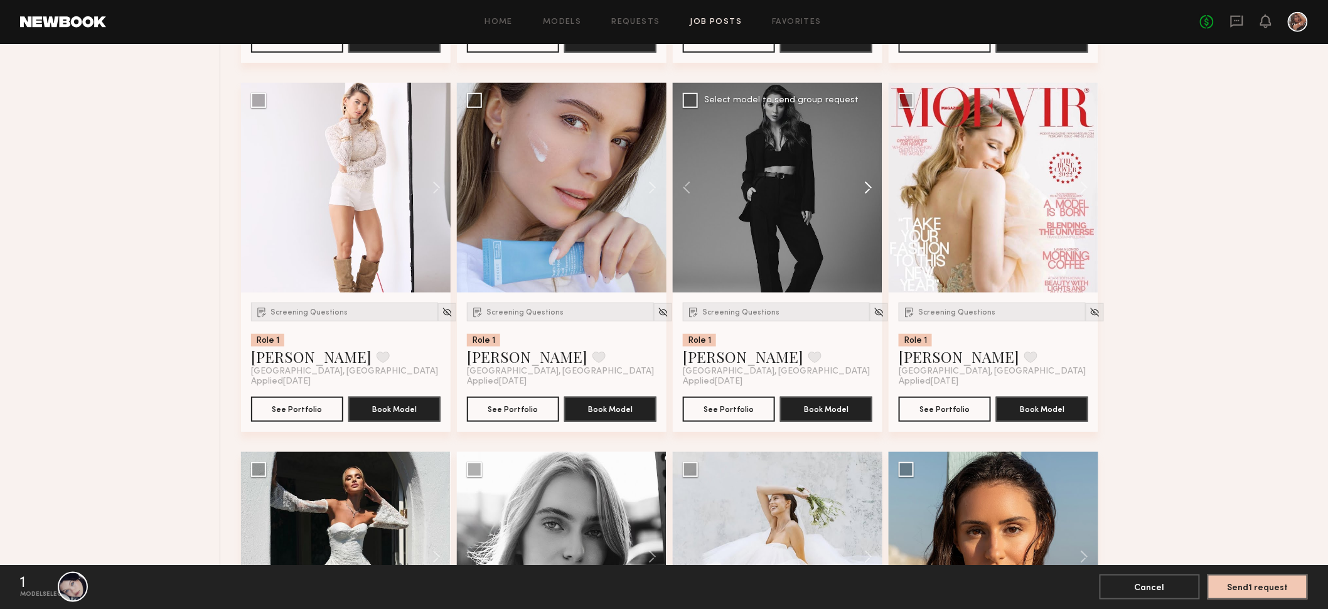
click at [867, 182] on button at bounding box center [862, 188] width 40 height 210
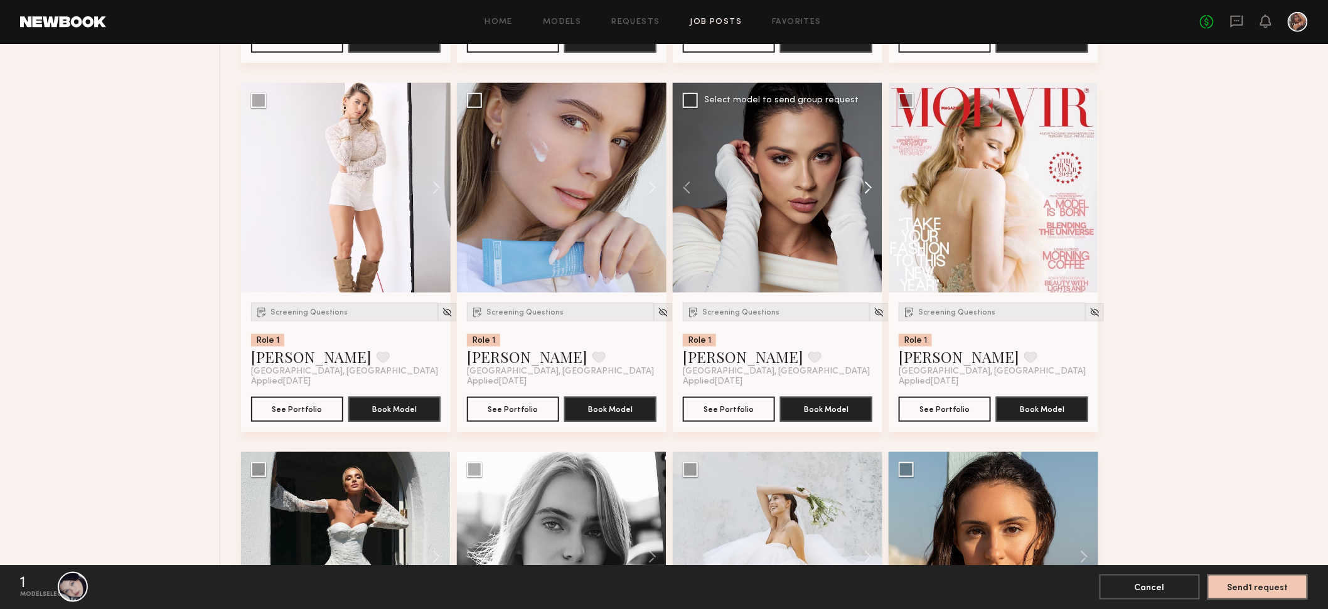
click at [867, 182] on button at bounding box center [862, 188] width 40 height 210
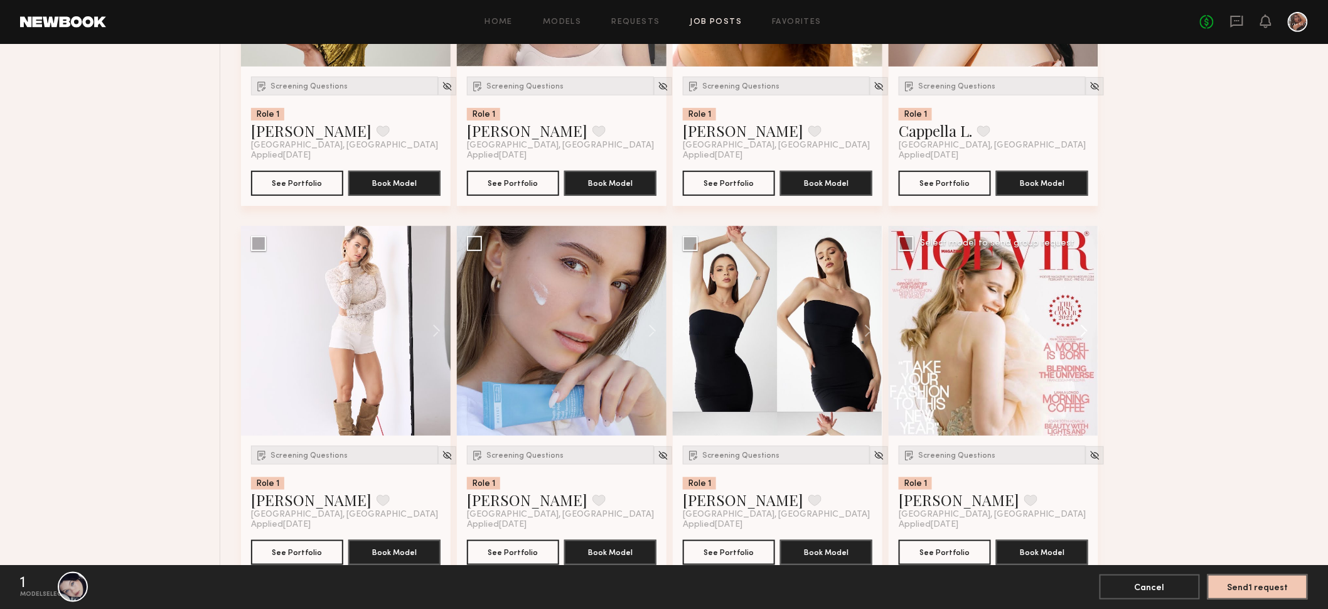
scroll to position [2213, 0]
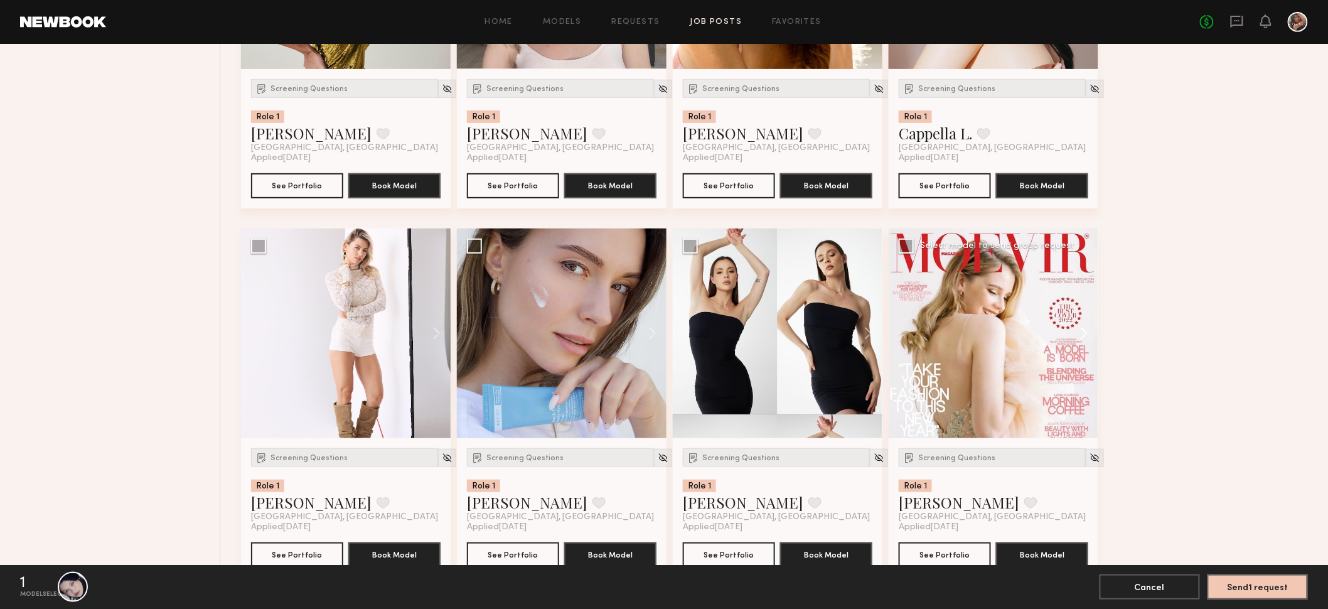
click at [1081, 331] on button at bounding box center [1078, 333] width 40 height 210
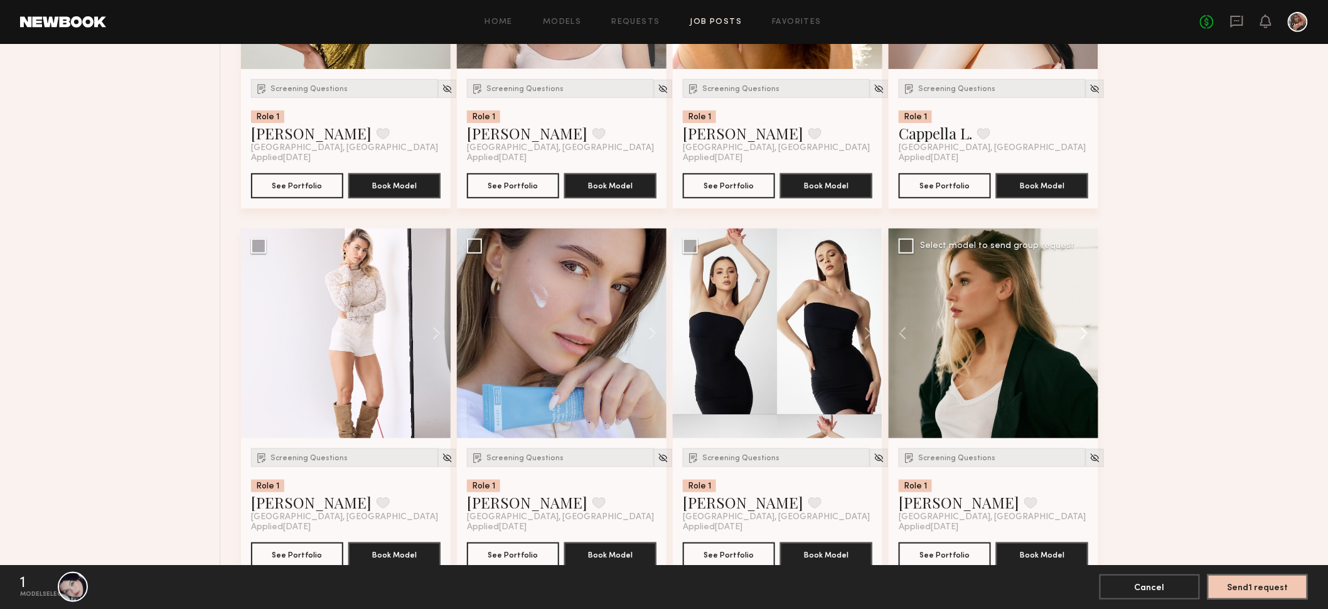
click at [1081, 331] on button at bounding box center [1078, 333] width 40 height 210
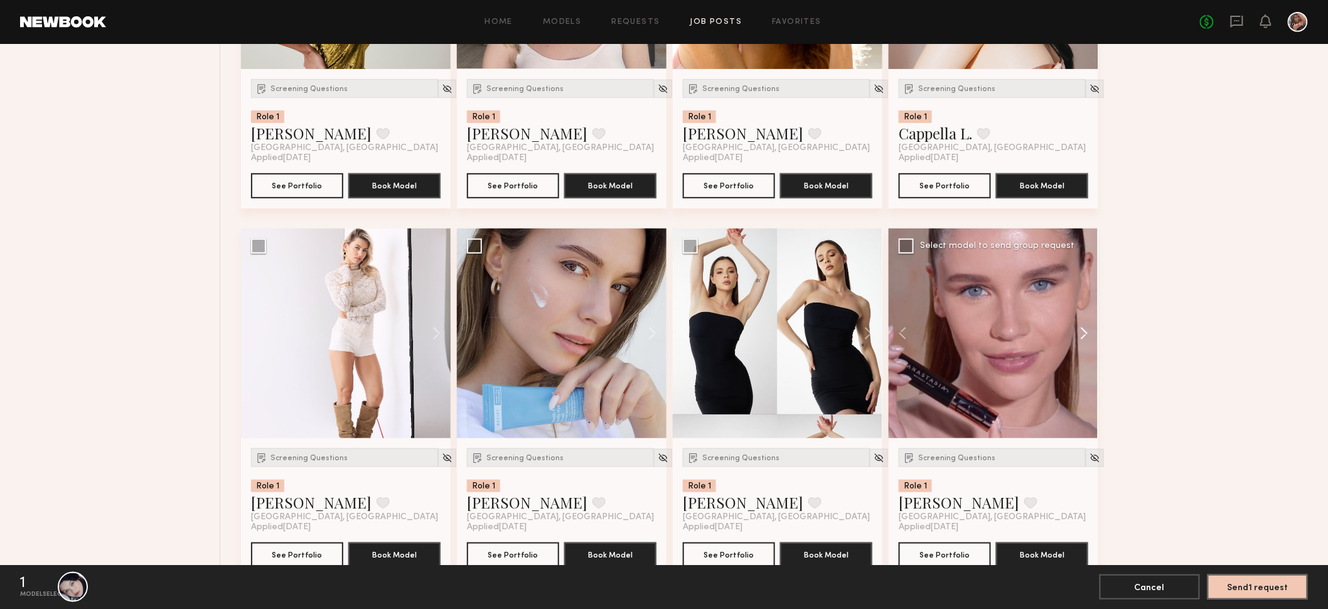
click at [1081, 331] on button at bounding box center [1078, 333] width 40 height 210
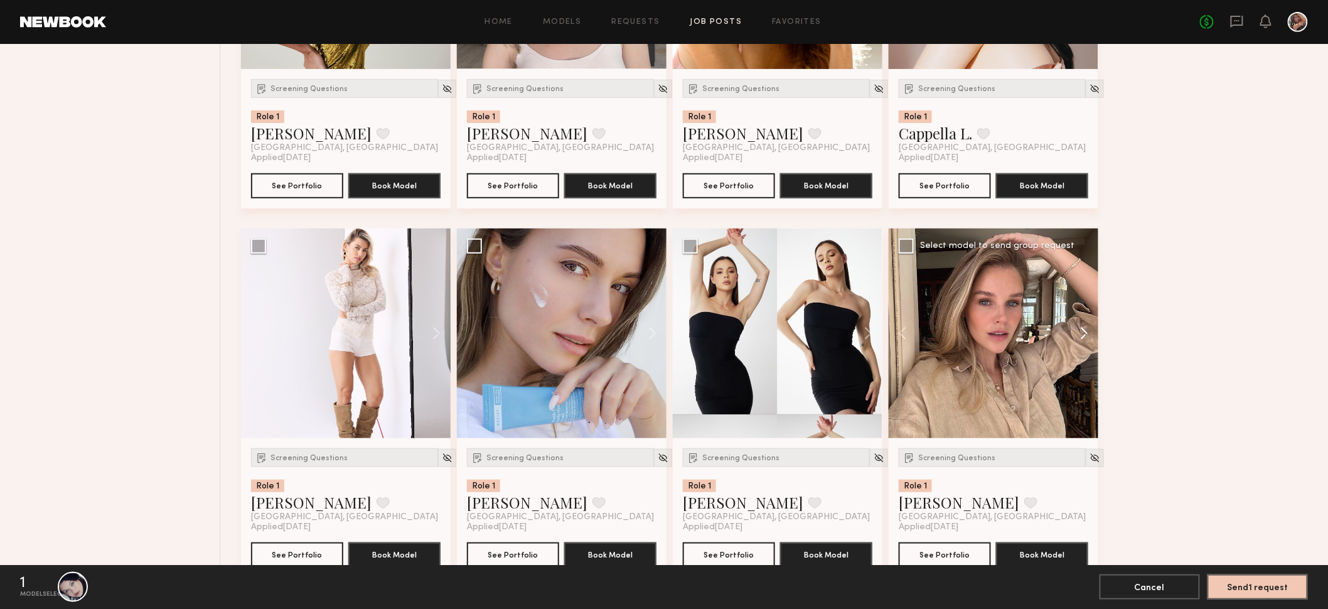
click at [1081, 331] on button at bounding box center [1078, 333] width 40 height 210
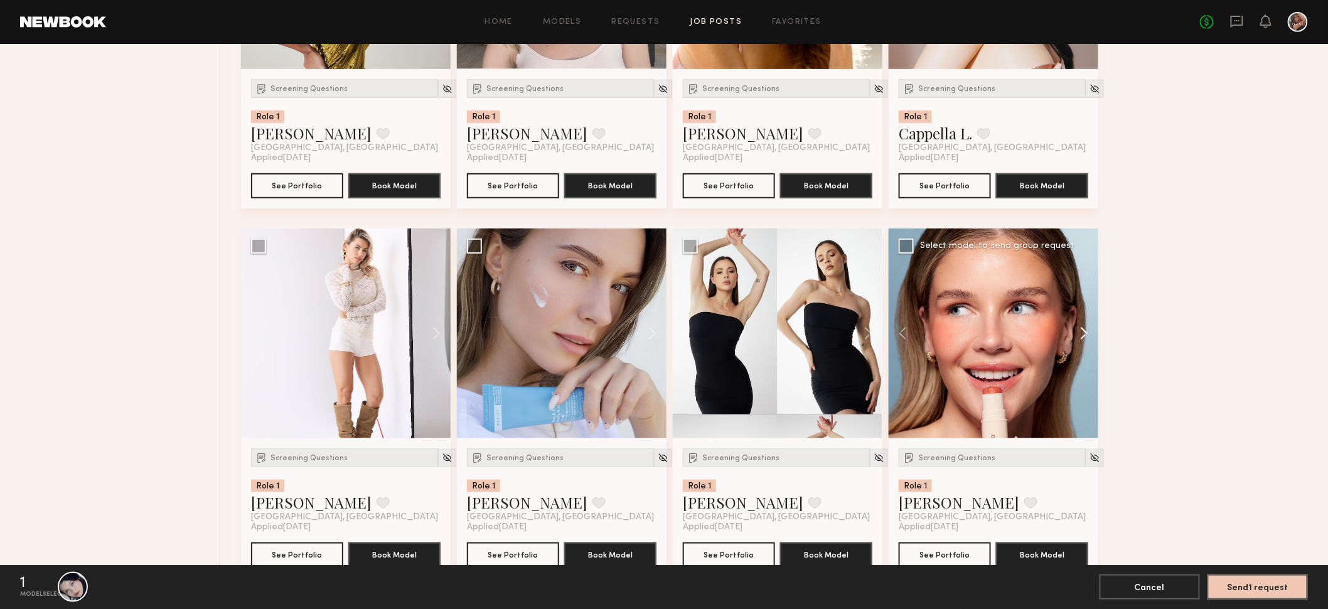
click at [1081, 331] on button at bounding box center [1078, 333] width 40 height 210
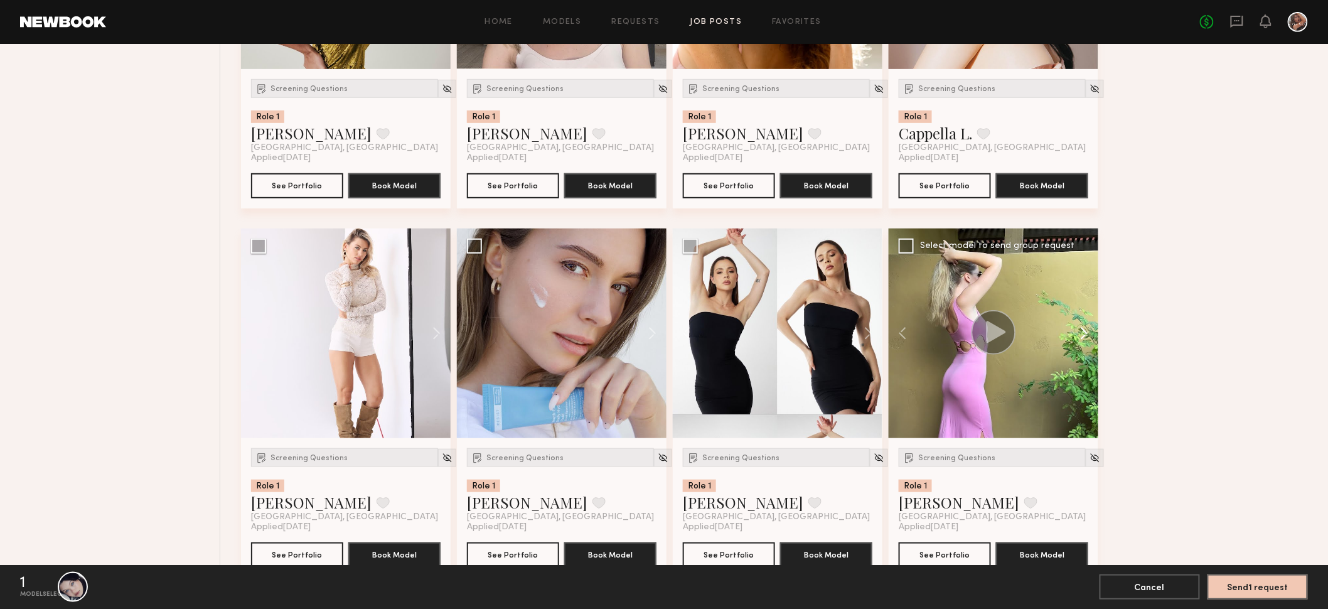
click at [1081, 331] on button at bounding box center [1078, 333] width 40 height 210
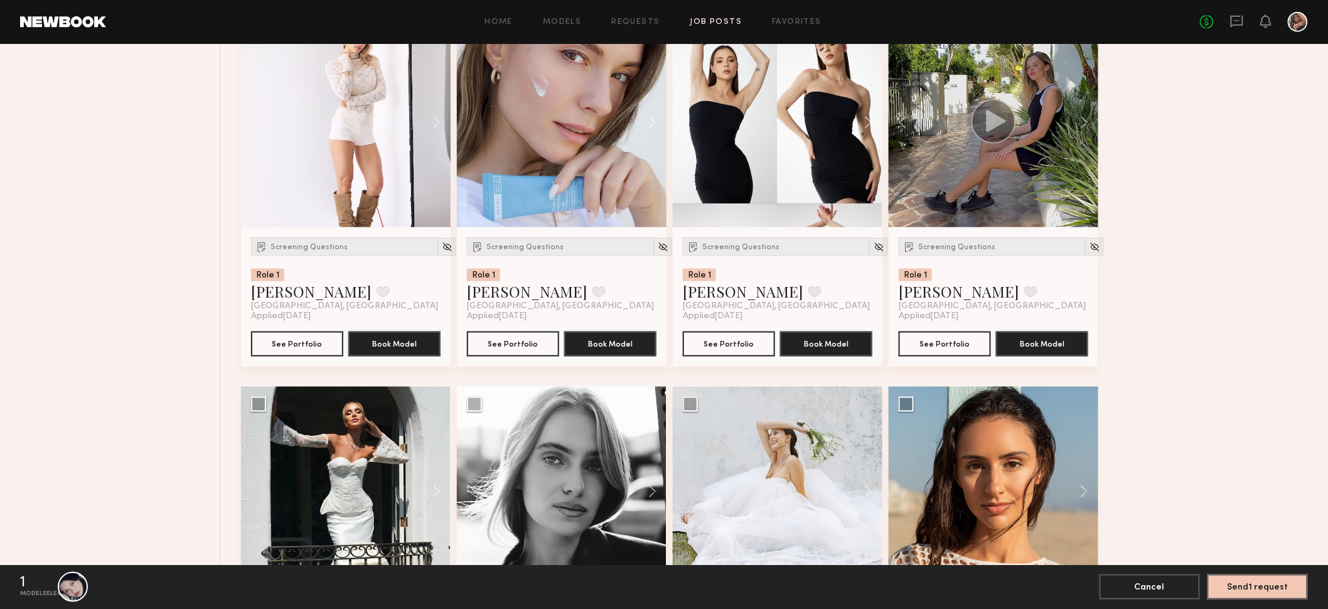
scroll to position [2610, 0]
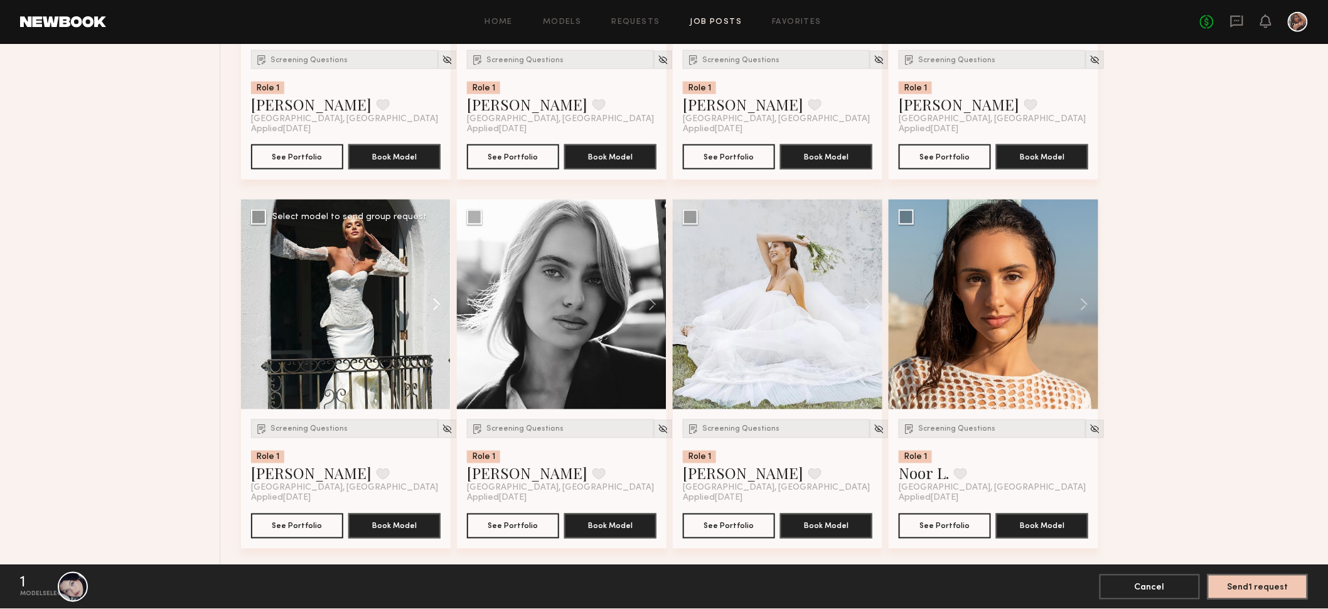
click at [435, 299] on button at bounding box center [430, 305] width 40 height 210
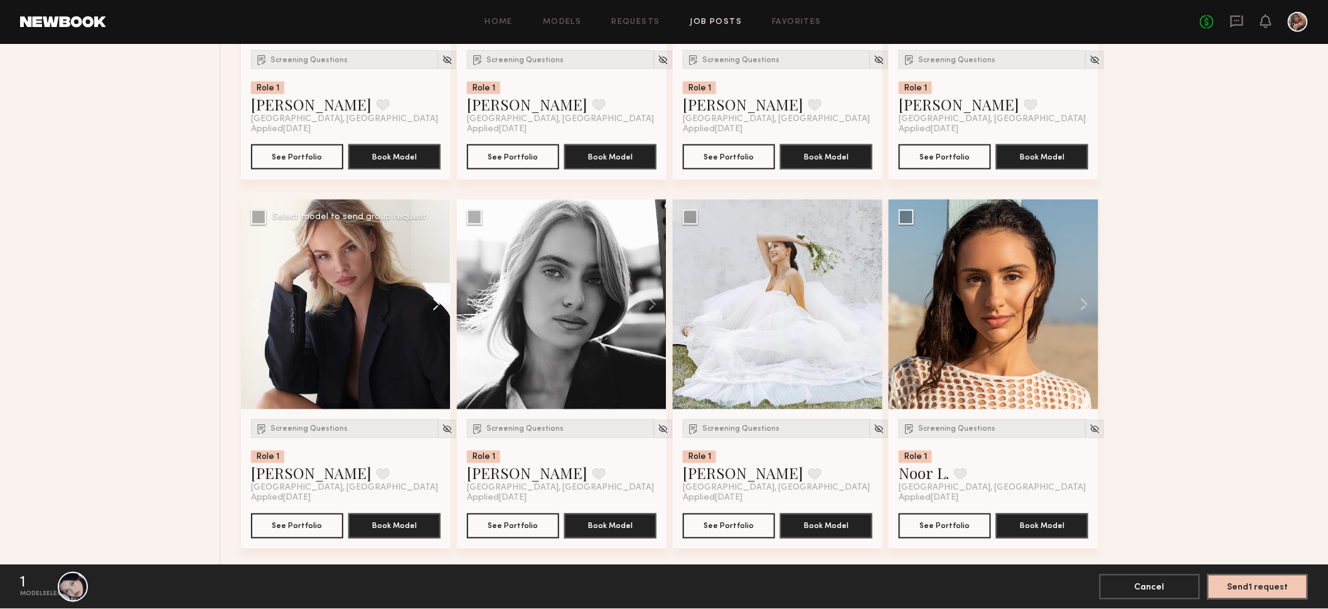
click at [435, 299] on button at bounding box center [430, 305] width 40 height 210
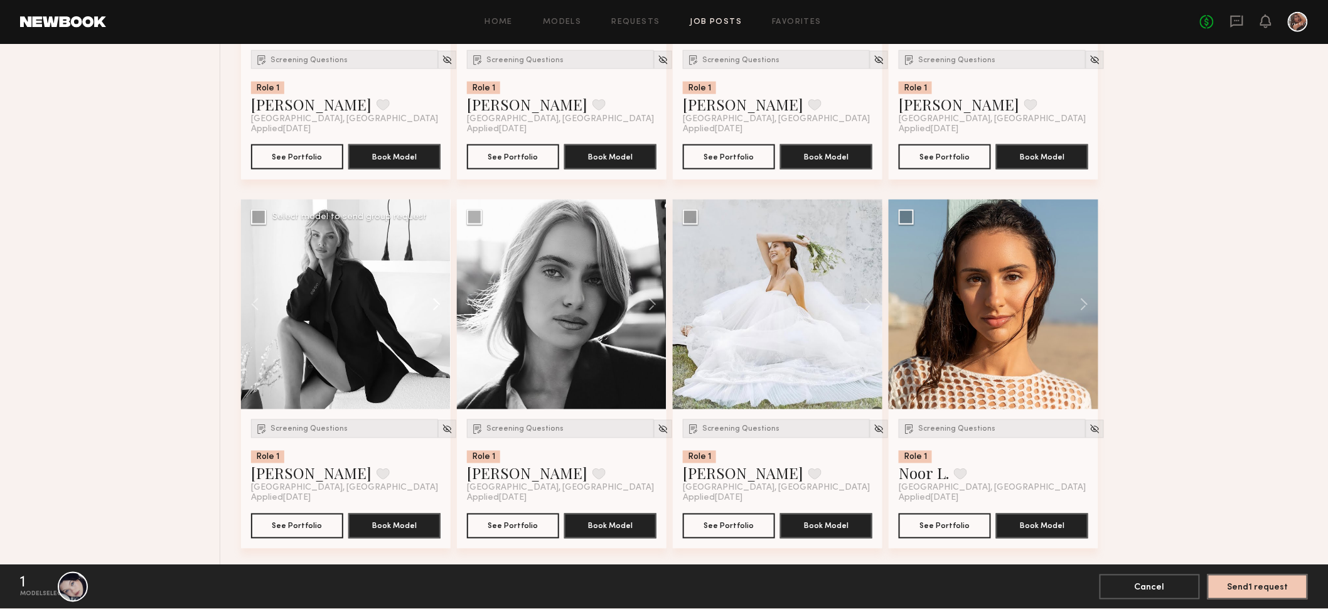
click at [435, 299] on button at bounding box center [430, 305] width 40 height 210
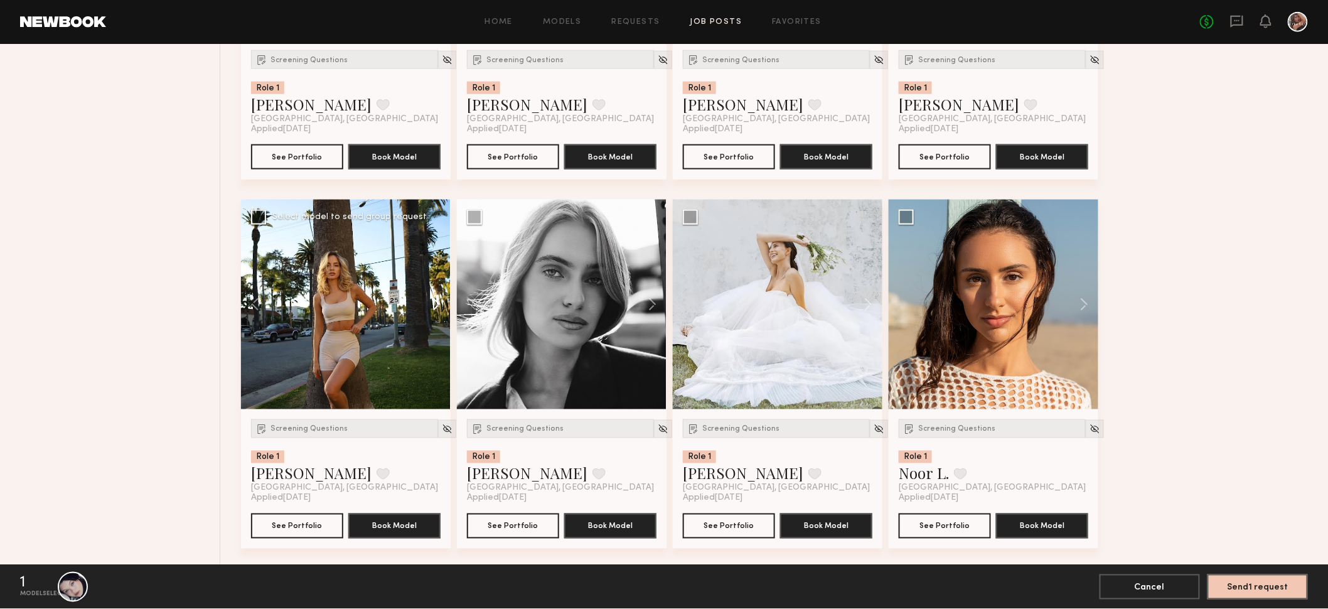
click at [435, 299] on button at bounding box center [430, 305] width 40 height 210
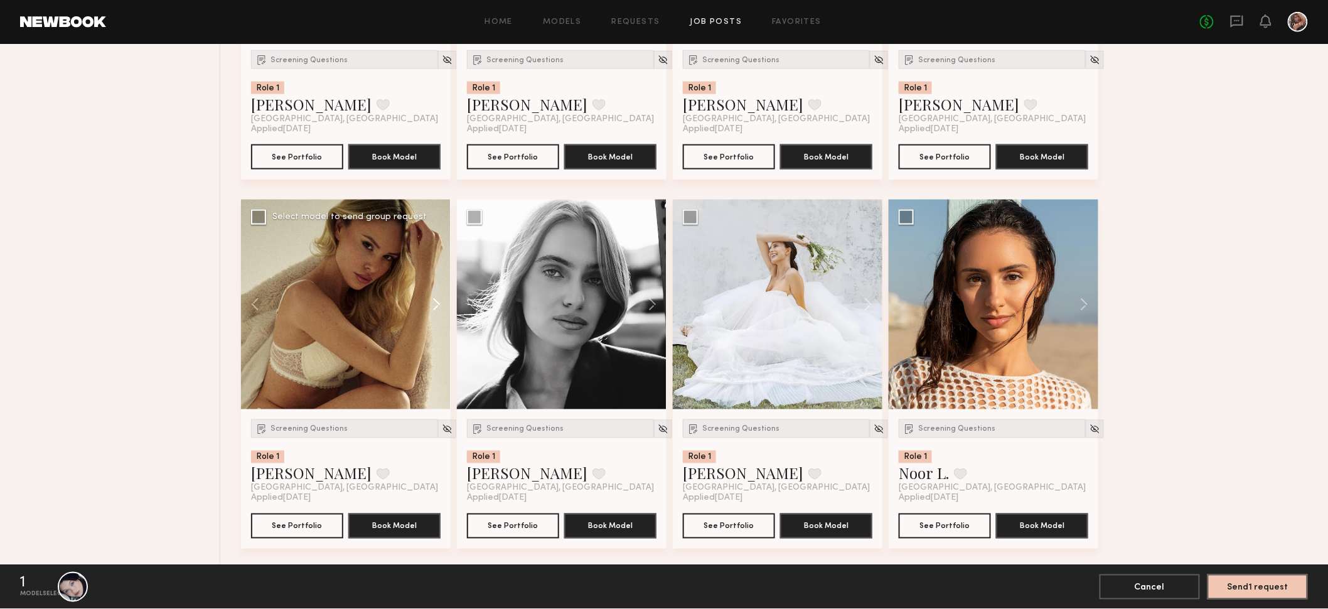
click at [435, 299] on button at bounding box center [430, 305] width 40 height 210
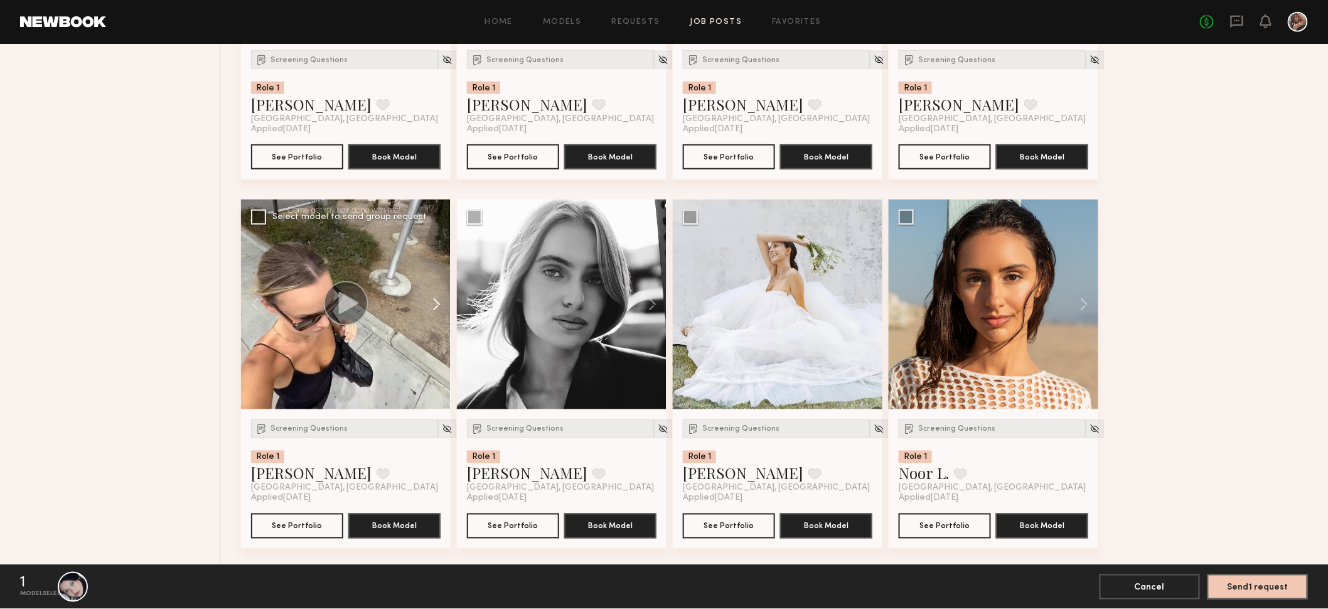
click at [435, 299] on button at bounding box center [430, 305] width 40 height 210
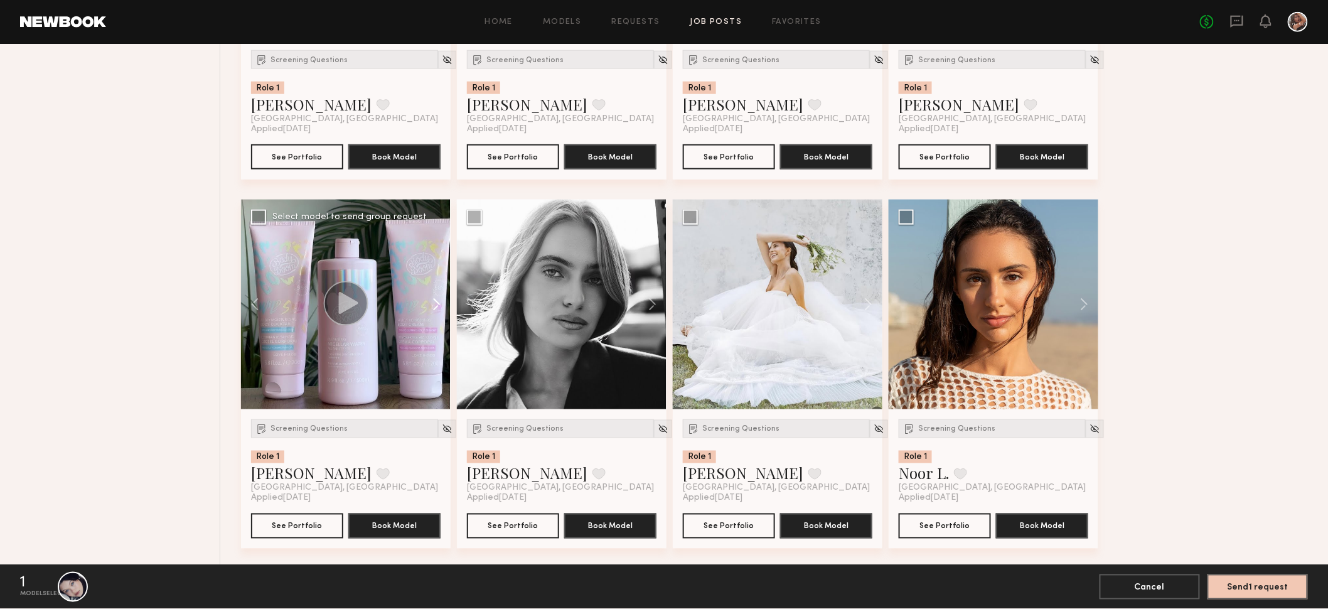
click at [435, 299] on button at bounding box center [430, 305] width 40 height 210
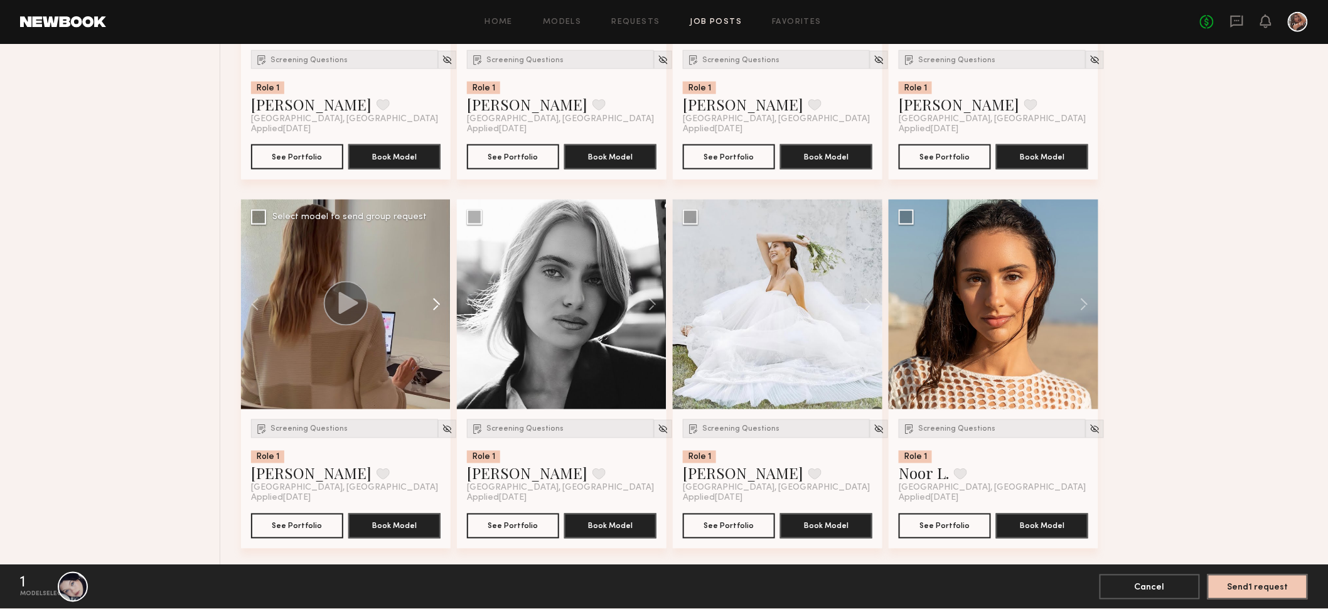
click at [435, 299] on button at bounding box center [430, 305] width 40 height 210
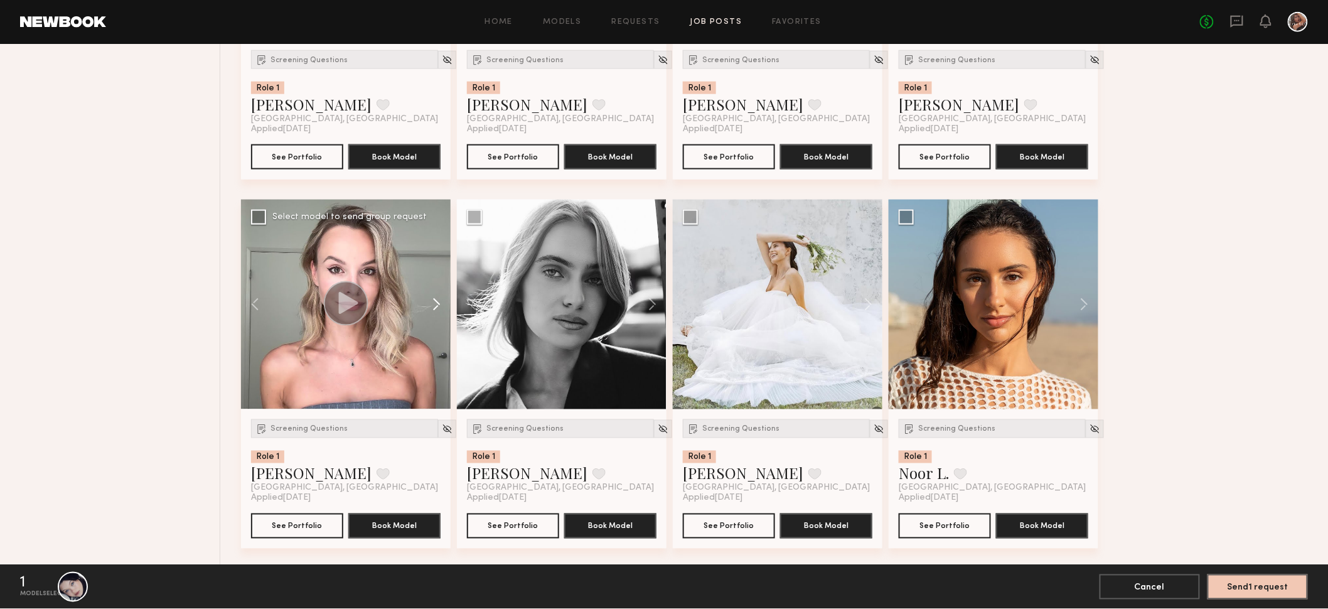
click at [435, 299] on button at bounding box center [430, 305] width 40 height 210
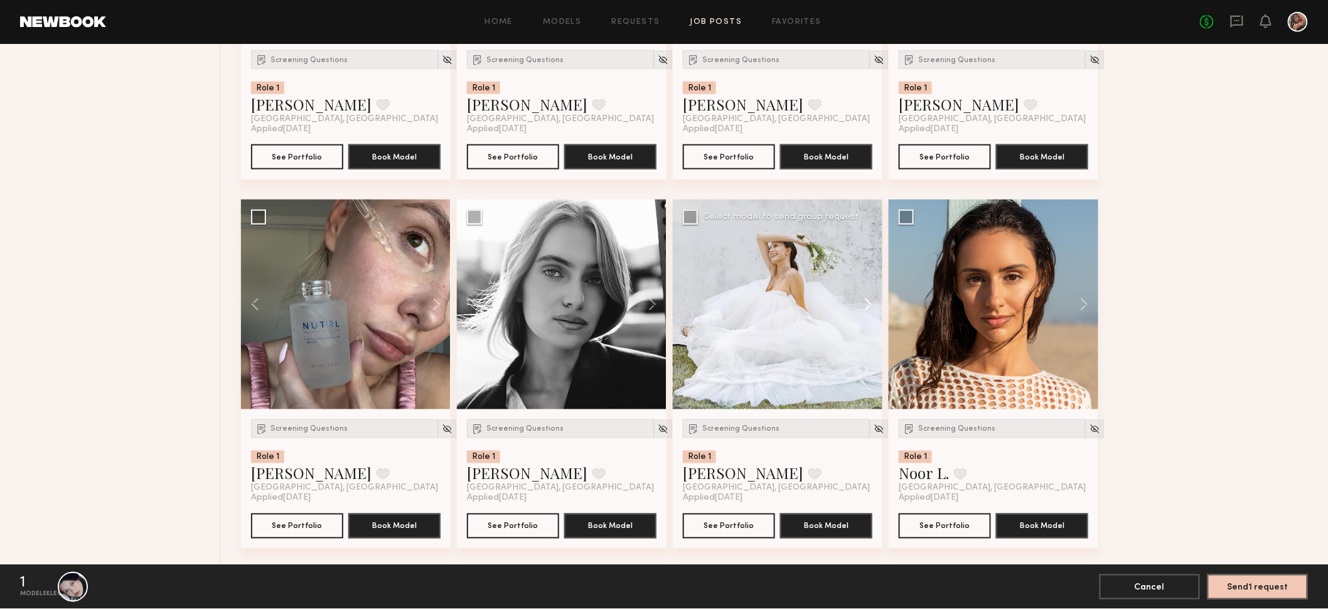
click at [869, 297] on button at bounding box center [862, 305] width 40 height 210
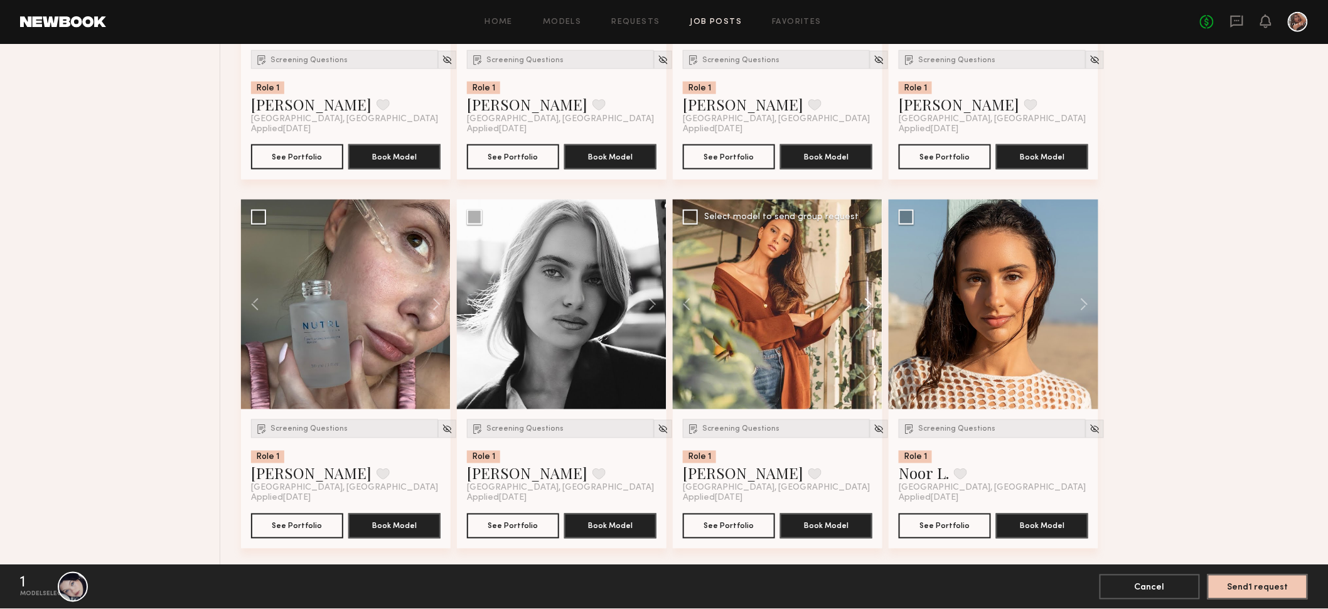
click at [869, 297] on button at bounding box center [862, 305] width 40 height 210
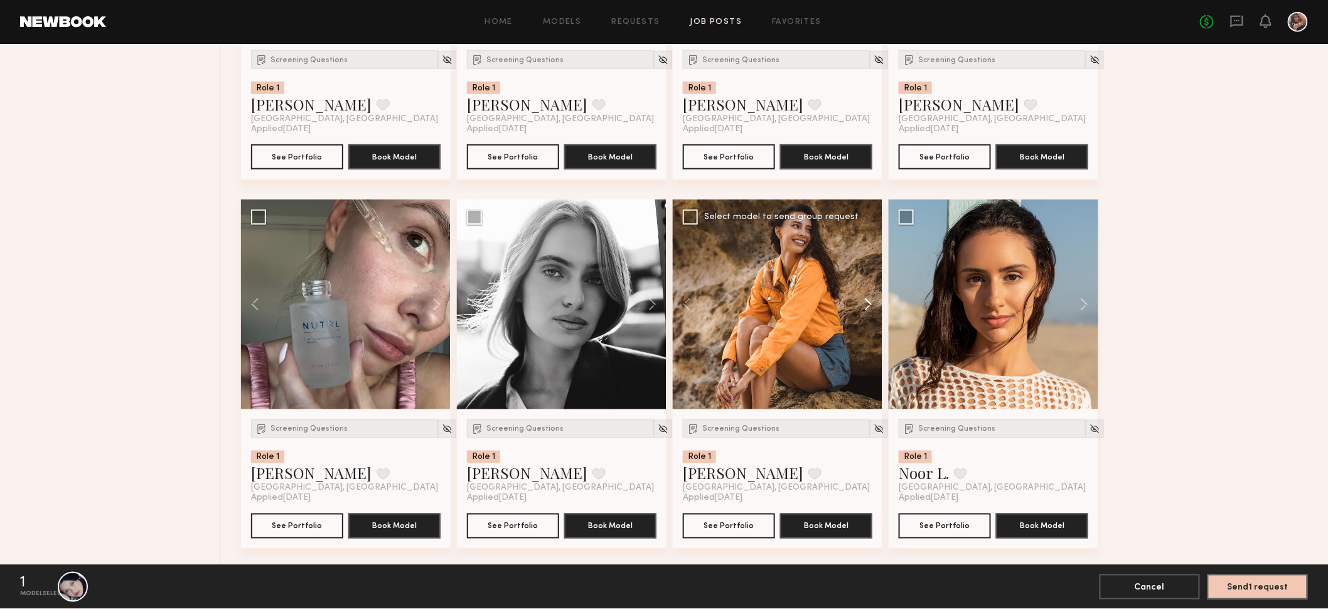
click at [869, 297] on button at bounding box center [862, 305] width 40 height 210
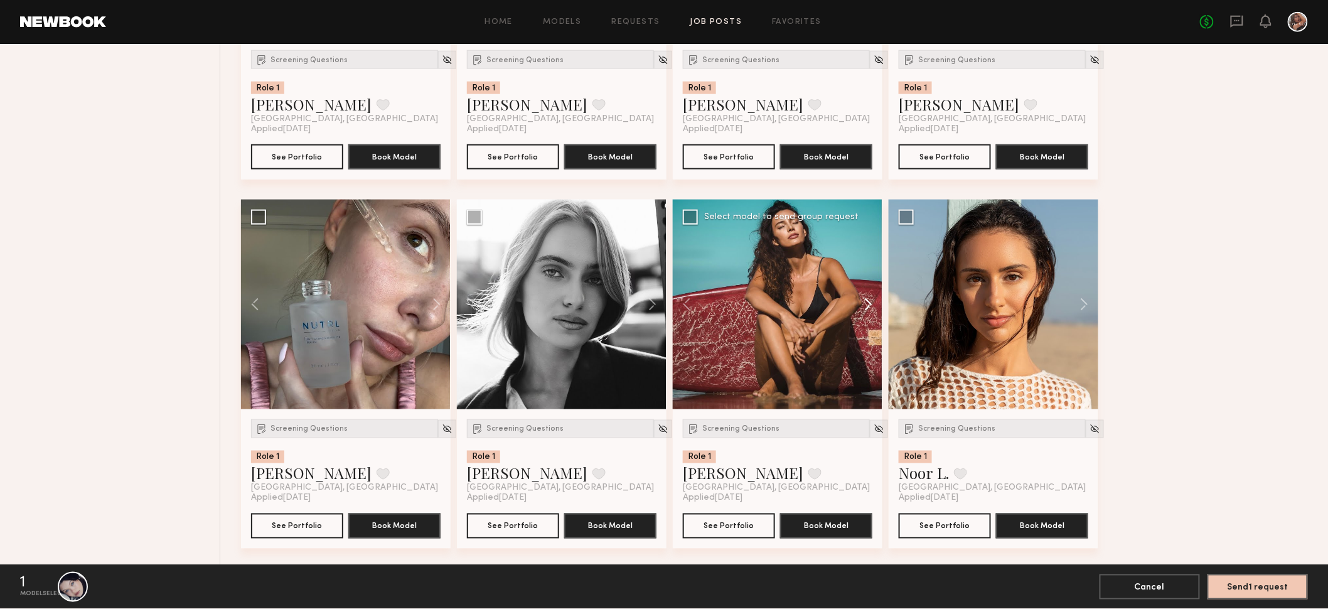
click at [869, 297] on button at bounding box center [862, 305] width 40 height 210
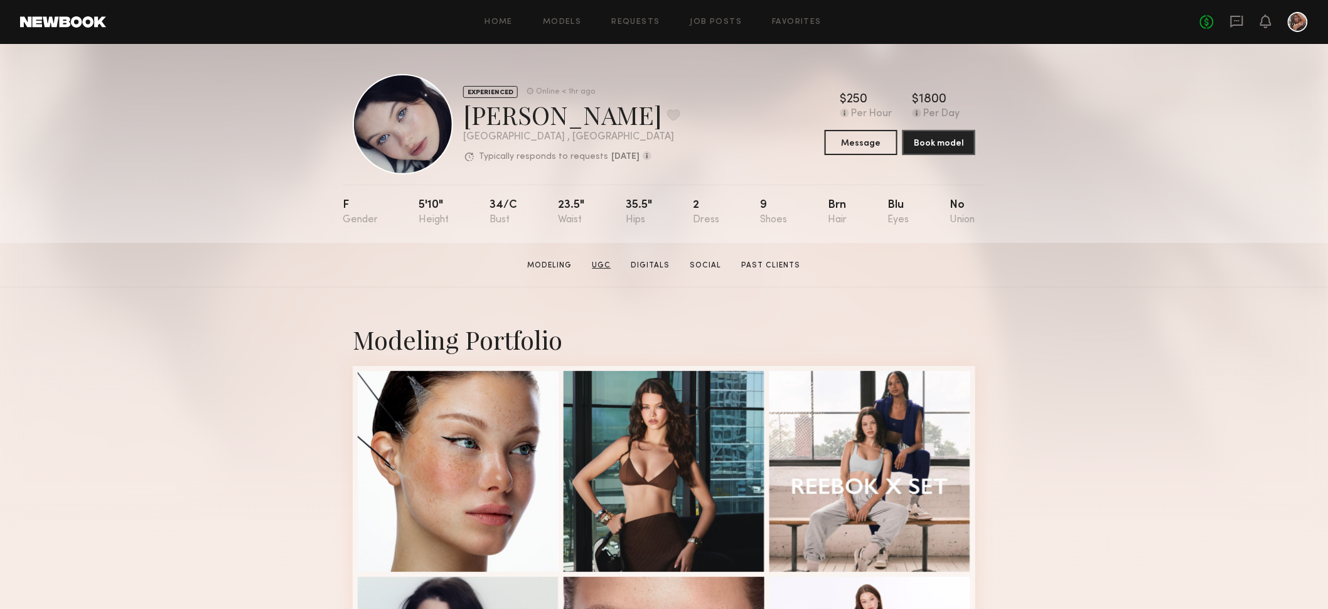
click at [607, 265] on link "UGC" at bounding box center [601, 265] width 29 height 11
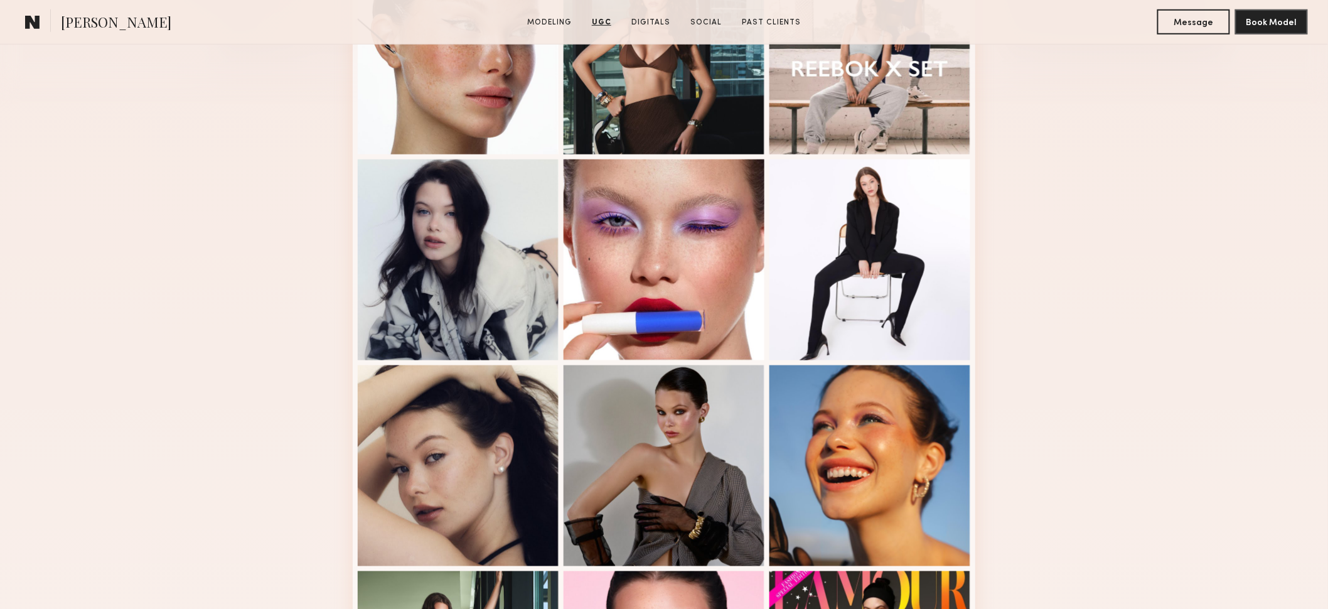
scroll to position [388, 0]
